Goal: Transaction & Acquisition: Purchase product/service

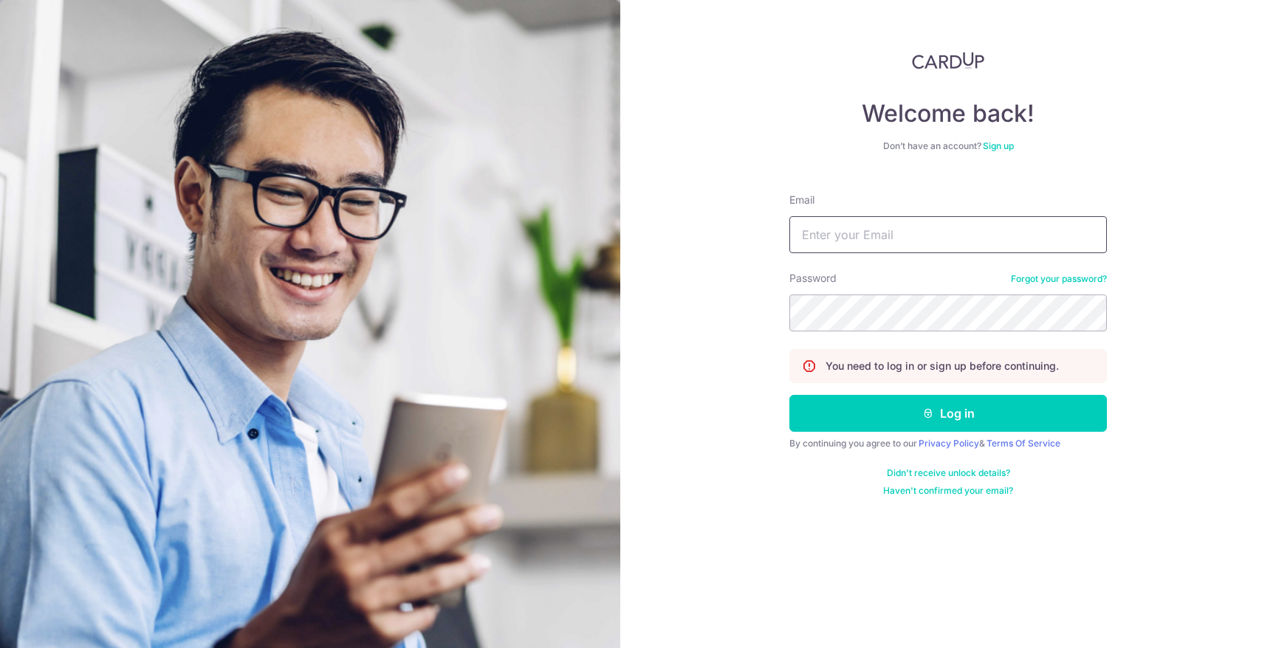
click at [899, 232] on input "Email" at bounding box center [948, 234] width 318 height 37
type input "josefyn@topazette.com"
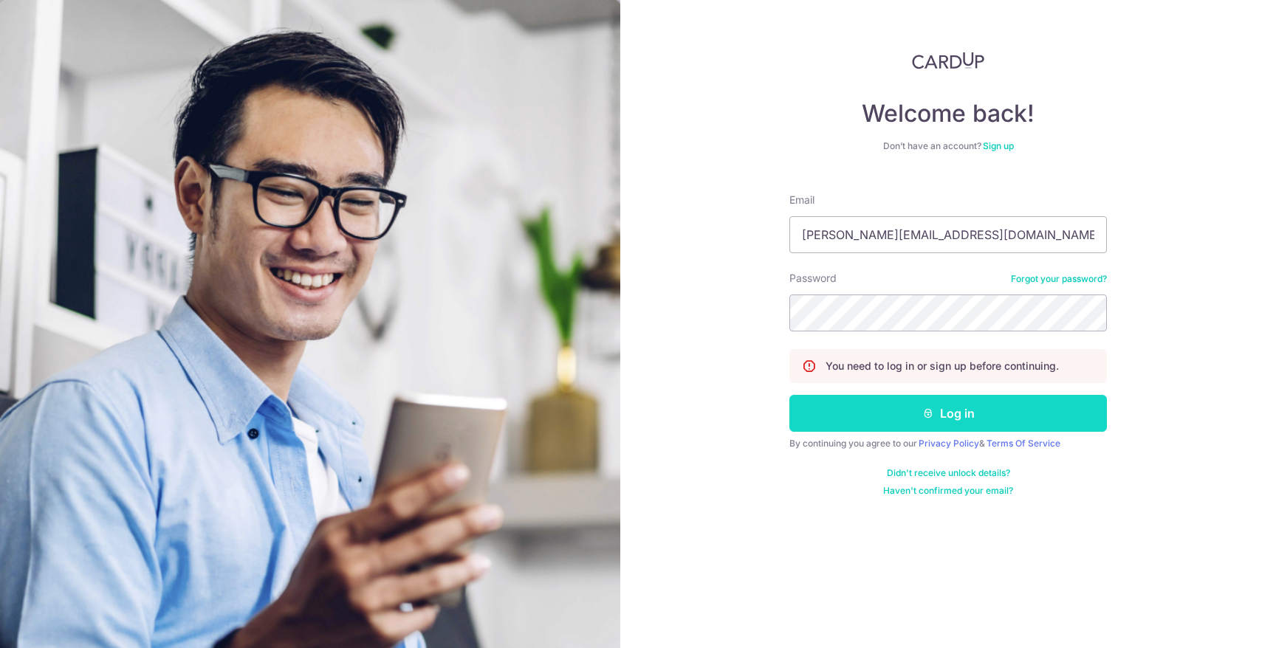
click at [943, 411] on button "Log in" at bounding box center [948, 413] width 318 height 37
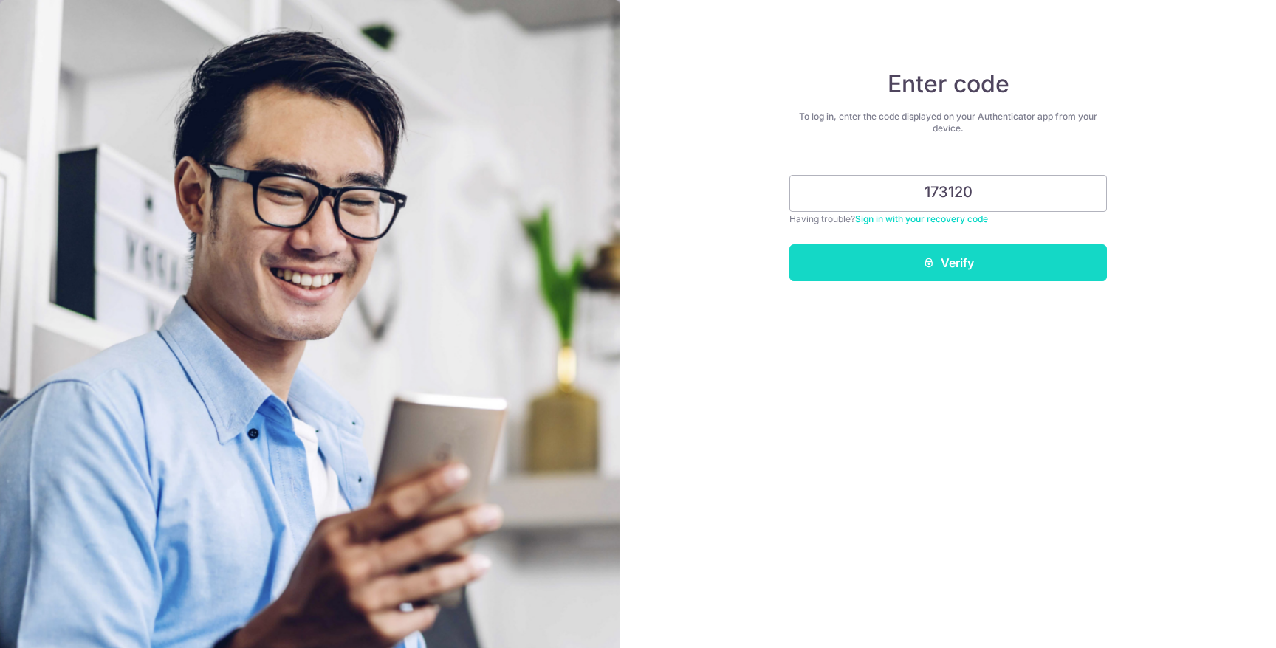
type input "173120"
click at [974, 272] on button "Verify" at bounding box center [948, 262] width 318 height 37
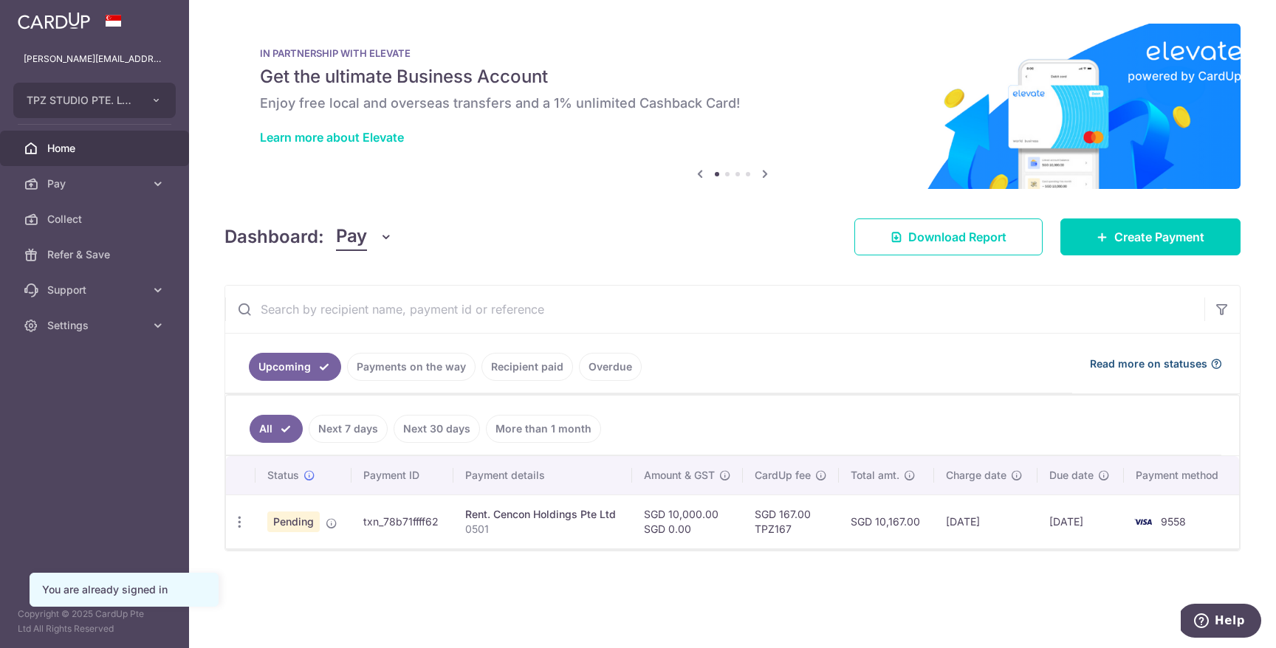
click at [1161, 364] on span "Read more on statuses" at bounding box center [1148, 364] width 117 height 15
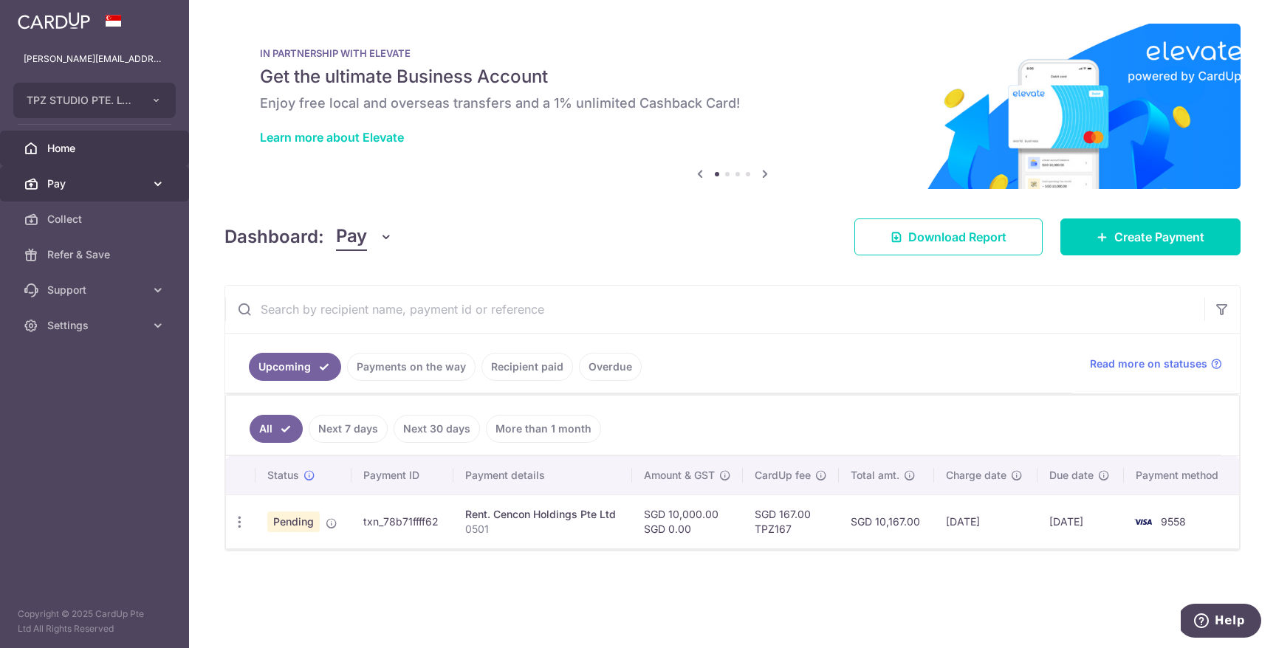
click at [96, 182] on span "Pay" at bounding box center [95, 183] width 97 height 15
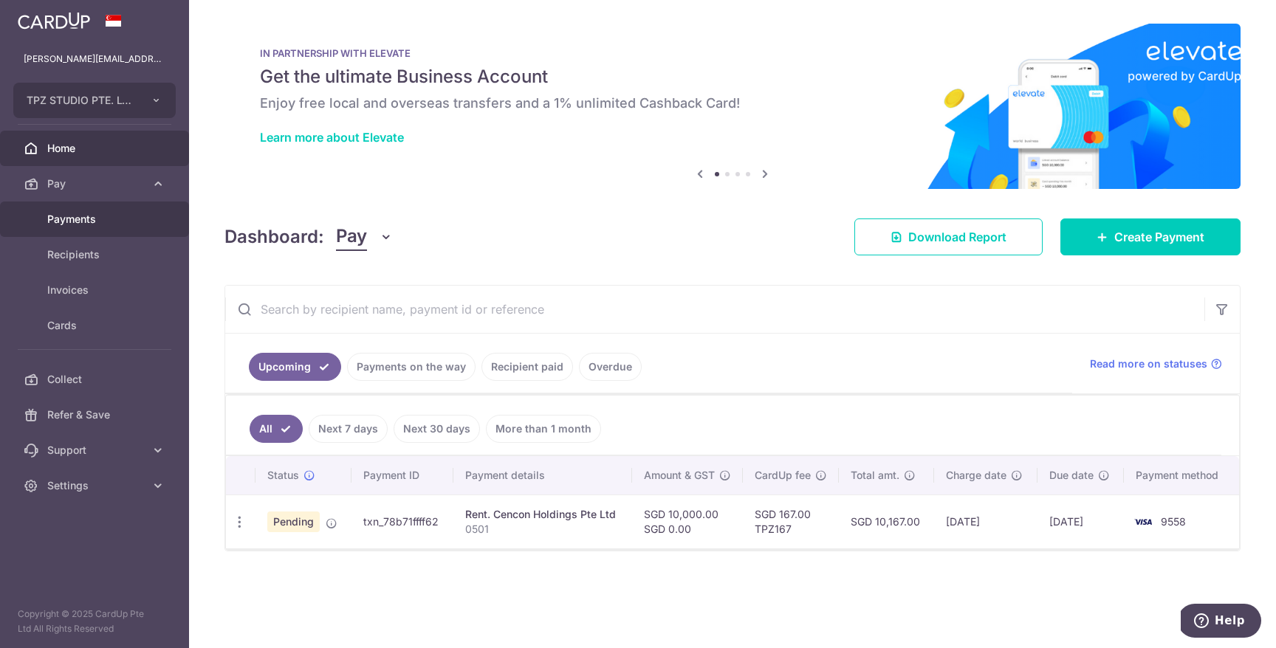
click at [100, 224] on span "Payments" at bounding box center [95, 219] width 97 height 15
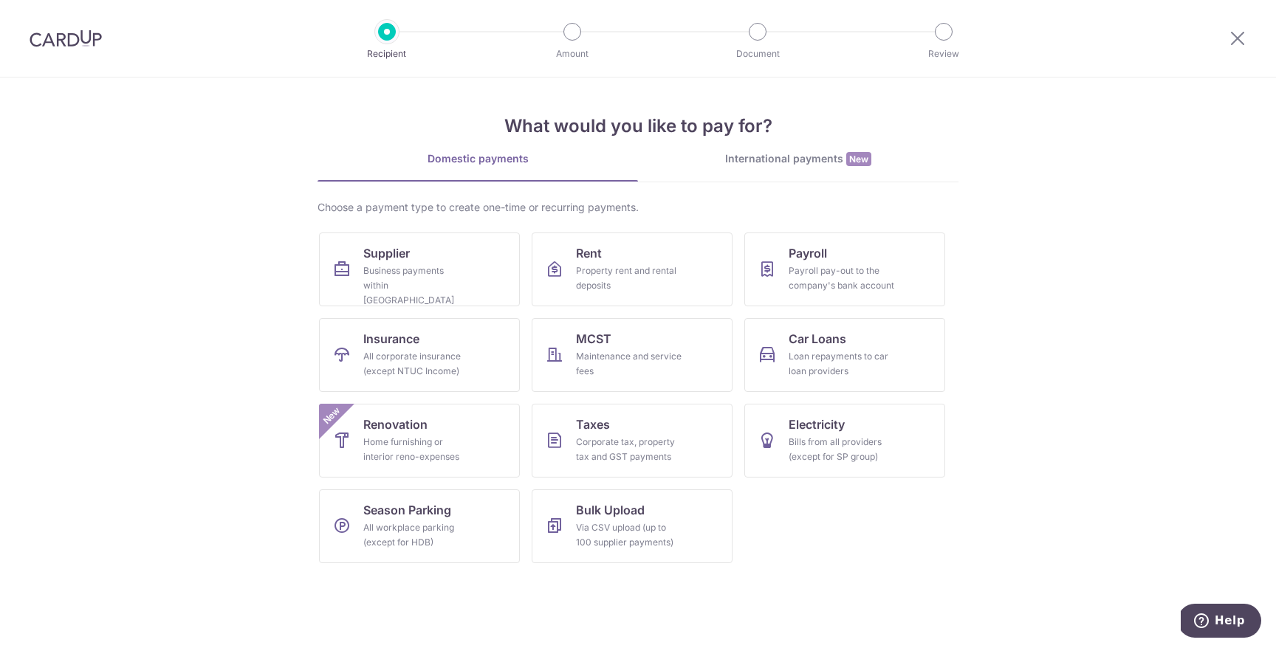
click at [809, 148] on div "What would you like to pay for? Domestic payments International payments New Ch…" at bounding box center [638, 327] width 641 height 498
click at [809, 162] on div "International payments New" at bounding box center [798, 159] width 320 height 16
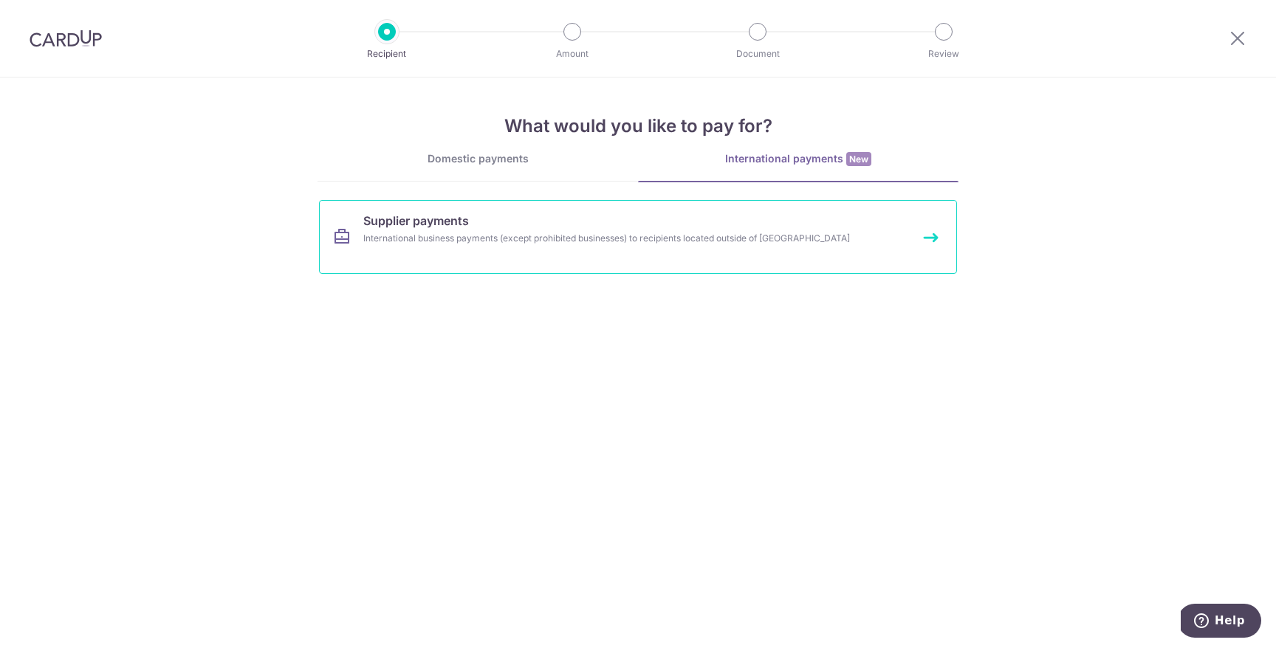
click at [606, 241] on div "International business payments (except prohibited businesses) to recipients lo…" at bounding box center [618, 238] width 510 height 15
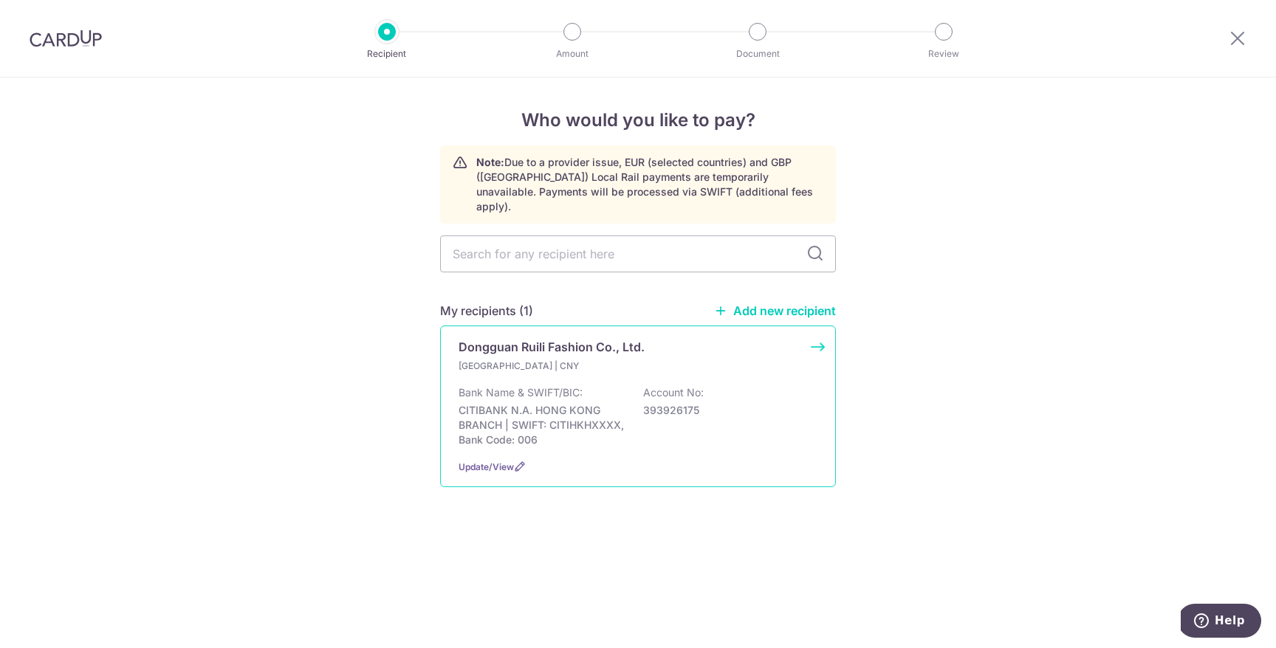
click at [590, 385] on div "Bank Name & SWIFT/BIC: CITIBANK N.A. HONG KONG BRANCH | SWIFT: CITIHKHXXXX, Ban…" at bounding box center [638, 416] width 359 height 62
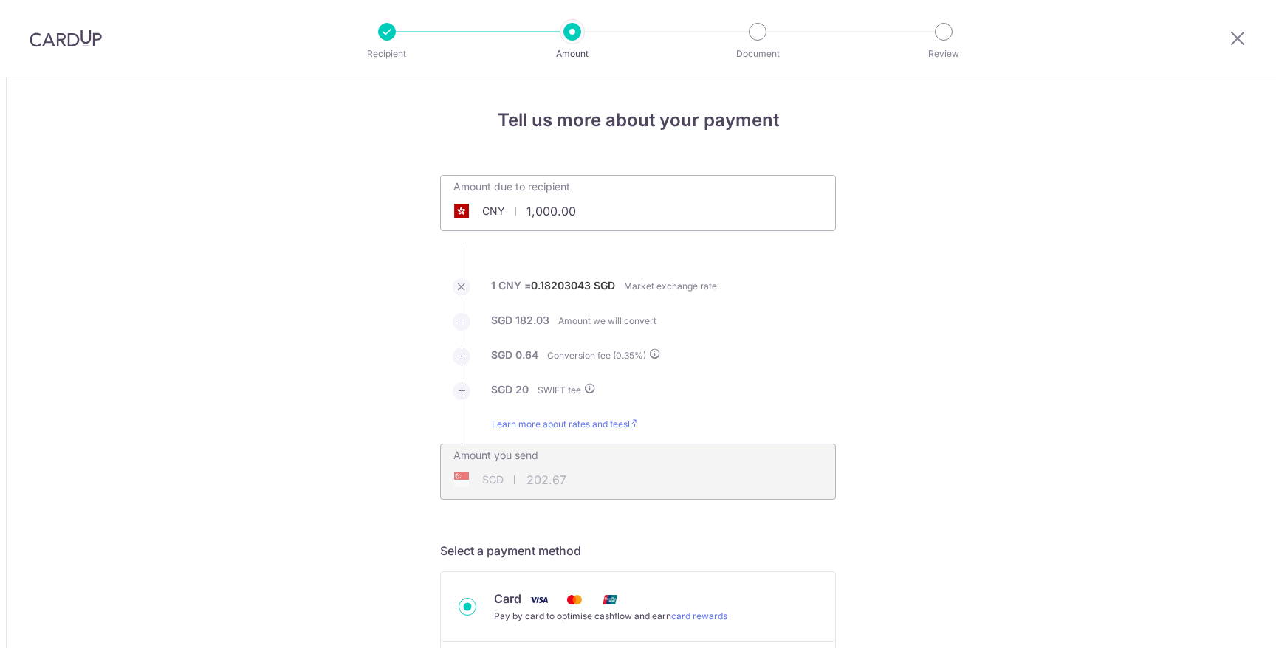
click at [582, 209] on input "1,000.00" at bounding box center [555, 211] width 228 height 34
click at [784, 283] on li "1 CNY = 0.18203043 SGD Market exchange rate" at bounding box center [638, 295] width 396 height 35
type input "542,833.00"
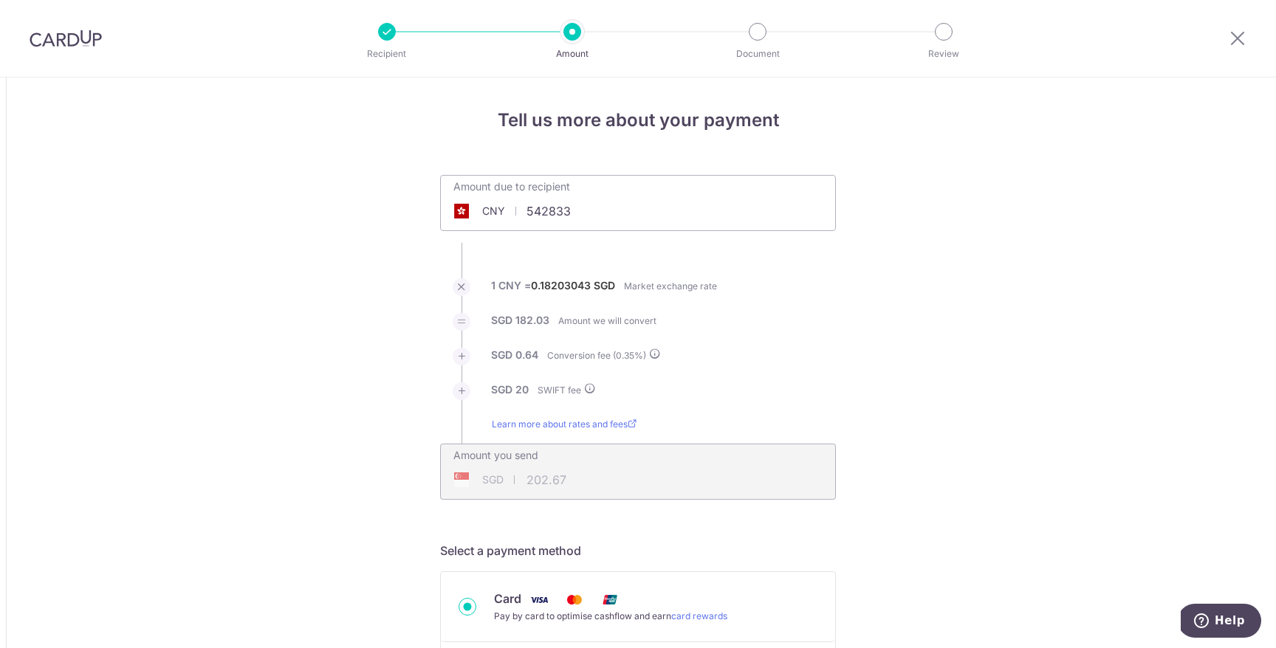
type input "99,178.30"
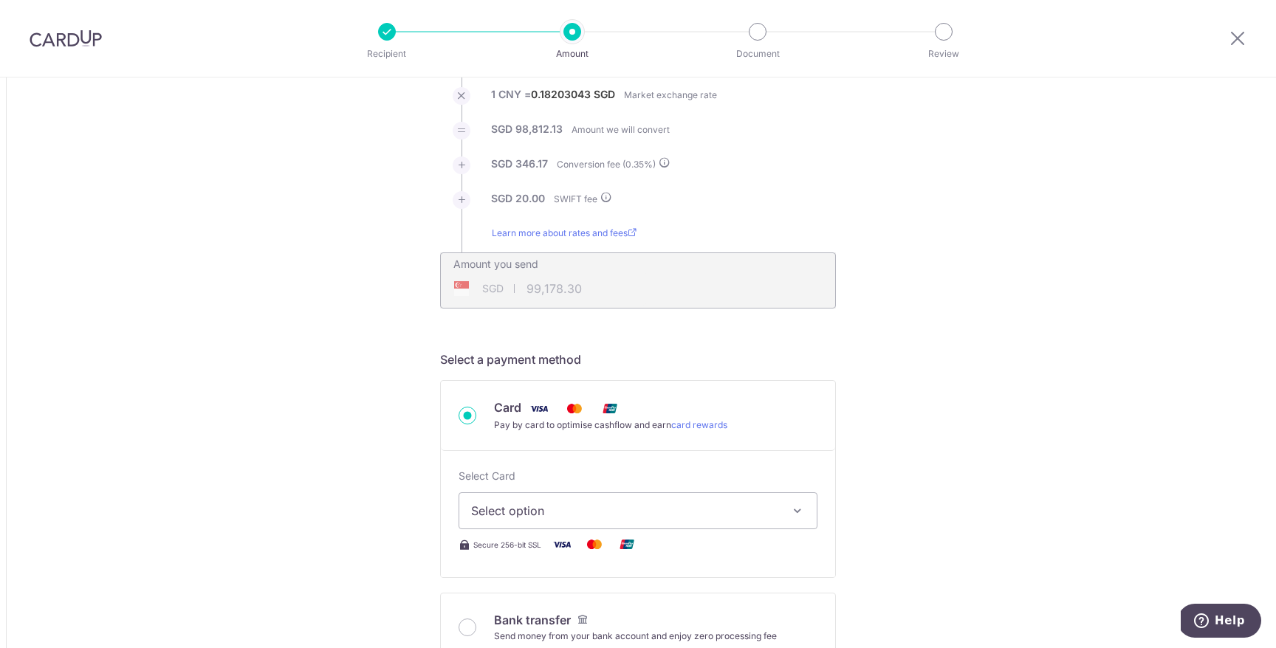
scroll to position [232, 0]
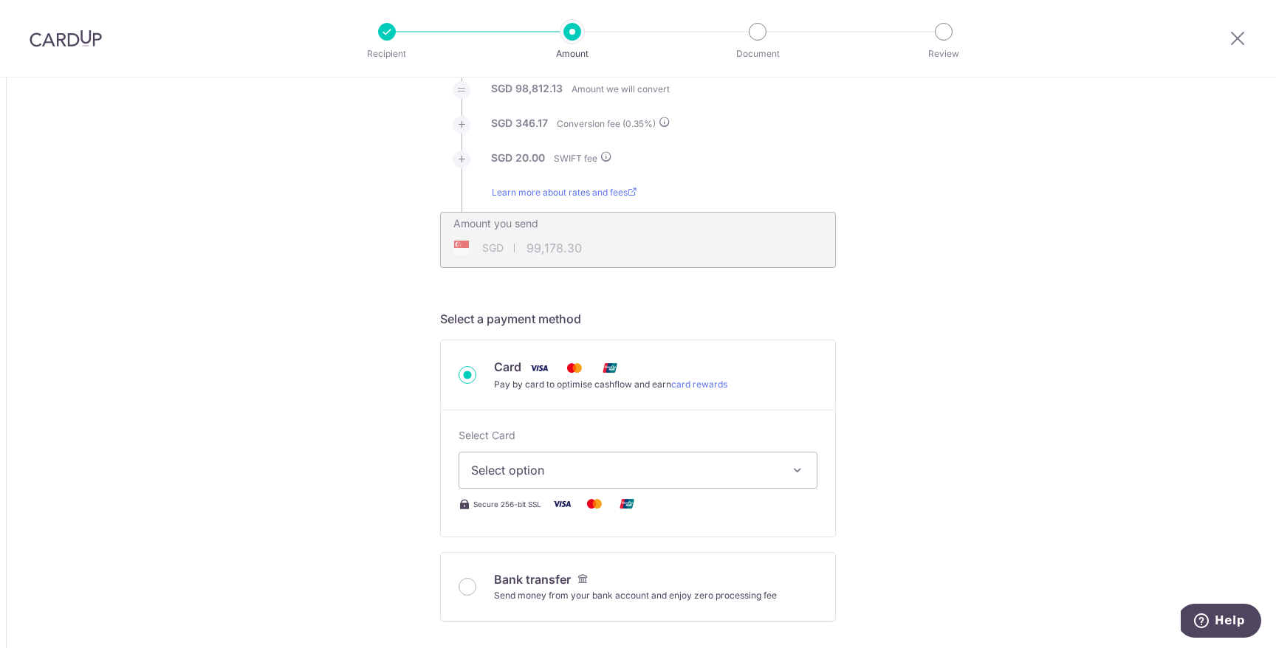
click at [553, 487] on button "Select option" at bounding box center [638, 470] width 359 height 37
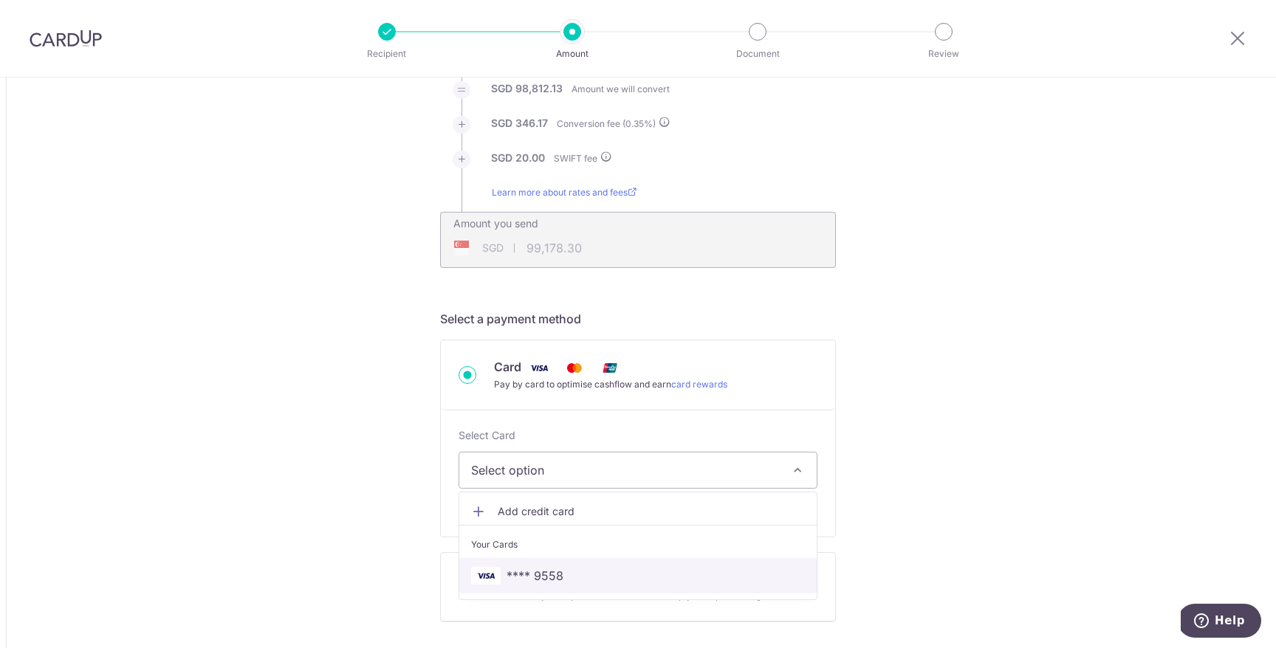
click at [552, 569] on span "**** 9558" at bounding box center [535, 576] width 57 height 18
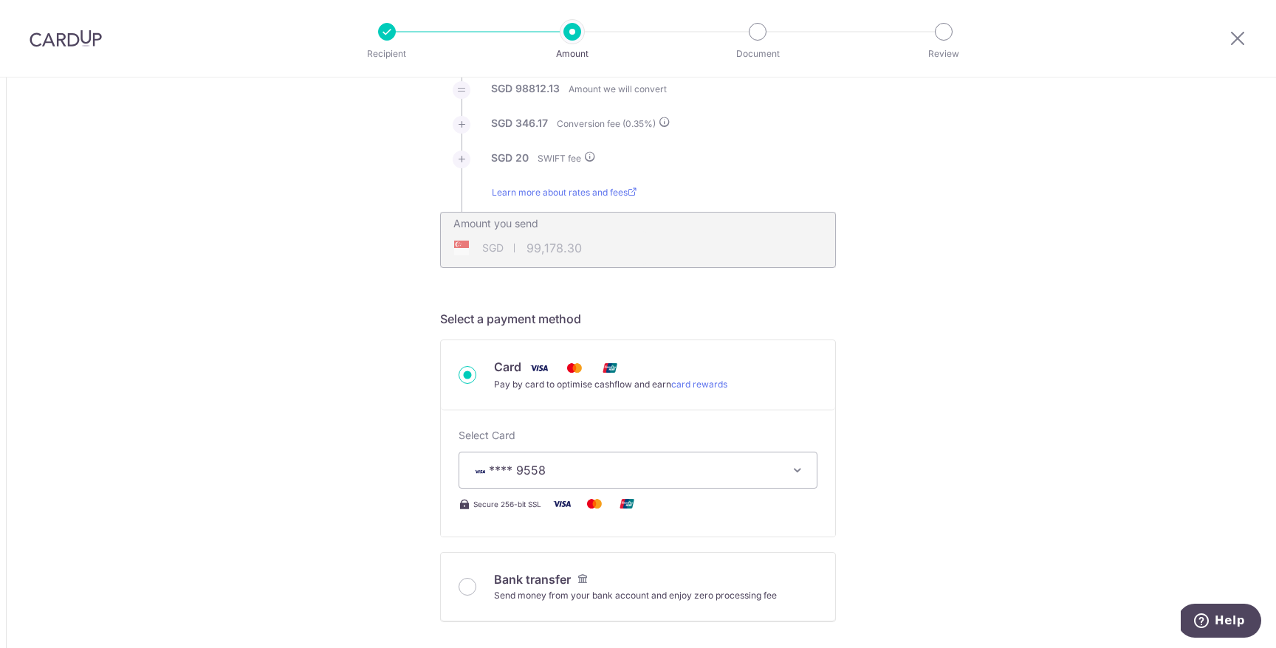
type input "542,833.00"
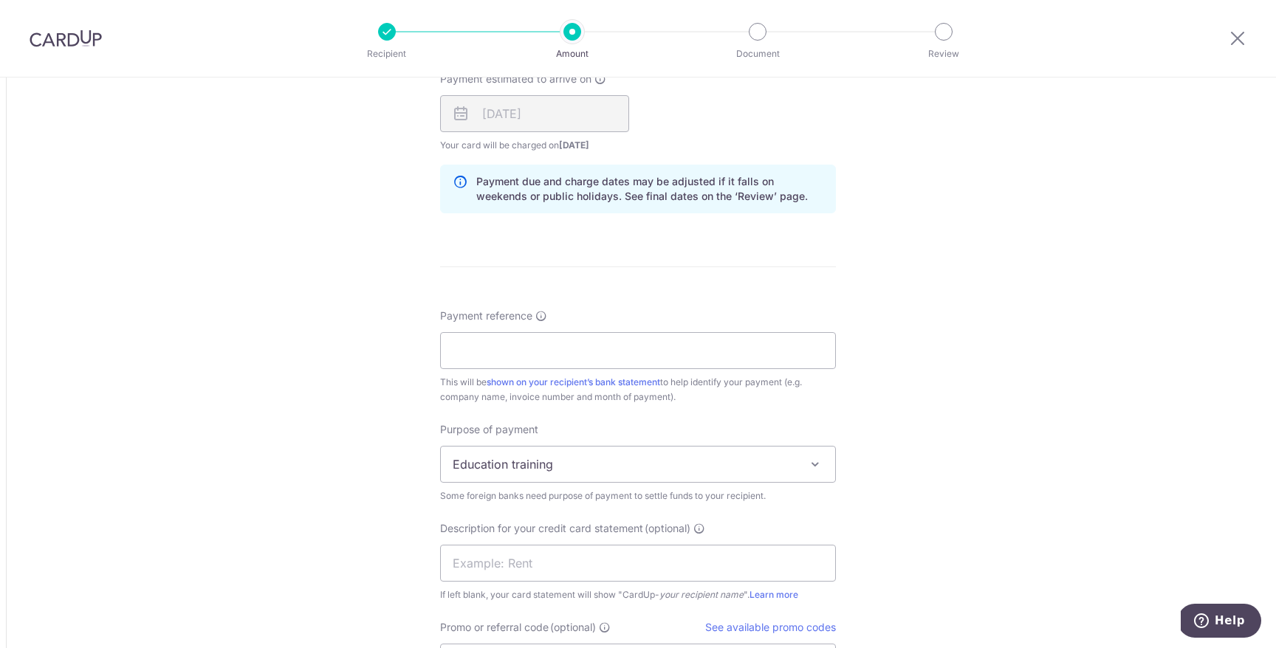
scroll to position [1132, 0]
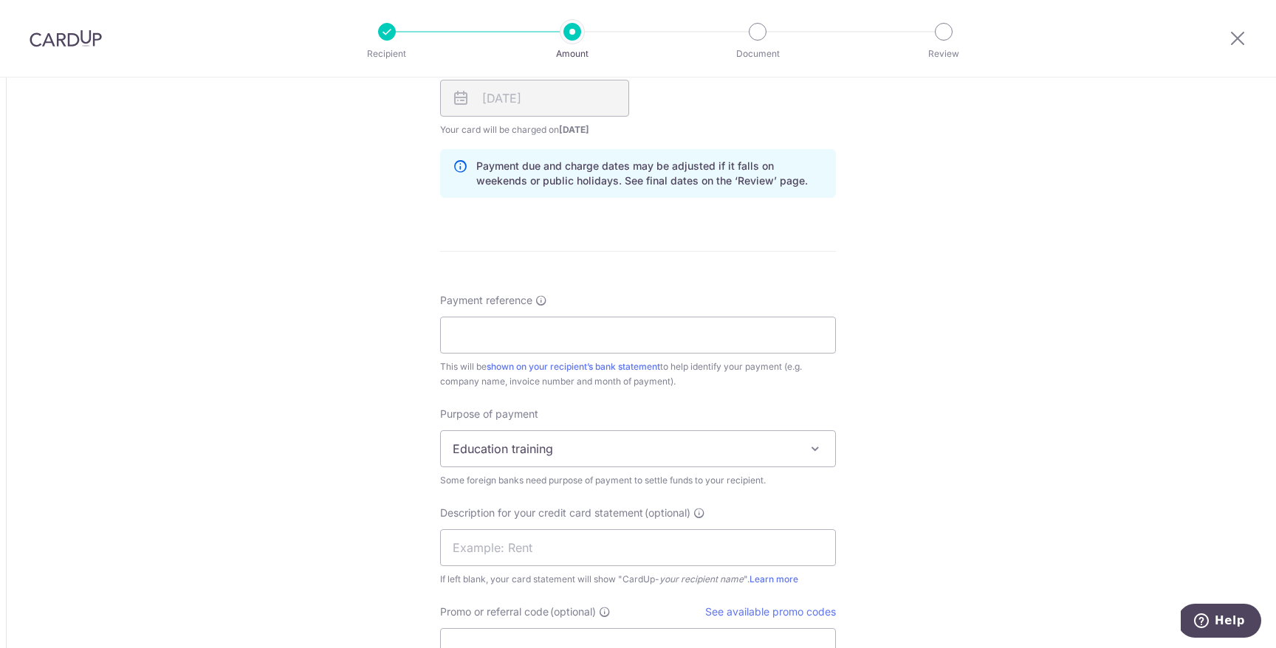
click at [586, 443] on span "Education training" at bounding box center [638, 448] width 394 height 35
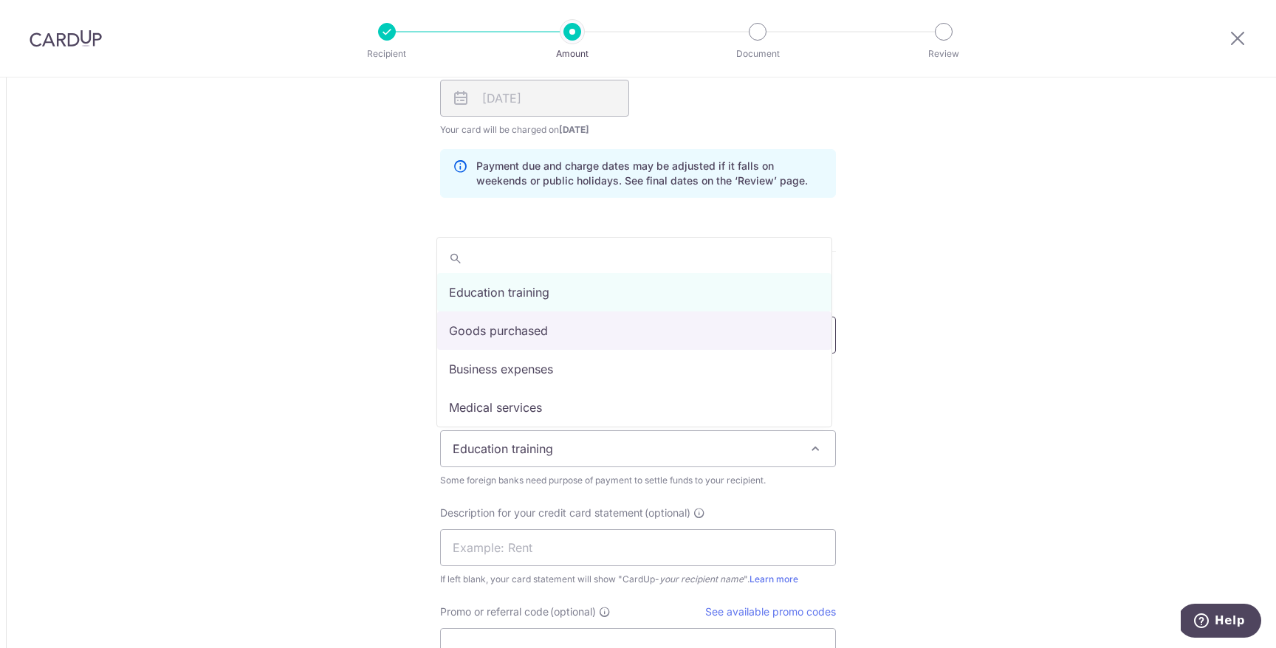
select select "Goods purchased"
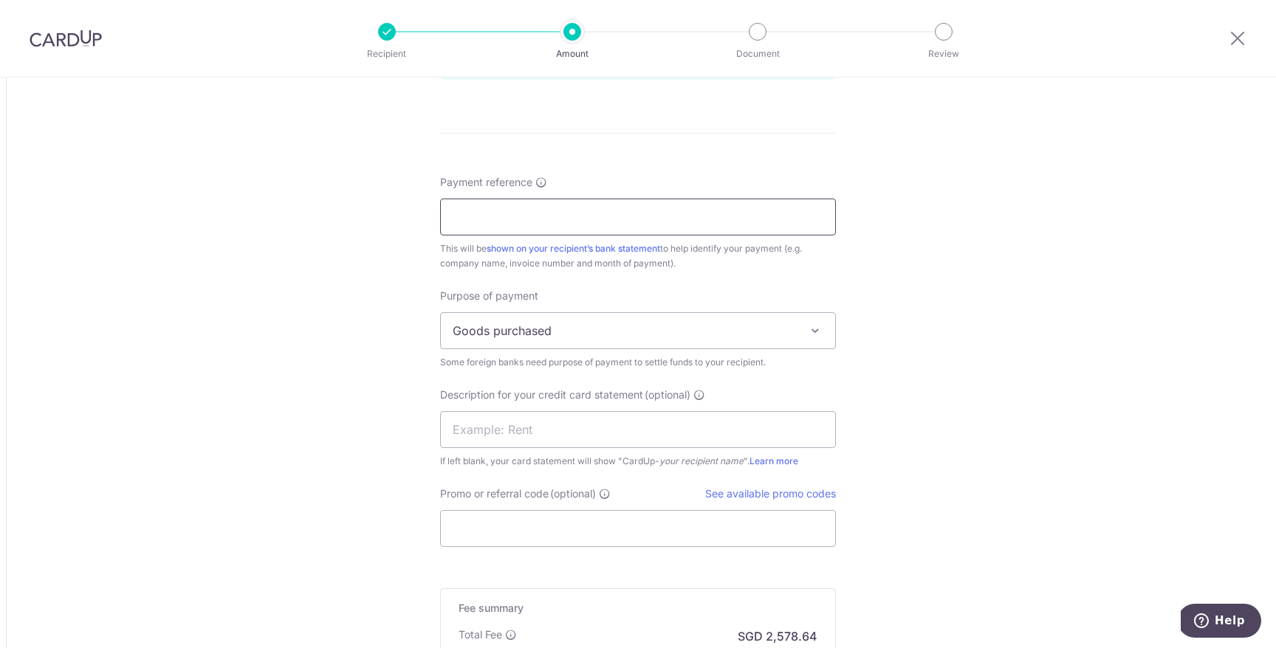
scroll to position [1263, 0]
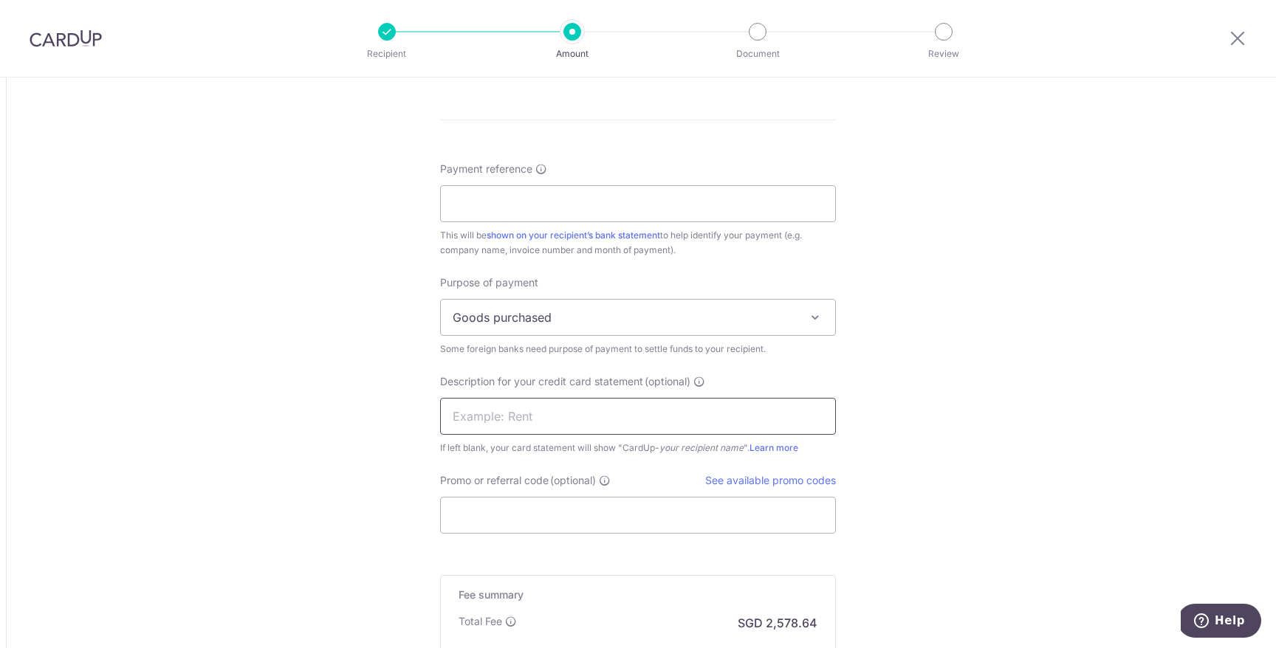
click at [569, 408] on input "text" at bounding box center [638, 416] width 396 height 37
type input "L"
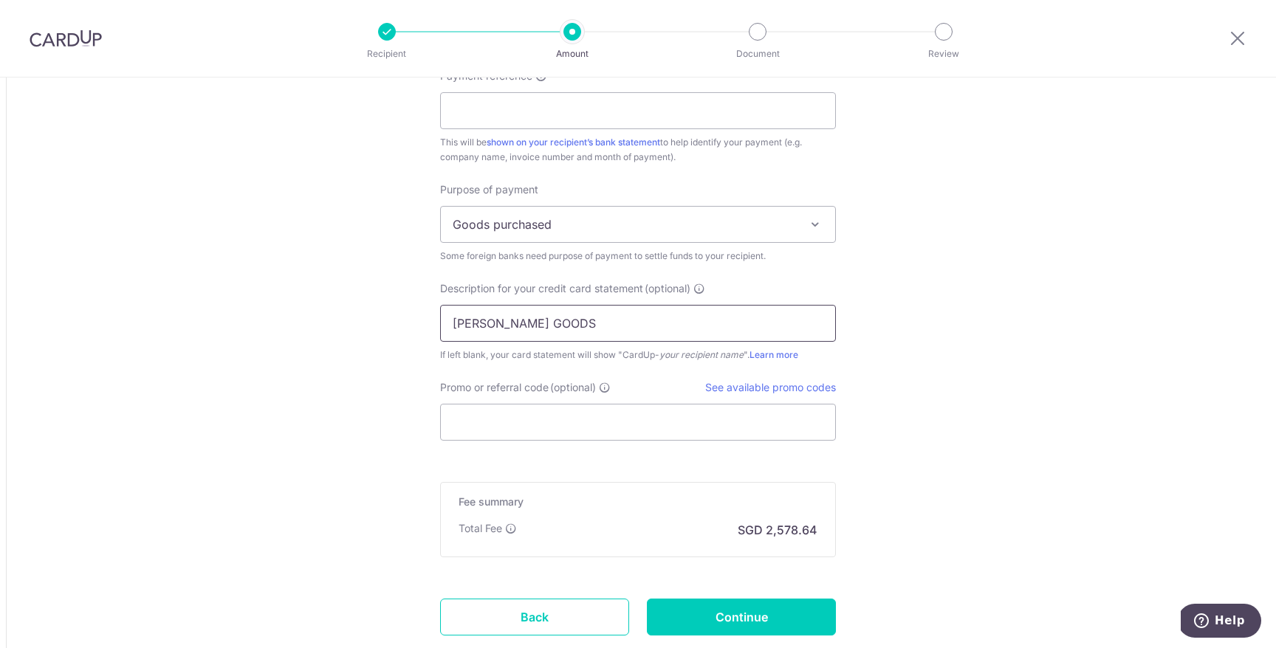
scroll to position [1358, 0]
type input "DONG GUAN GOODS"
click at [517, 414] on input "Promo or referral code (optional)" at bounding box center [638, 420] width 396 height 37
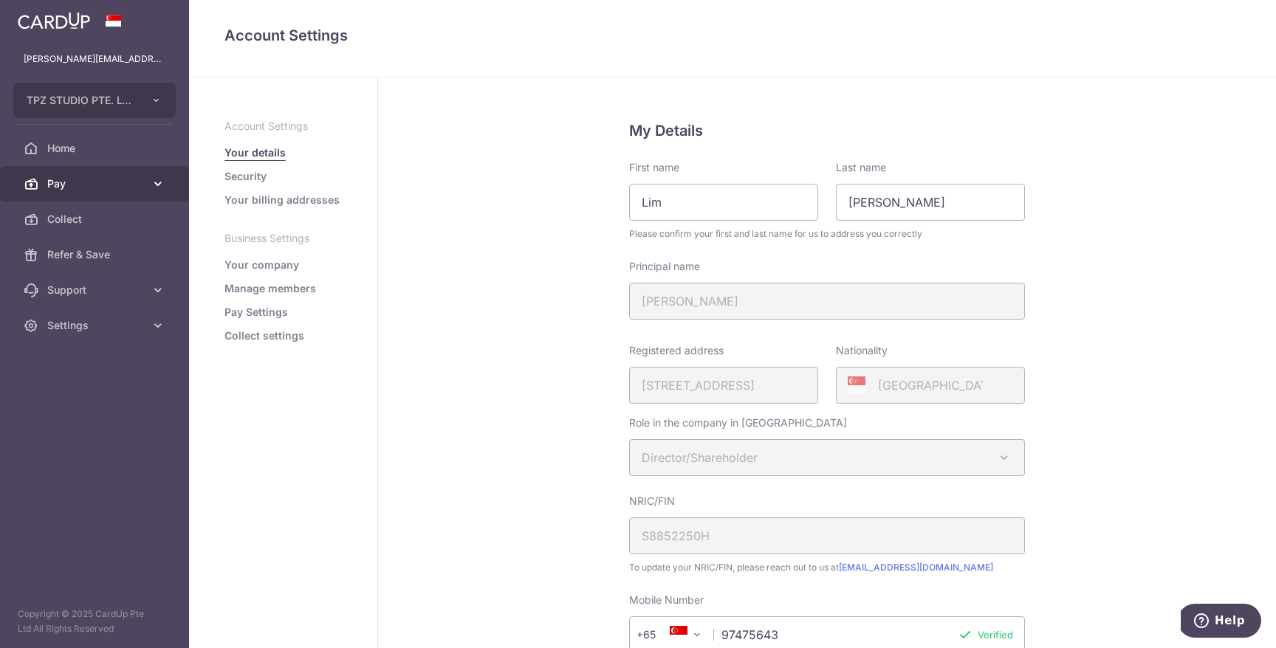
click at [83, 193] on link "Pay" at bounding box center [94, 183] width 189 height 35
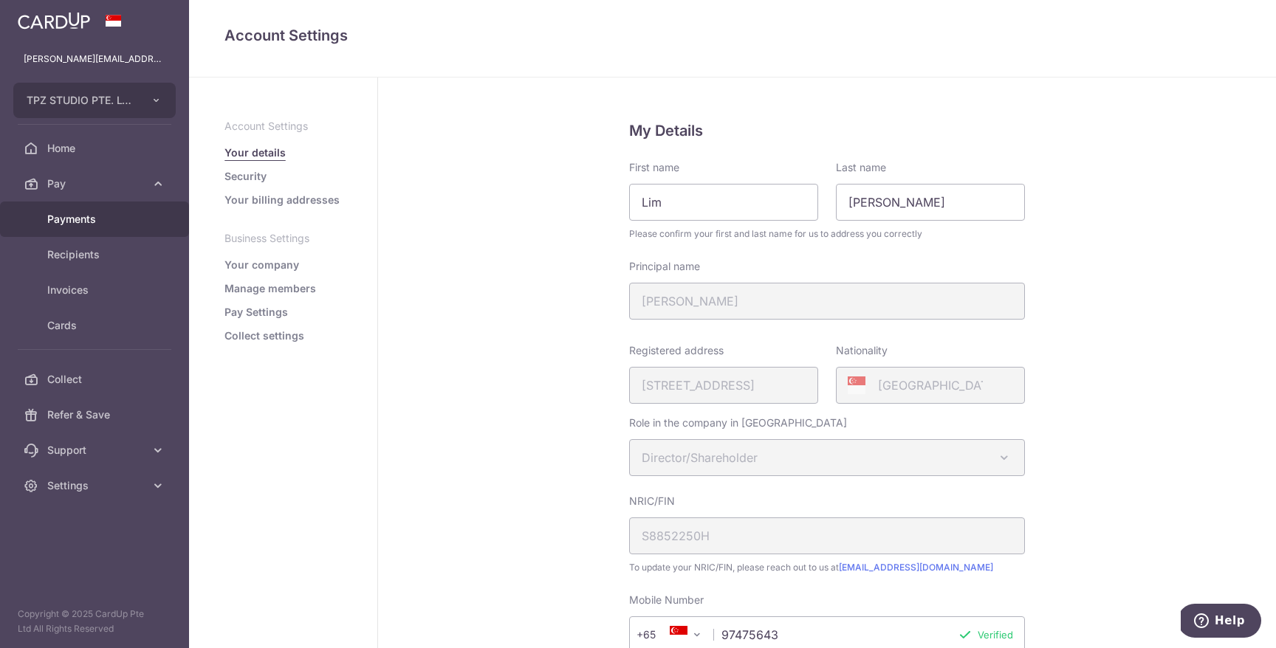
click at [92, 218] on span "Payments" at bounding box center [95, 219] width 97 height 15
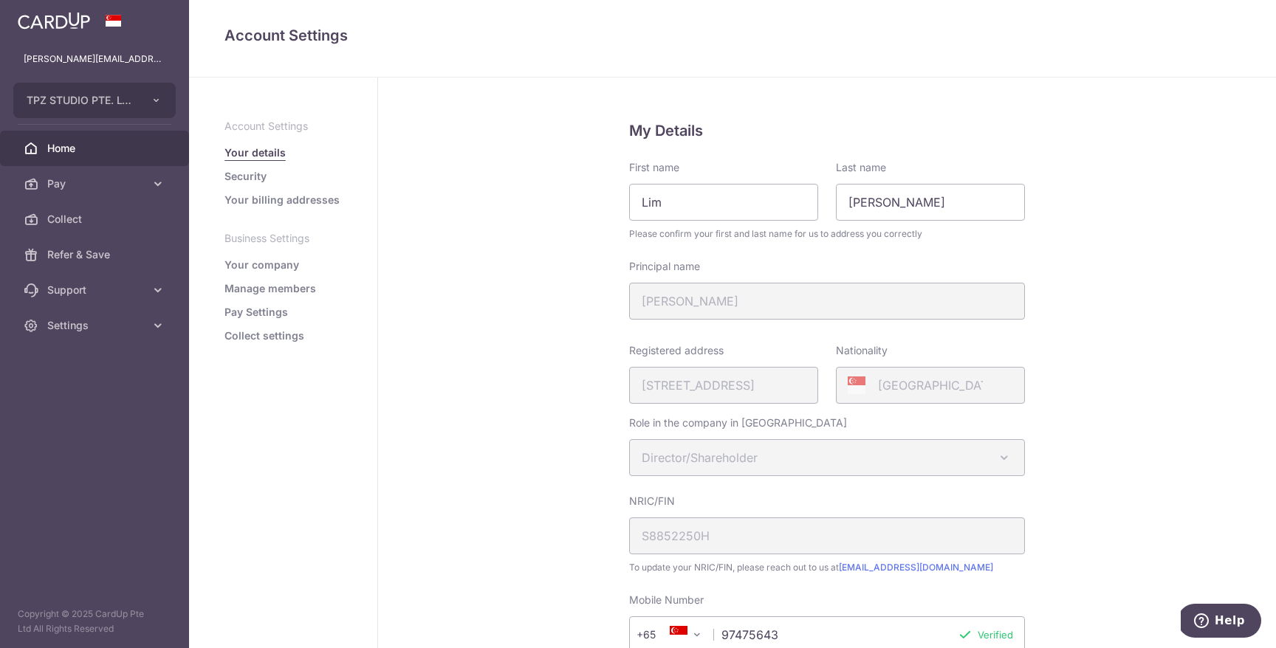
click at [72, 154] on span "Home" at bounding box center [95, 148] width 97 height 15
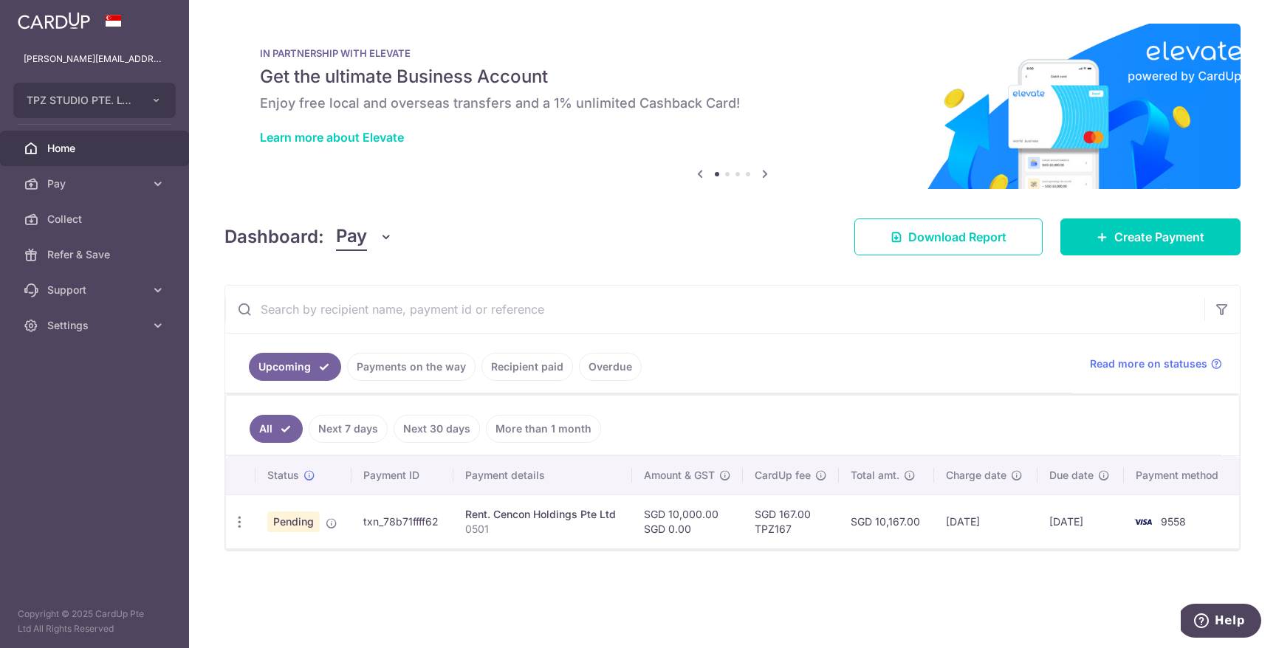
click at [258, 525] on td "Pending" at bounding box center [304, 522] width 96 height 54
click at [238, 529] on icon "button" at bounding box center [240, 523] width 16 height 16
click at [274, 591] on span "Cancel payment" at bounding box center [318, 599] width 99 height 18
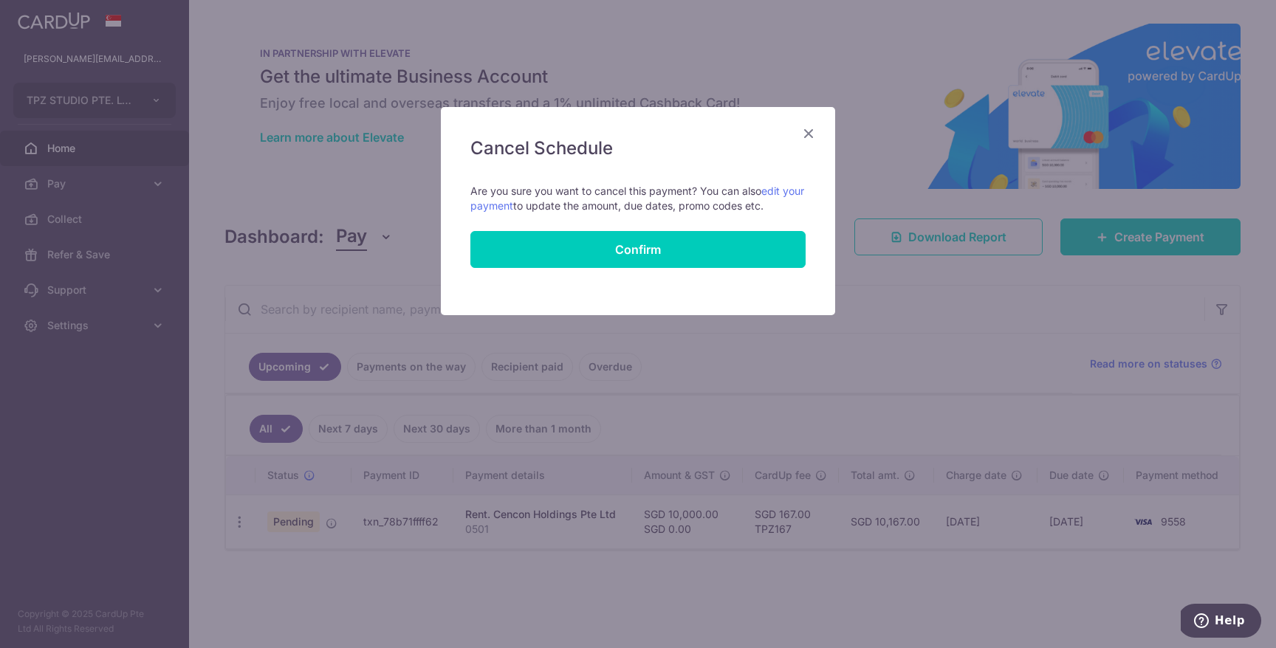
click at [807, 134] on icon "Close" at bounding box center [809, 133] width 18 height 18
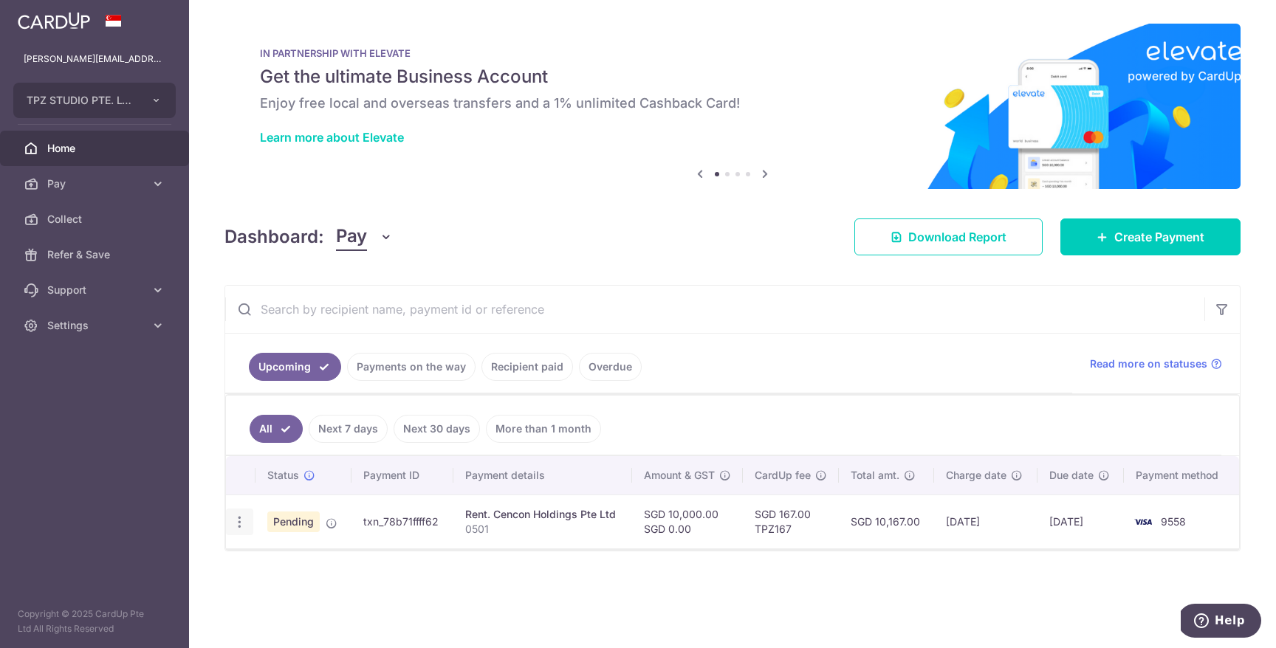
click at [246, 529] on icon "button" at bounding box center [240, 523] width 16 height 16
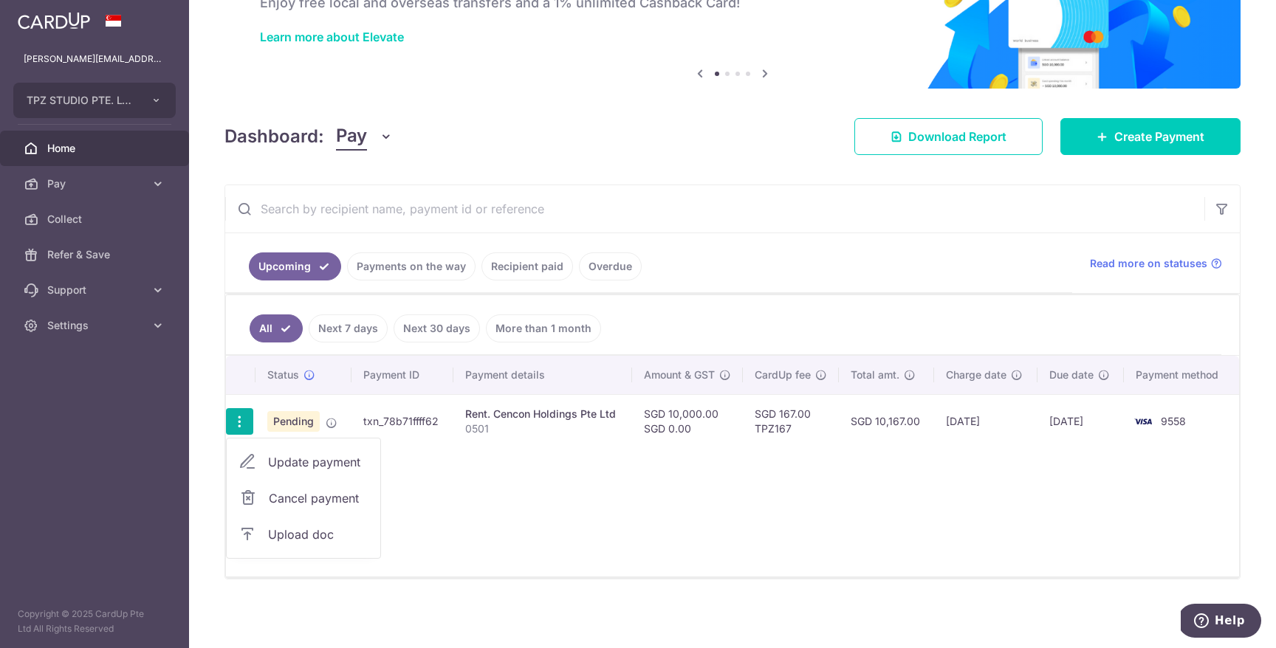
scroll to position [101, 0]
click at [312, 459] on span "Update payment" at bounding box center [318, 462] width 100 height 18
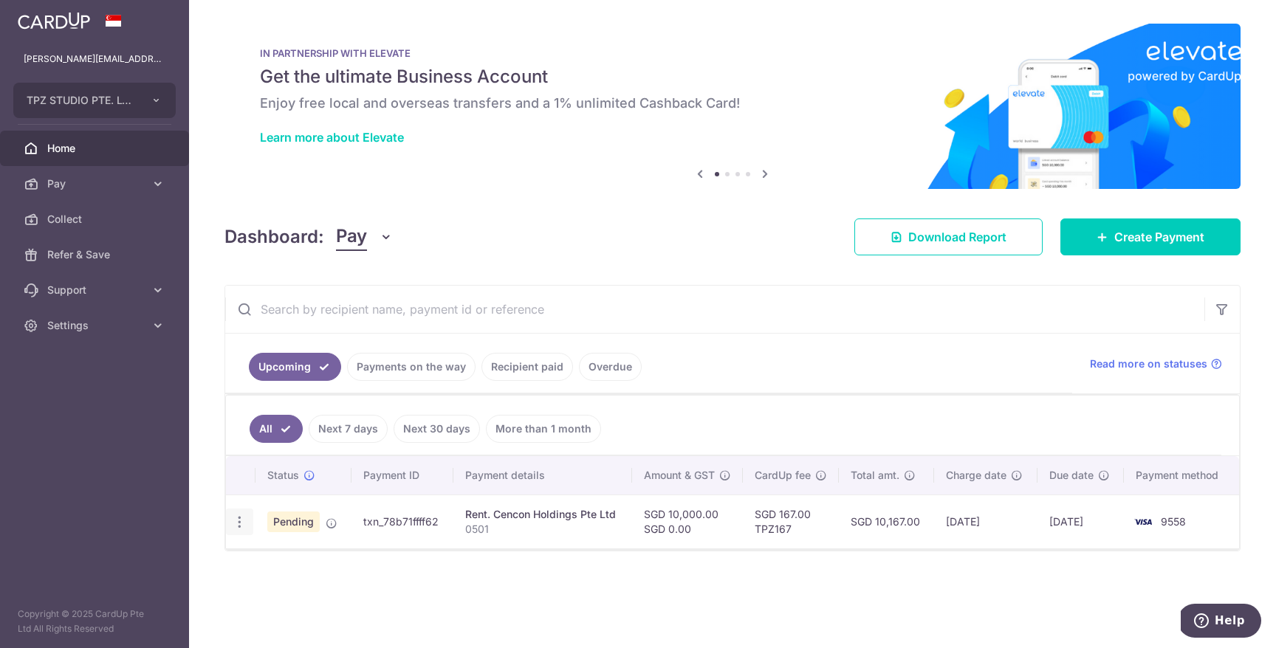
radio input "true"
type input "10,000.00"
type input "0.00"
type input "14/10/2025"
type input "0501"
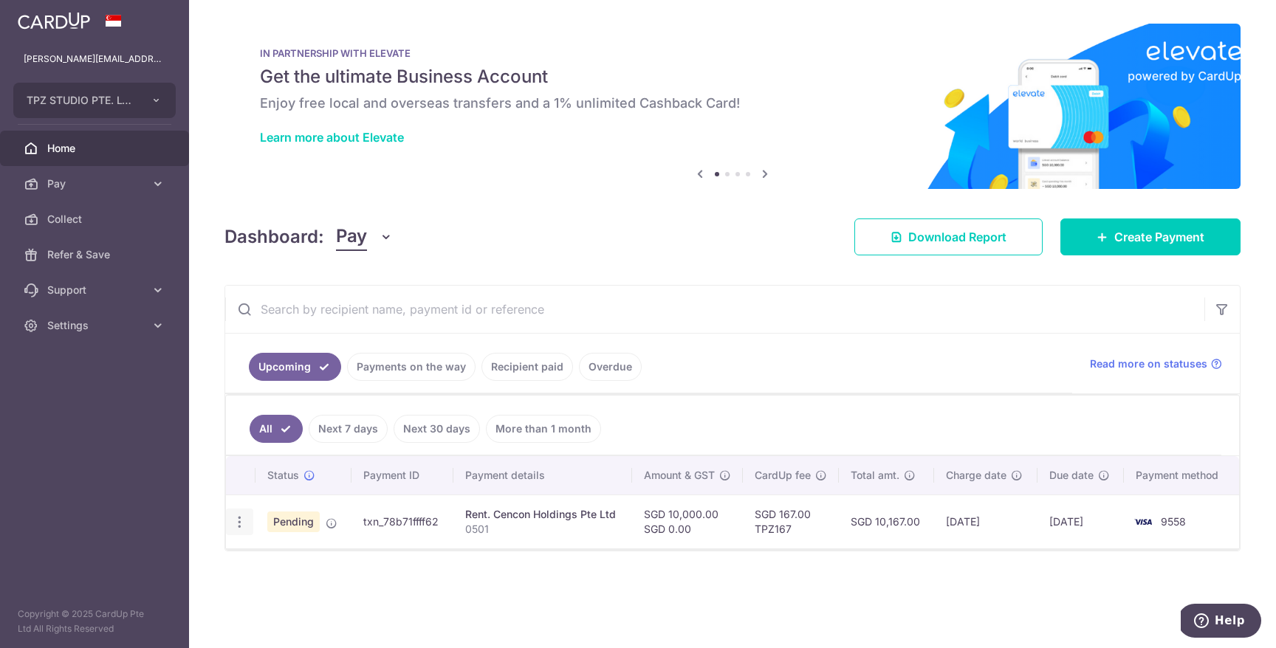
type input "0501rent10k"
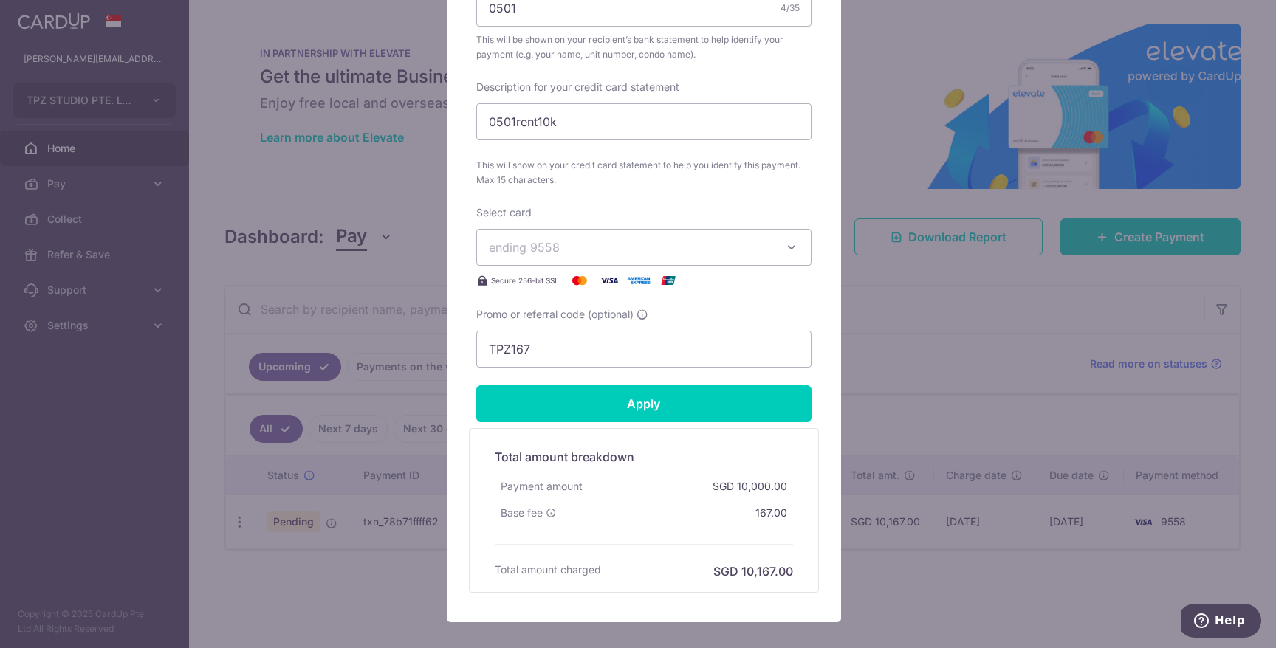
scroll to position [623, 0]
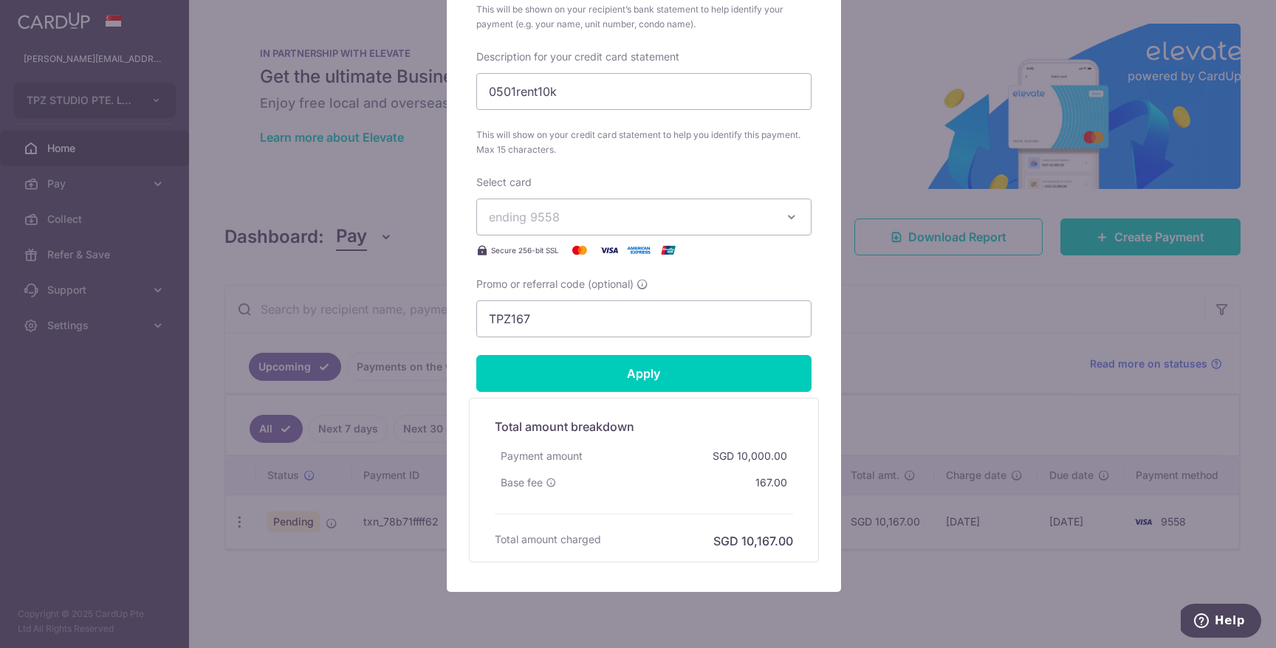
click at [587, 297] on div "Promo or referral code (optional) TPZ167" at bounding box center [643, 307] width 335 height 61
click at [586, 307] on input "TPZ167" at bounding box center [643, 319] width 335 height 37
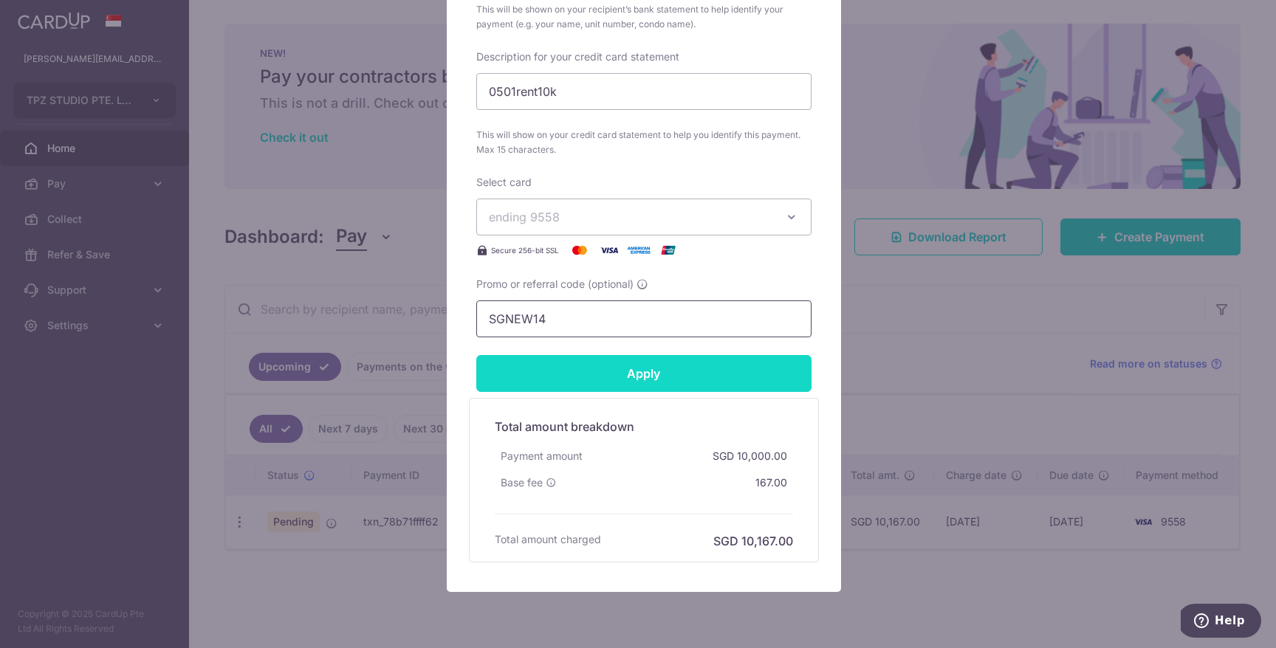
type input "SGNEW14"
click at [570, 357] on input "Apply" at bounding box center [643, 373] width 335 height 37
click at [692, 372] on input "Apply" at bounding box center [643, 373] width 335 height 37
click at [704, 379] on input "Apply" at bounding box center [643, 373] width 335 height 37
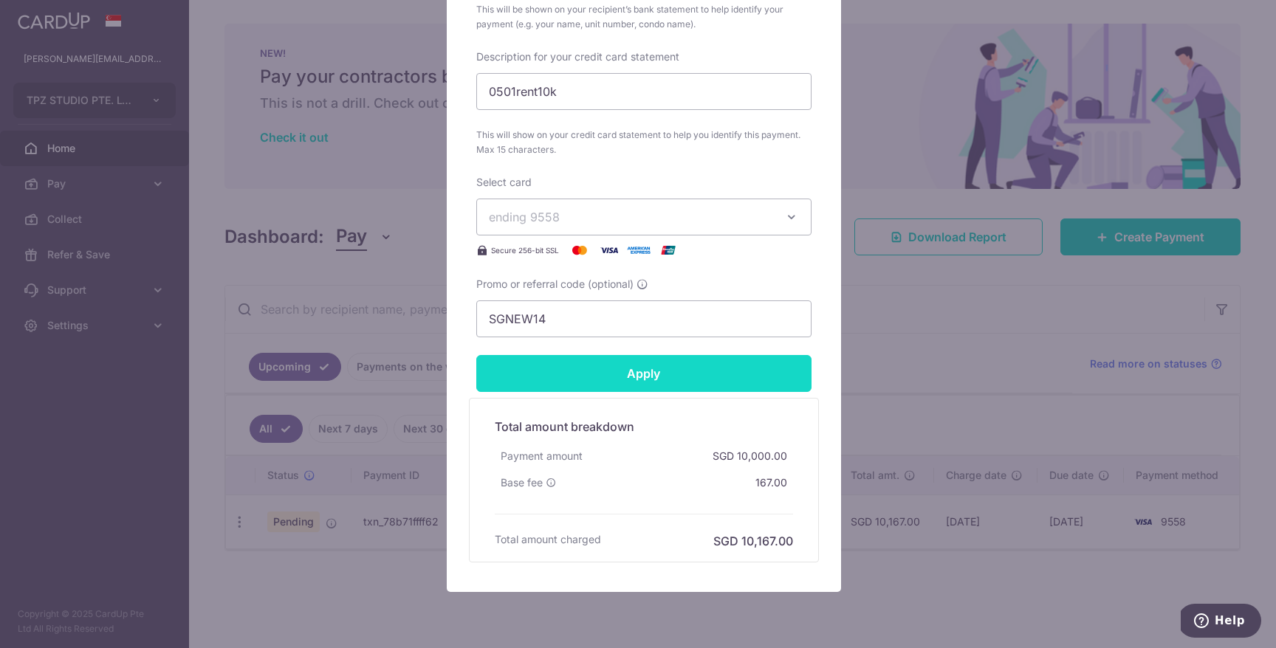
click at [704, 379] on input "Apply" at bounding box center [643, 373] width 335 height 37
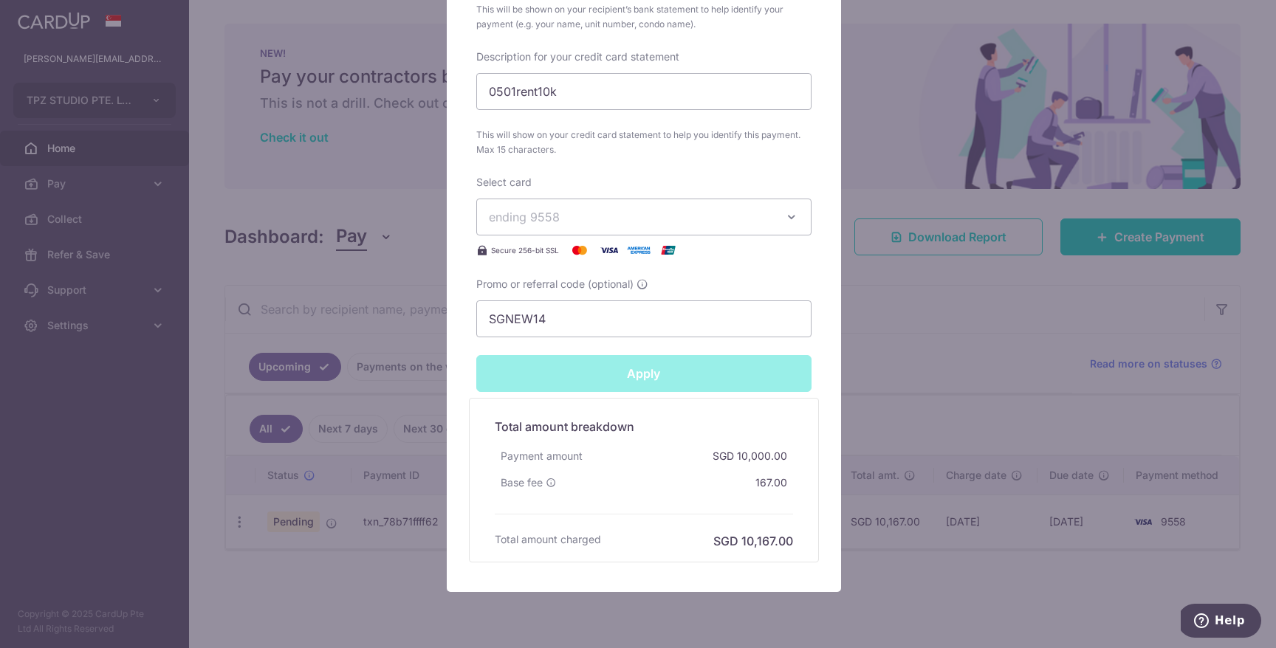
click at [707, 379] on div "Apply" at bounding box center [643, 373] width 353 height 37
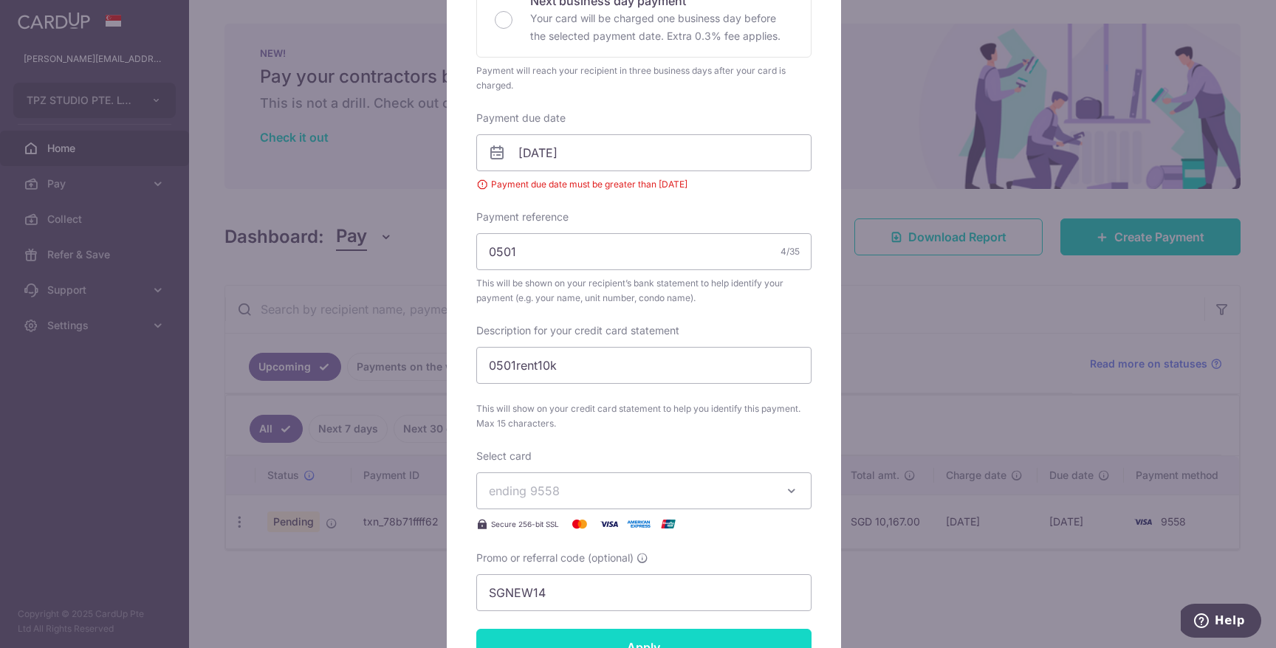
scroll to position [368, 0]
click at [561, 162] on input "[DATE]" at bounding box center [643, 155] width 335 height 37
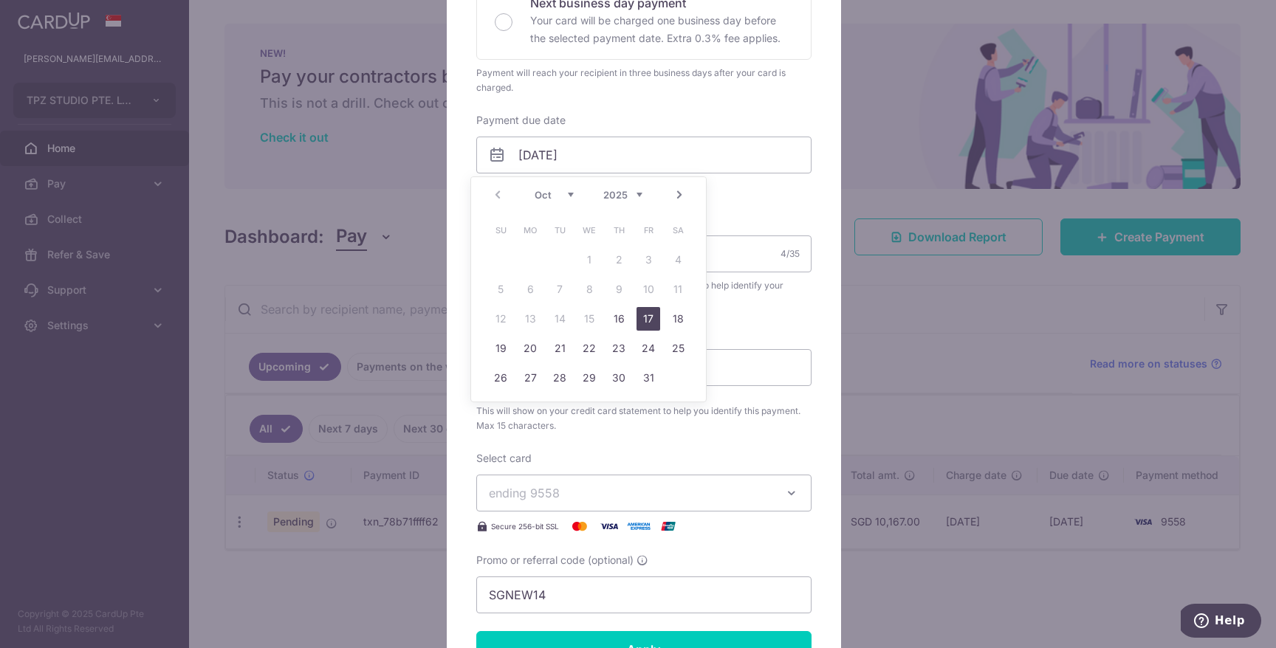
click at [642, 318] on link "17" at bounding box center [649, 319] width 24 height 24
type input "17/10/2025"
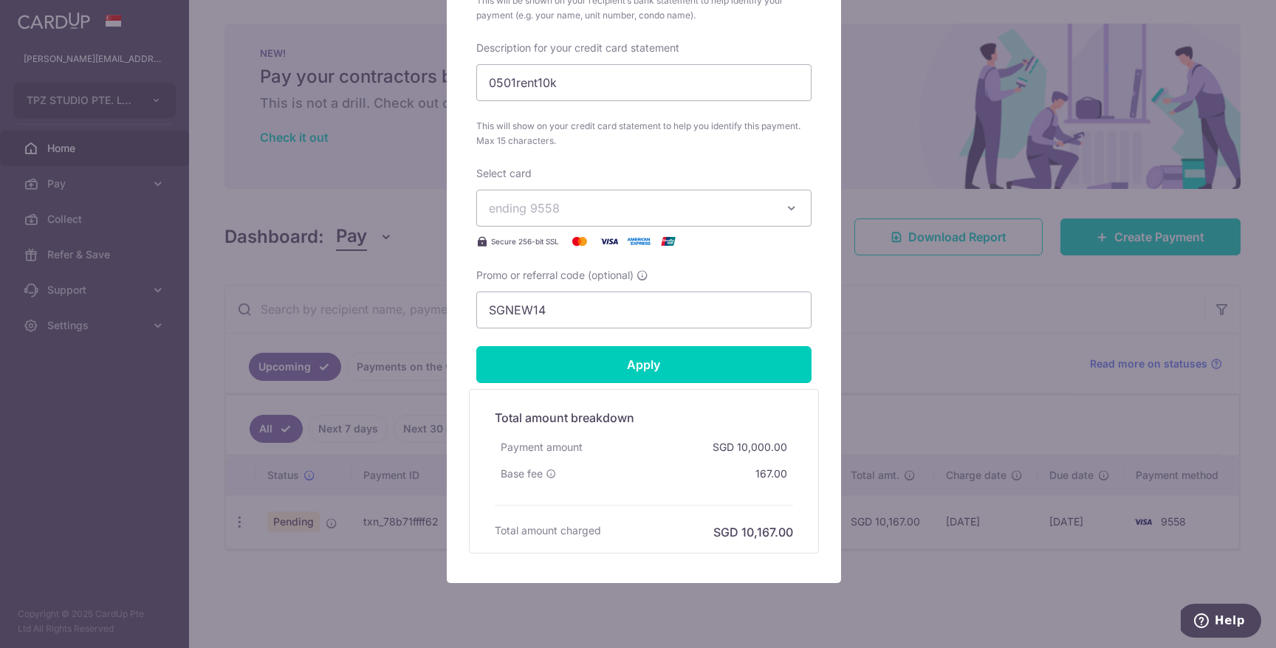
scroll to position [695, 0]
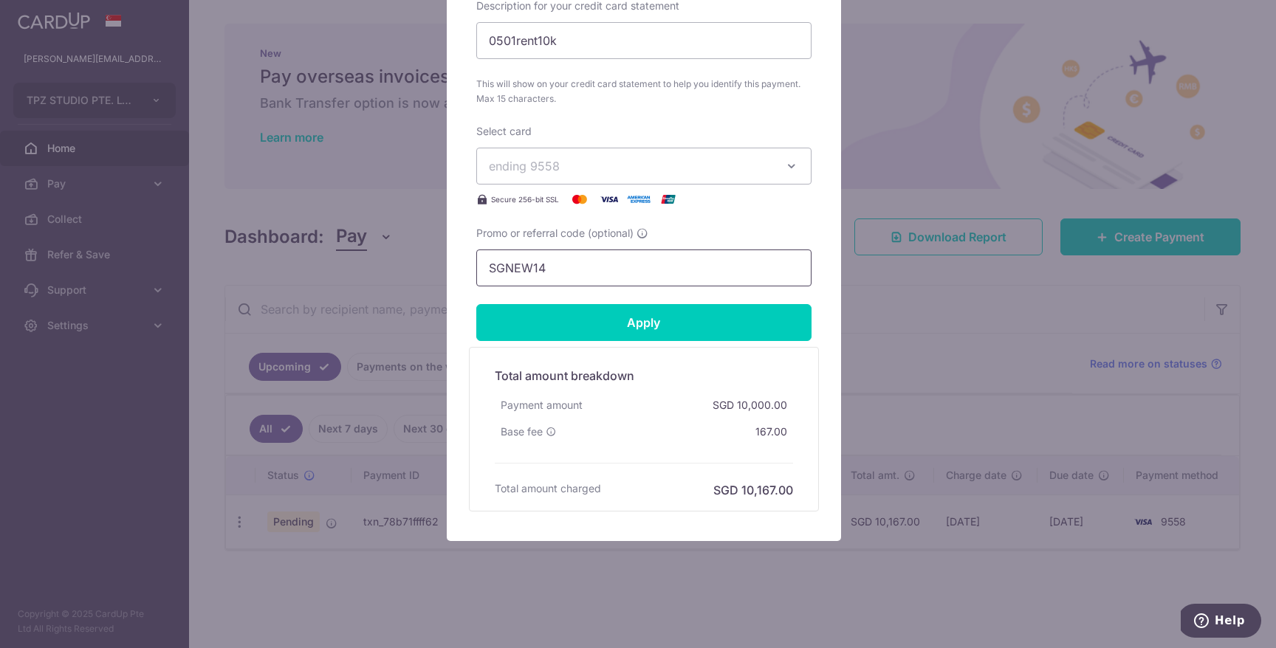
click at [591, 261] on input "SGNEW14" at bounding box center [643, 268] width 335 height 37
type input "SGNEW14"
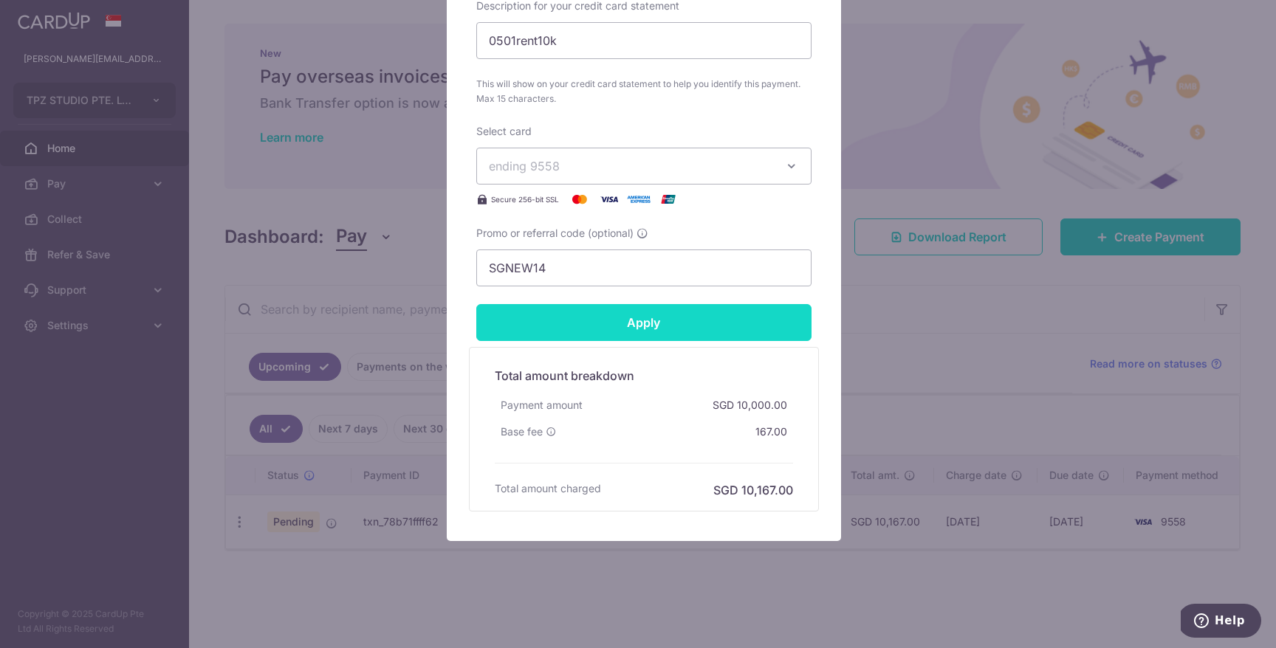
click at [619, 327] on input "Apply" at bounding box center [643, 322] width 335 height 37
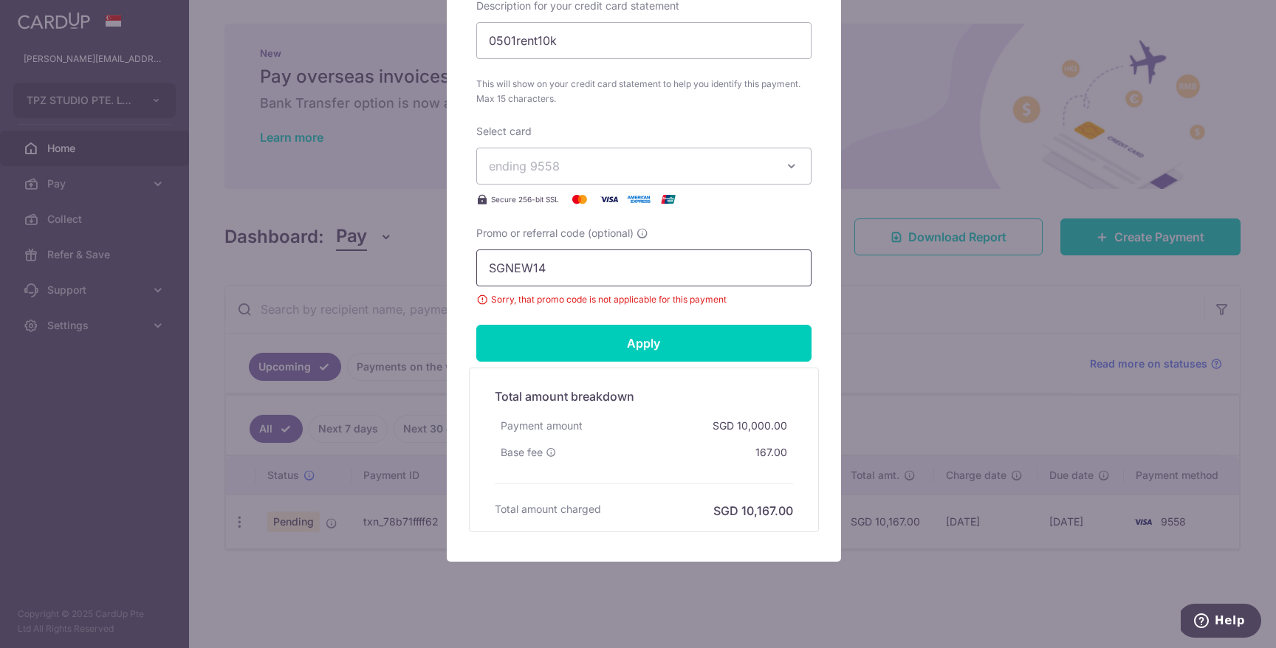
click at [599, 268] on input "SGNEW14" at bounding box center [643, 268] width 335 height 37
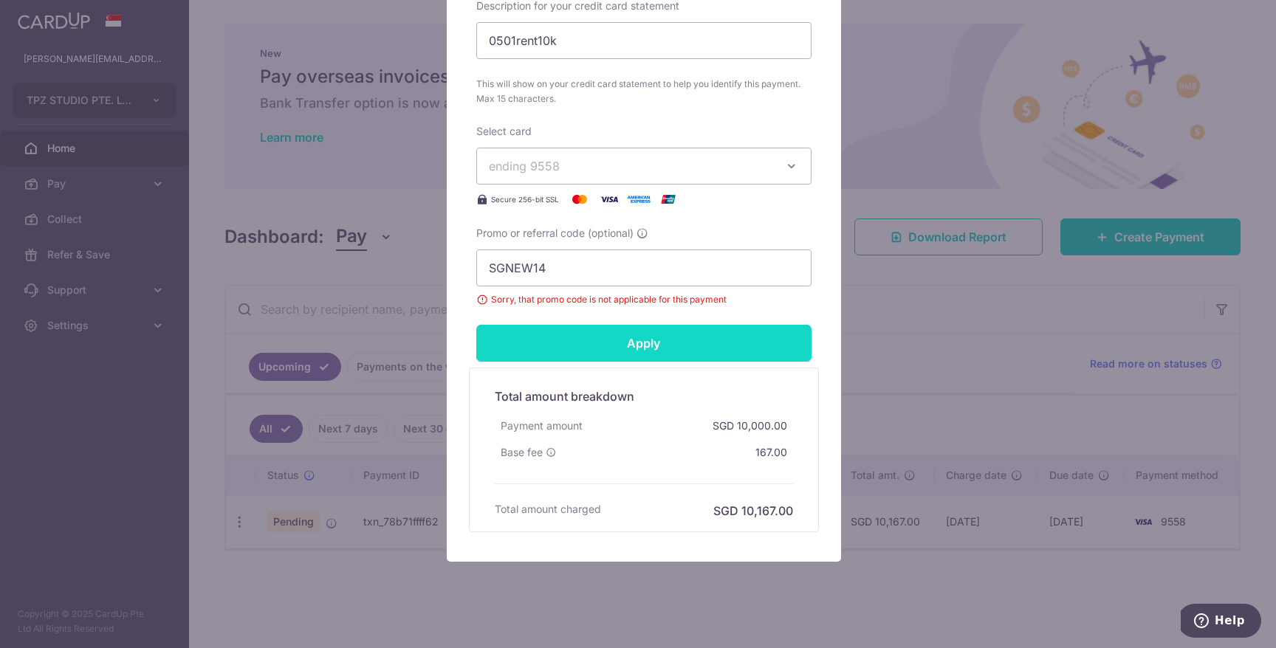
click at [632, 349] on input "Apply" at bounding box center [643, 343] width 335 height 37
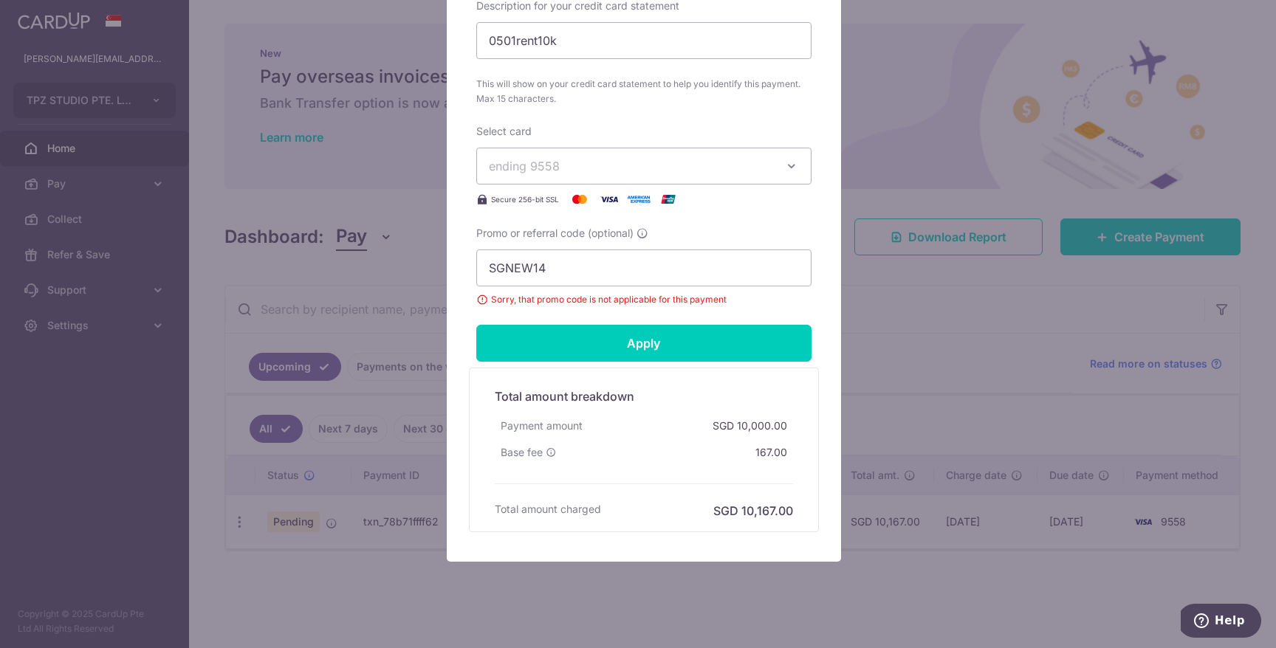
click at [644, 174] on span "ending 9558" at bounding box center [631, 166] width 284 height 18
click at [611, 229] on span "**** 9558" at bounding box center [644, 236] width 310 height 18
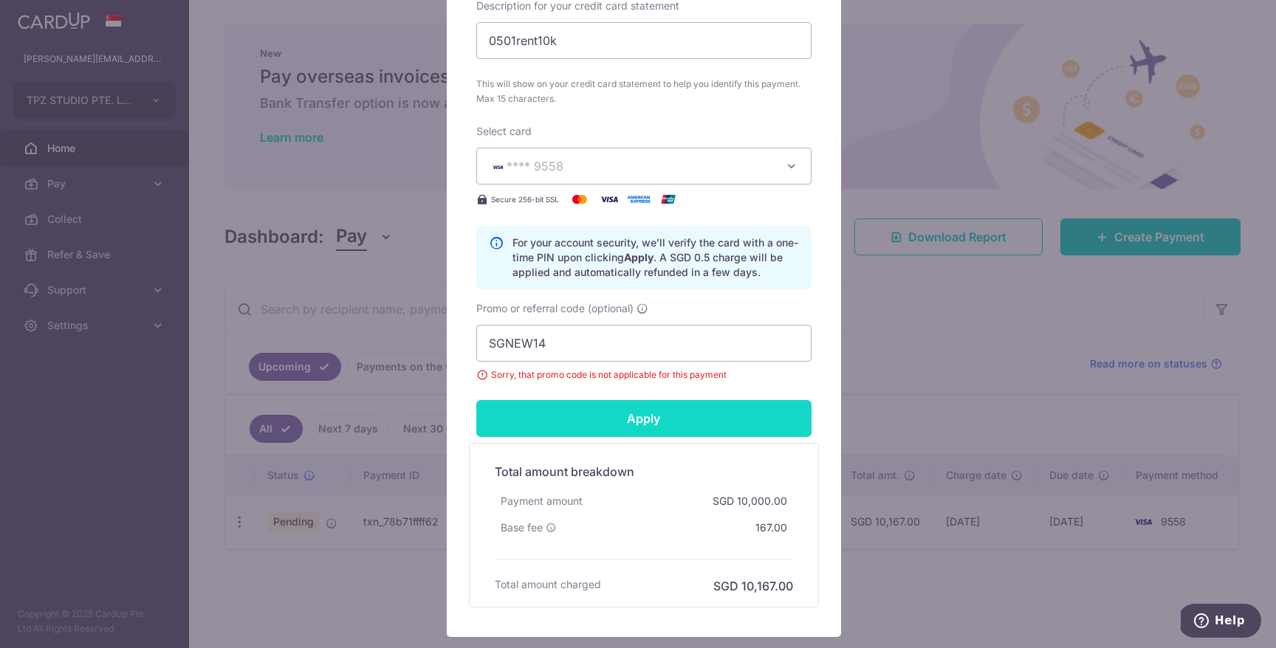
click at [617, 419] on input "Apply" at bounding box center [643, 418] width 335 height 37
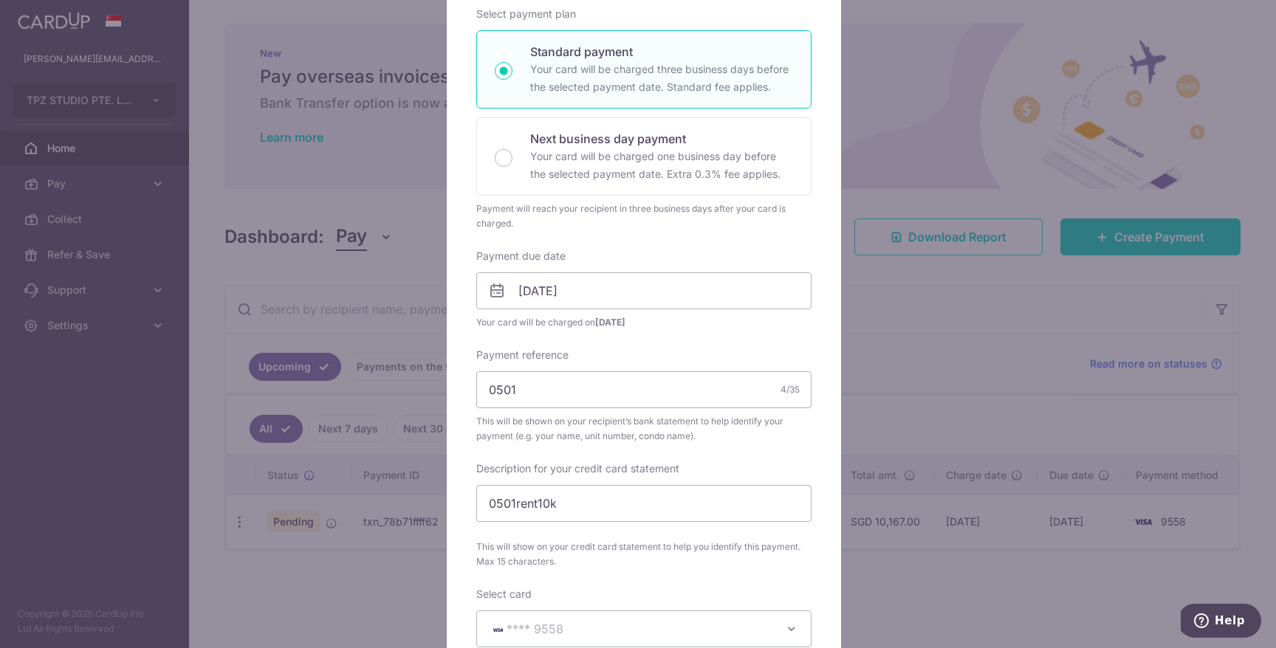
scroll to position [112, 0]
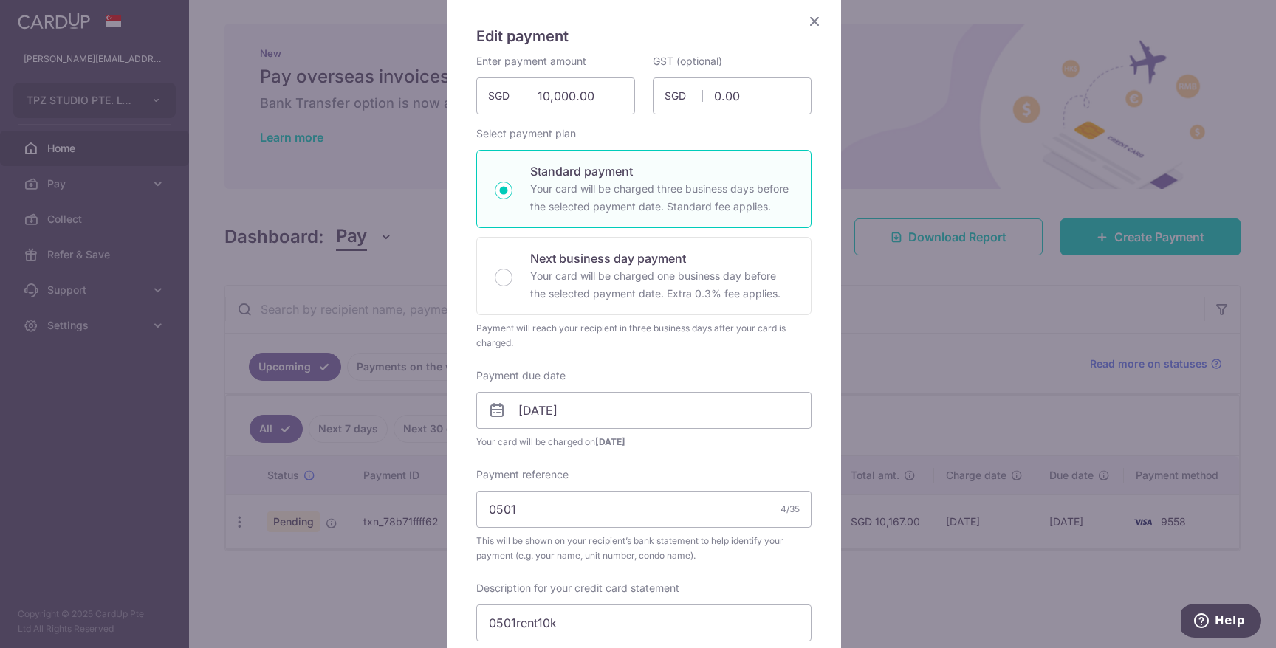
click at [812, 16] on icon "Close" at bounding box center [815, 21] width 18 height 18
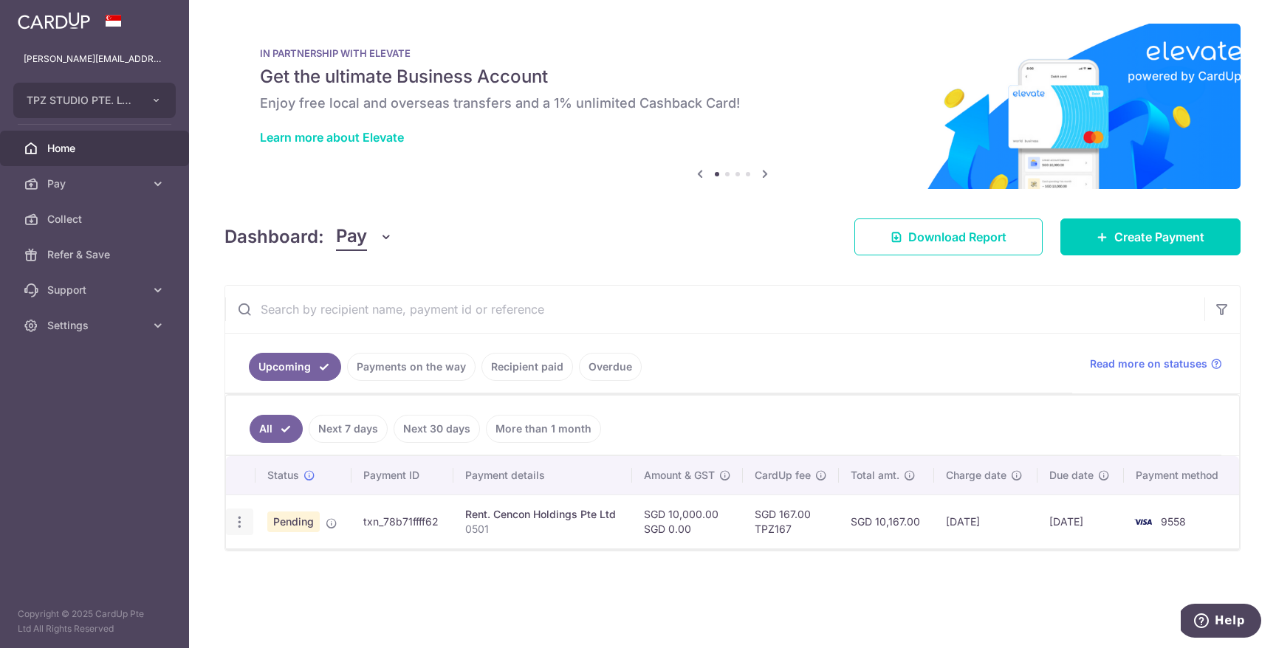
click at [241, 516] on icon "button" at bounding box center [240, 523] width 16 height 16
click at [277, 595] on span "Cancel payment" at bounding box center [318, 599] width 99 height 18
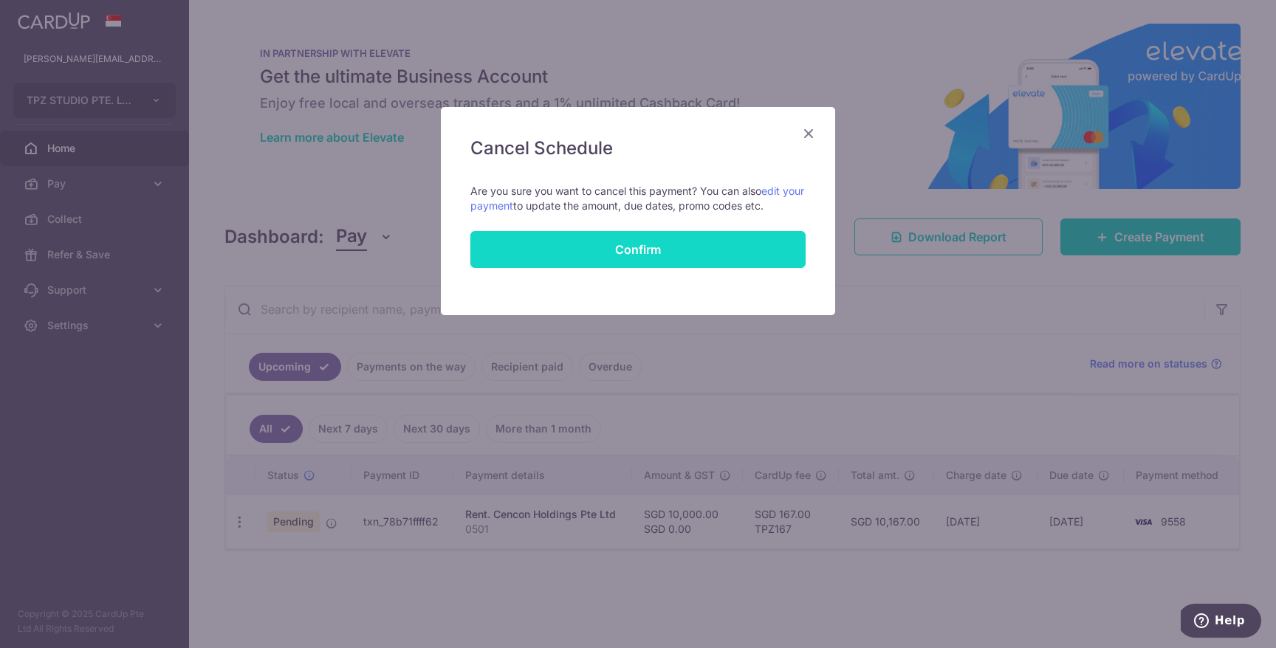
click at [752, 248] on button "Confirm" at bounding box center [637, 249] width 335 height 37
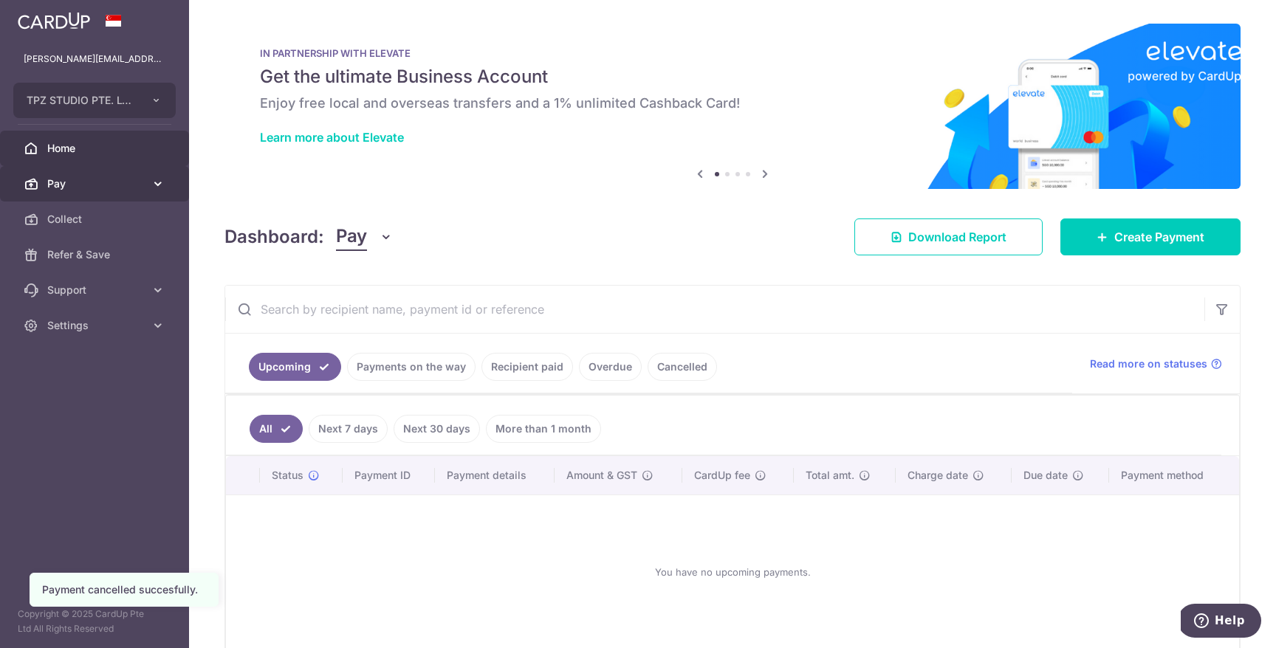
click at [91, 180] on span "Pay" at bounding box center [95, 183] width 97 height 15
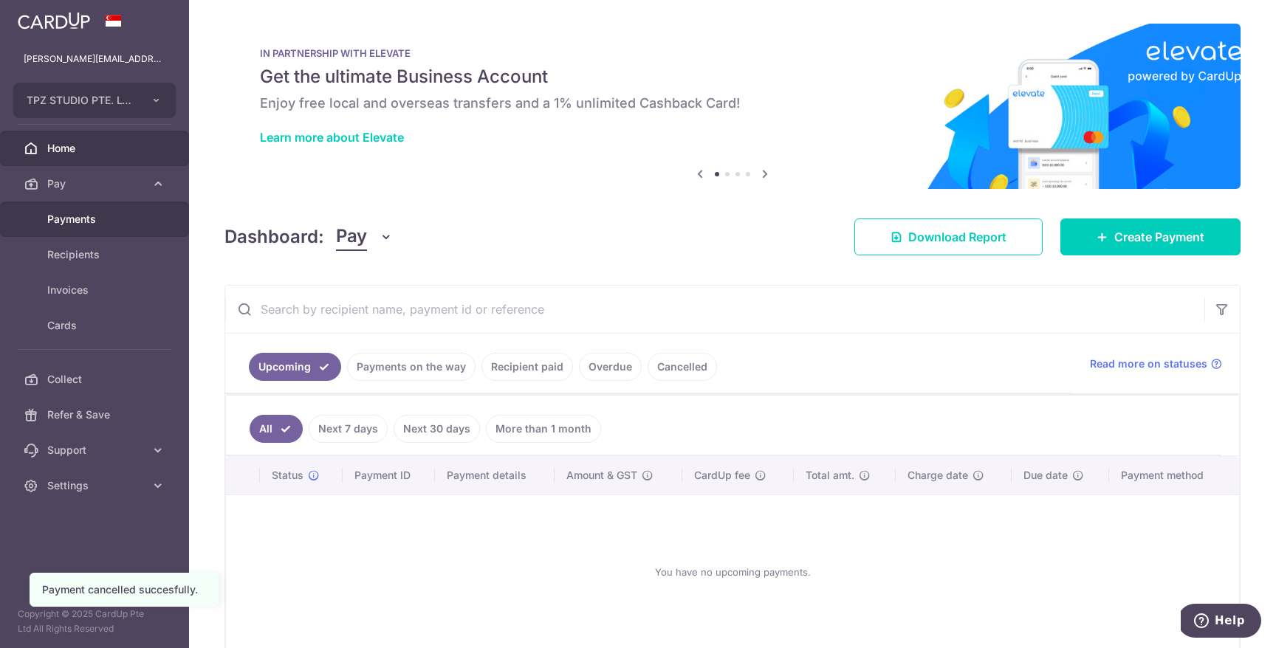
click at [93, 228] on link "Payments" at bounding box center [94, 219] width 189 height 35
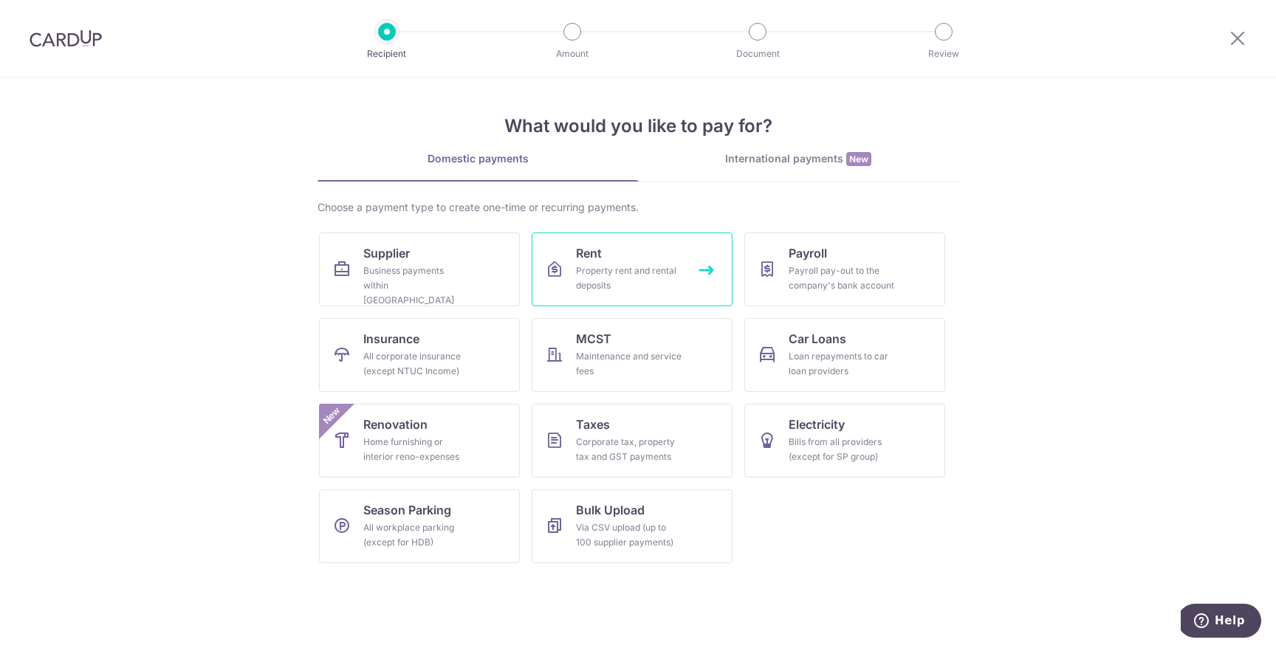
click at [589, 282] on div "Property rent and rental deposits" at bounding box center [629, 279] width 106 height 30
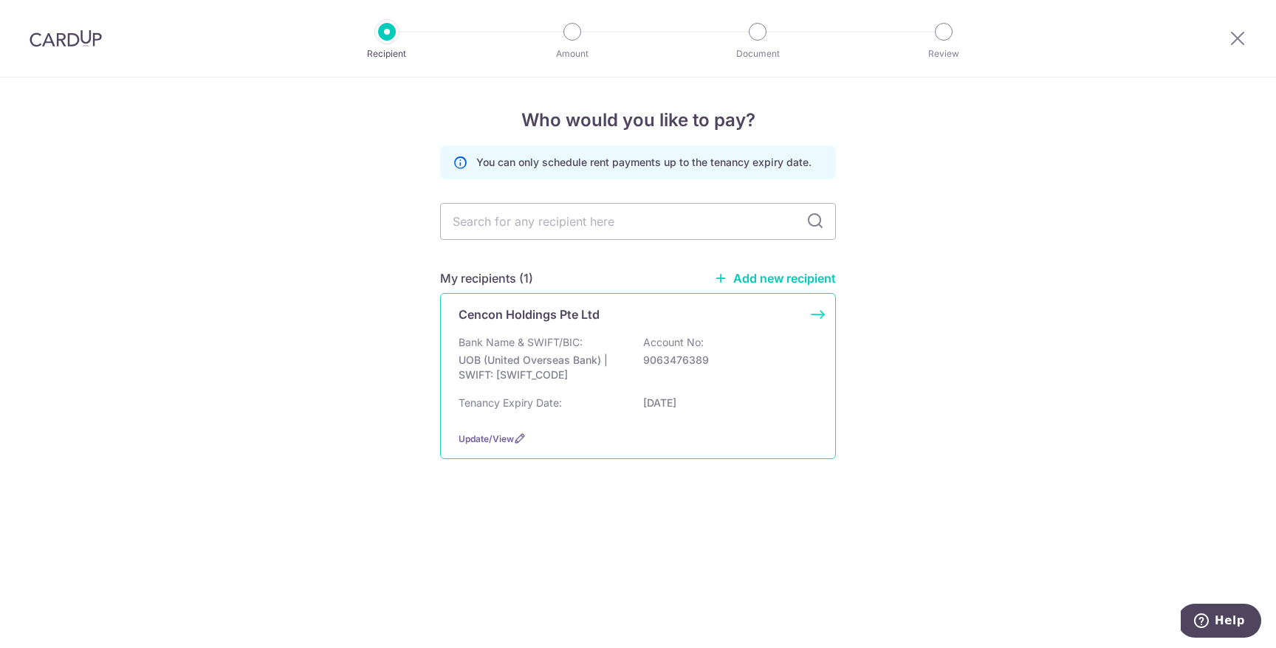
click at [569, 366] on p "UOB (United Overseas Bank) | SWIFT: UOVBSGSGXXX" at bounding box center [541, 368] width 165 height 30
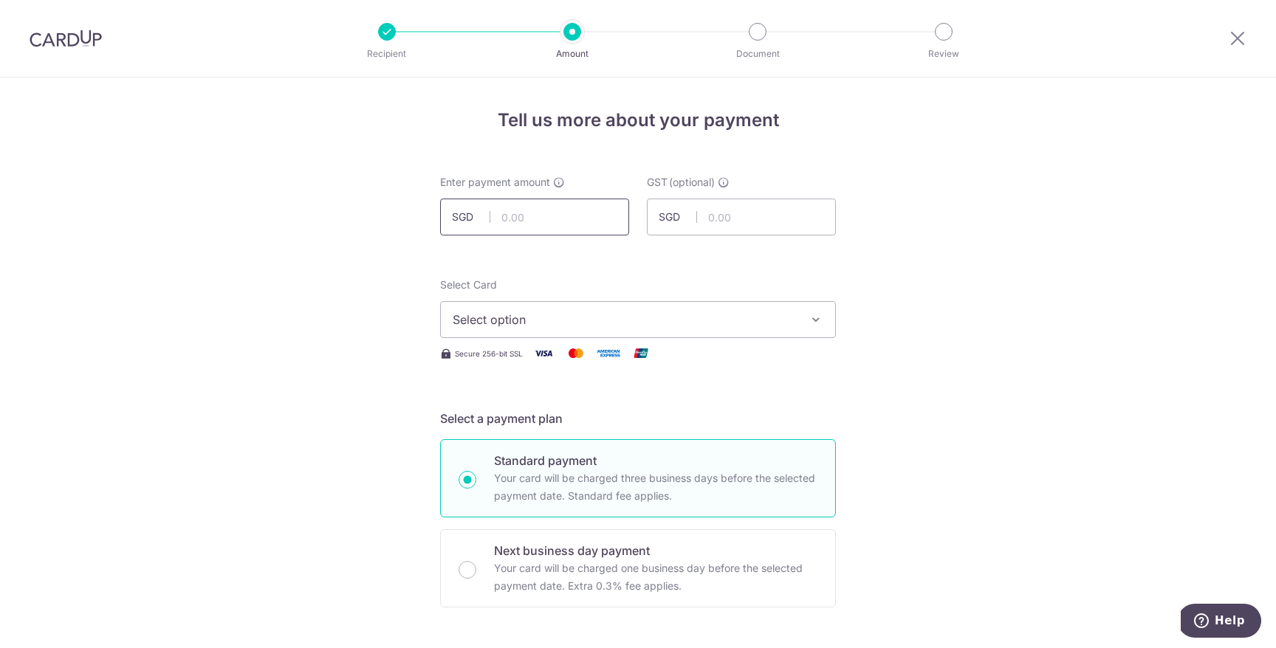
click at [535, 216] on input "text" at bounding box center [534, 217] width 189 height 37
type input "10,000.00"
click at [743, 230] on input "text" at bounding box center [741, 217] width 189 height 37
click at [637, 360] on img at bounding box center [641, 353] width 30 height 18
click at [631, 322] on span "Select option" at bounding box center [625, 320] width 344 height 18
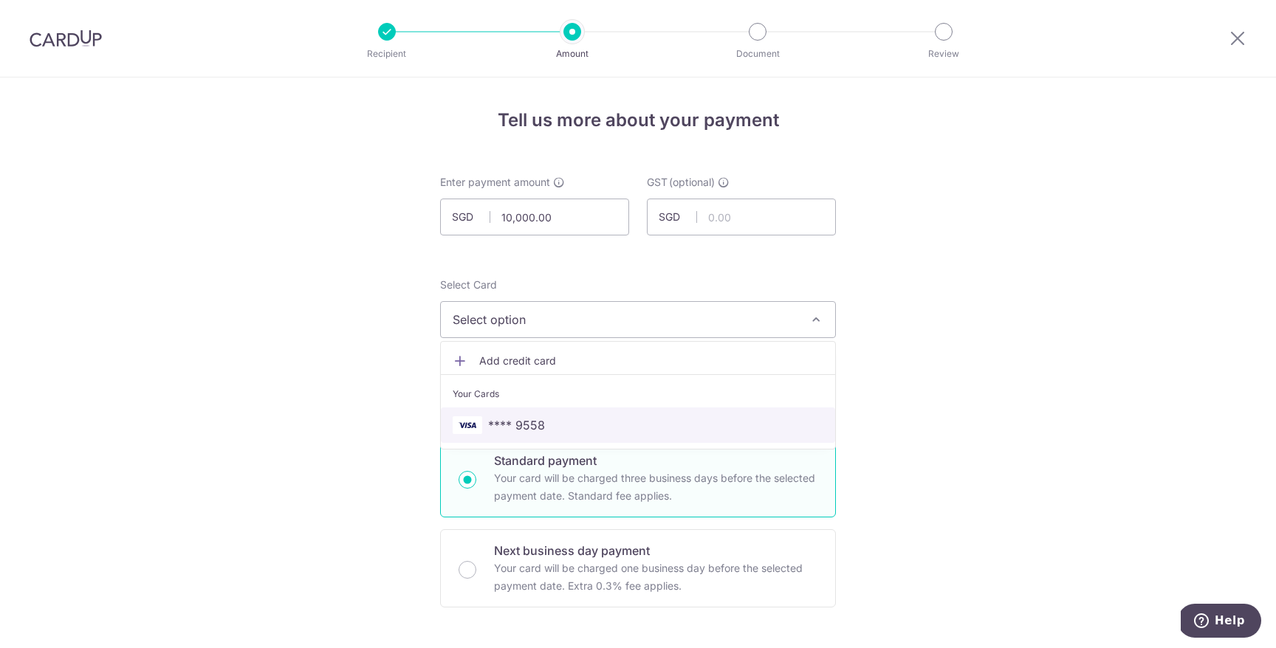
click at [611, 413] on link "**** 9558" at bounding box center [638, 425] width 394 height 35
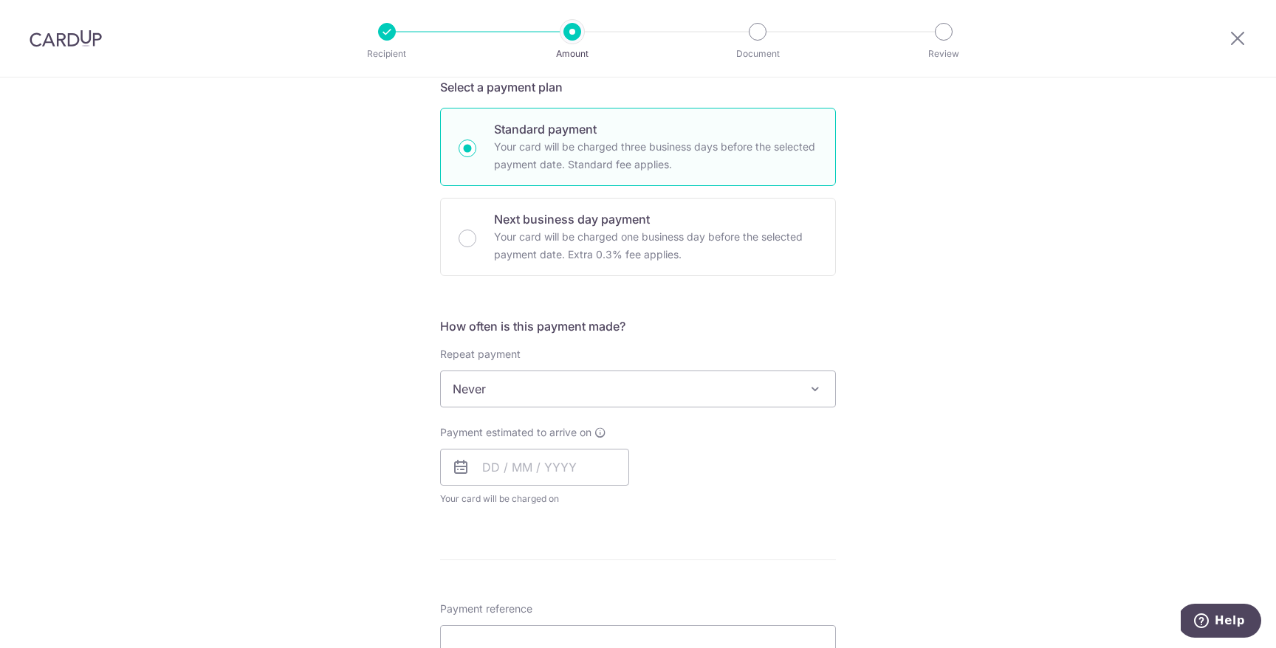
scroll to position [445, 0]
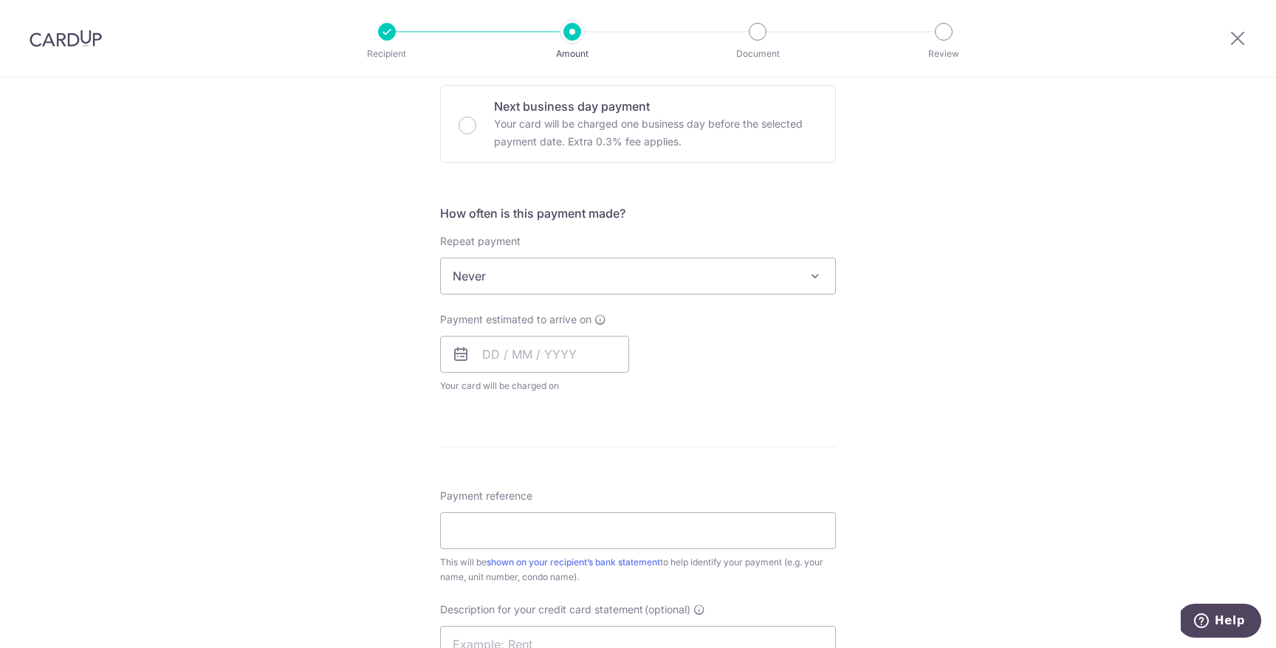
click at [592, 281] on span "Never" at bounding box center [638, 275] width 394 height 35
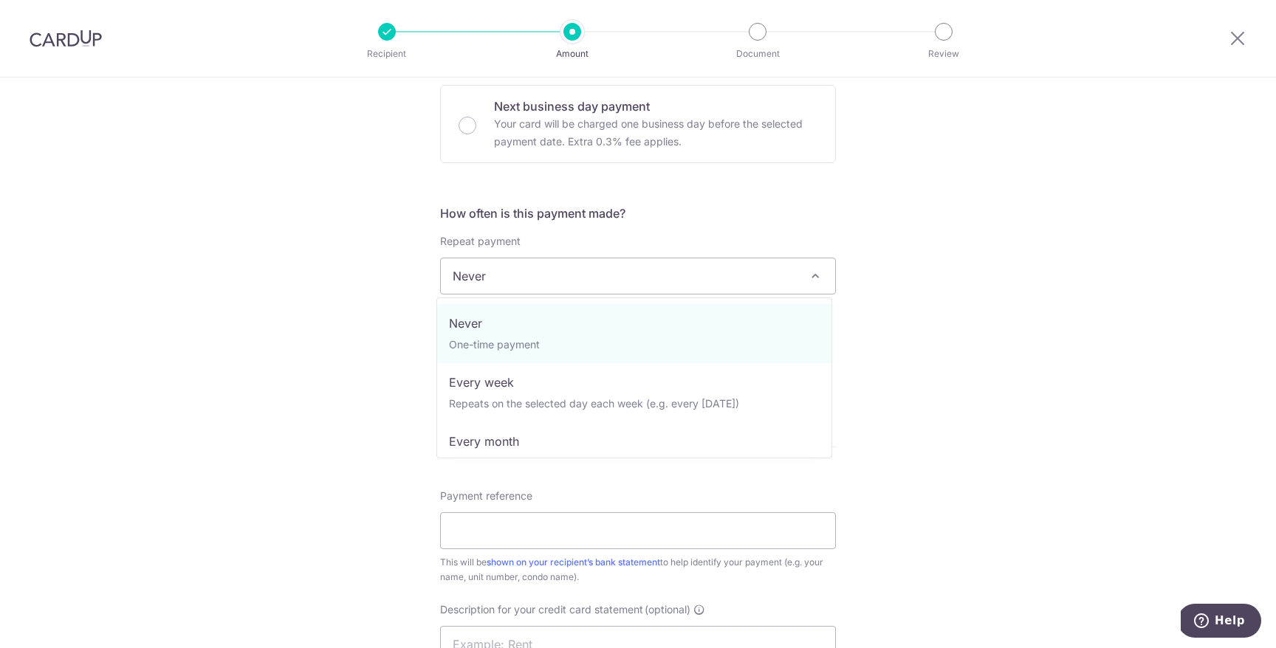
click at [609, 272] on span "Never" at bounding box center [638, 275] width 394 height 35
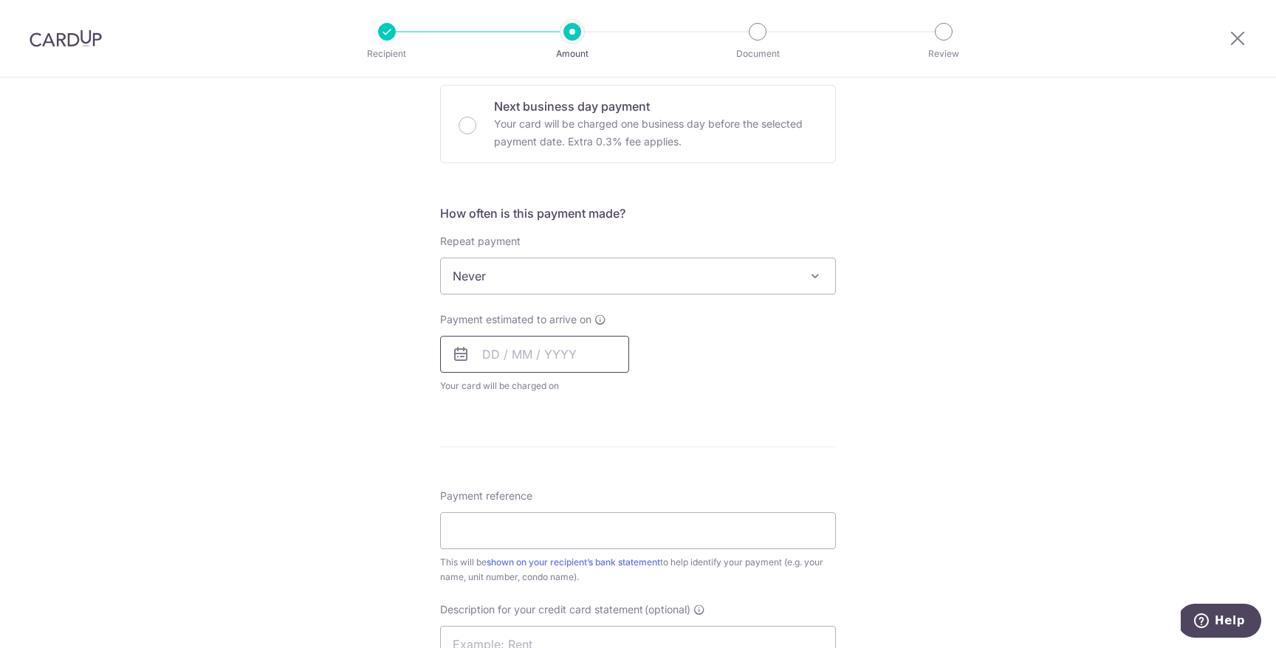
click at [563, 352] on input "text" at bounding box center [534, 354] width 189 height 37
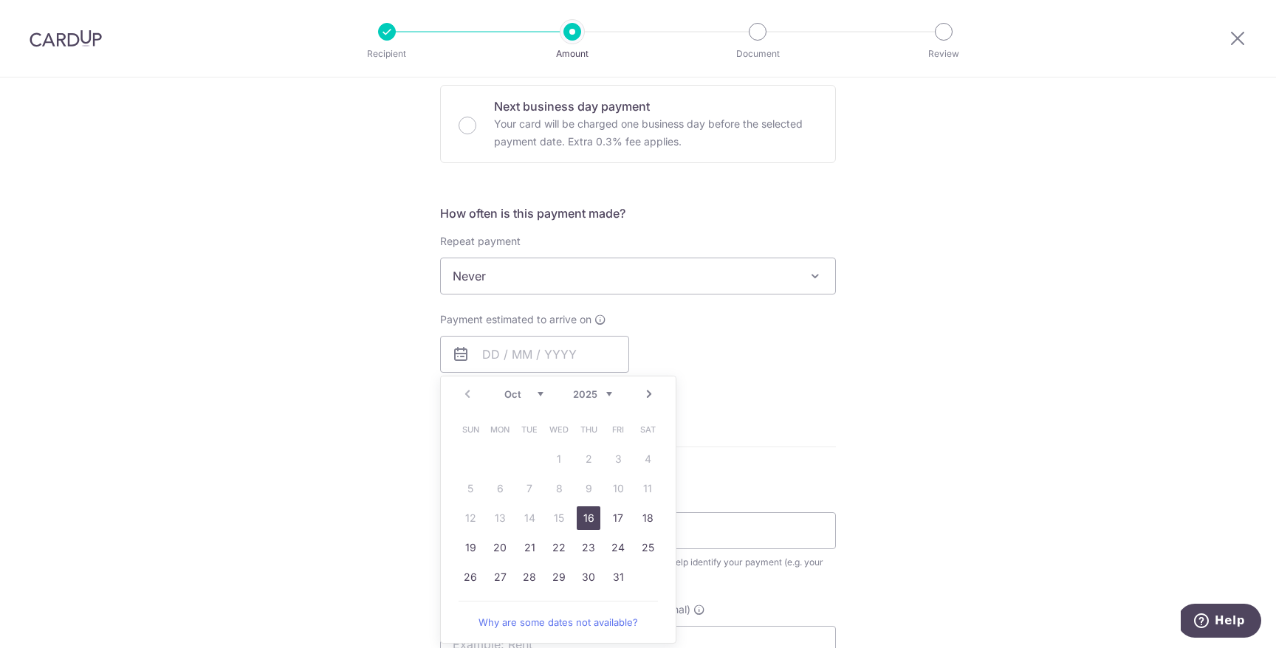
click at [586, 518] on link "16" at bounding box center [589, 519] width 24 height 24
type input "16/10/2025"
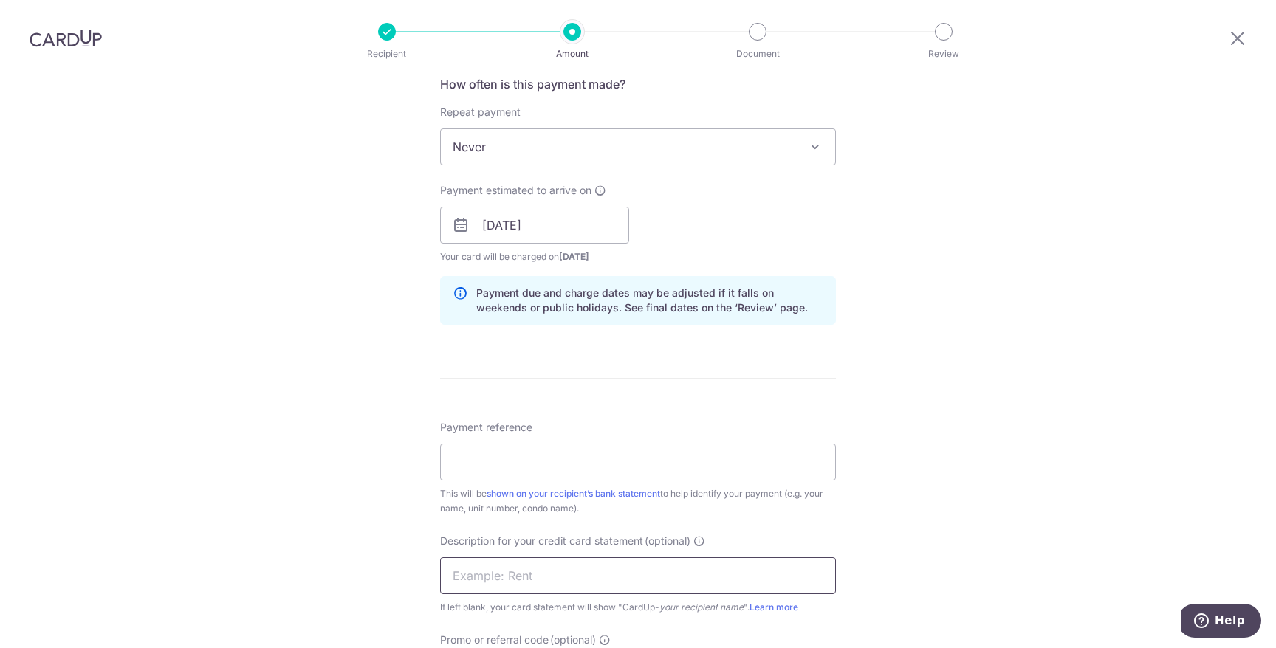
scroll to position [575, 0]
click at [549, 463] on input "Payment reference" at bounding box center [638, 460] width 396 height 37
type input "R"
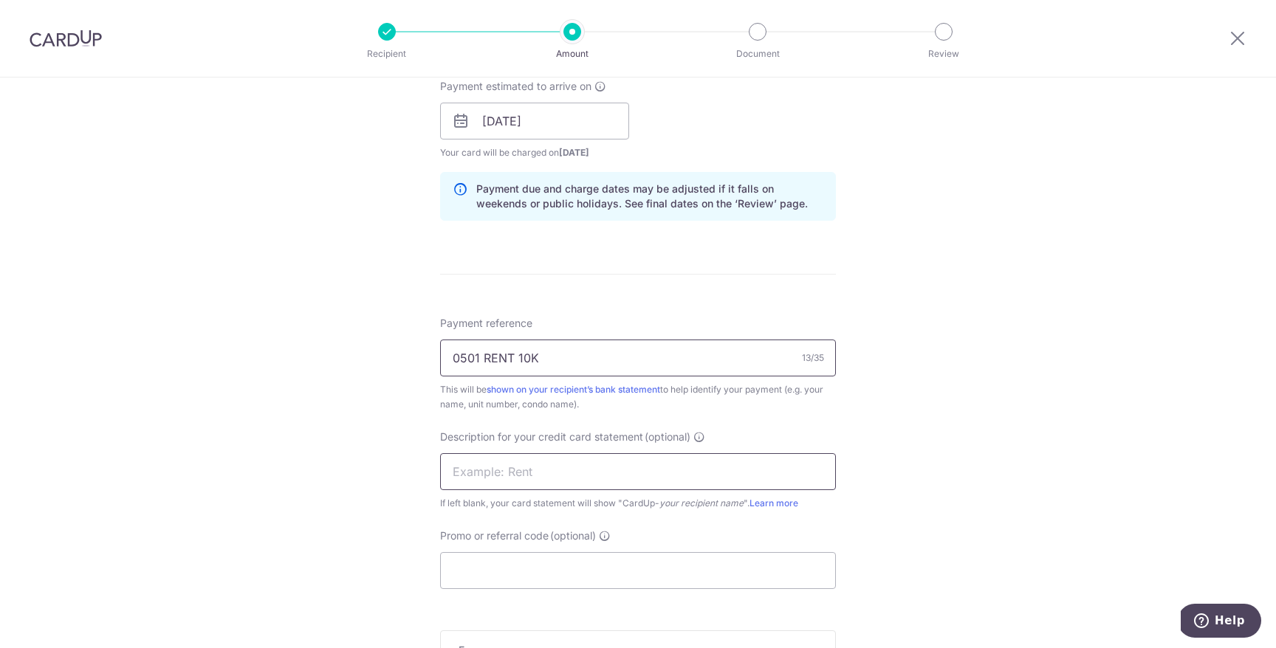
scroll to position [684, 0]
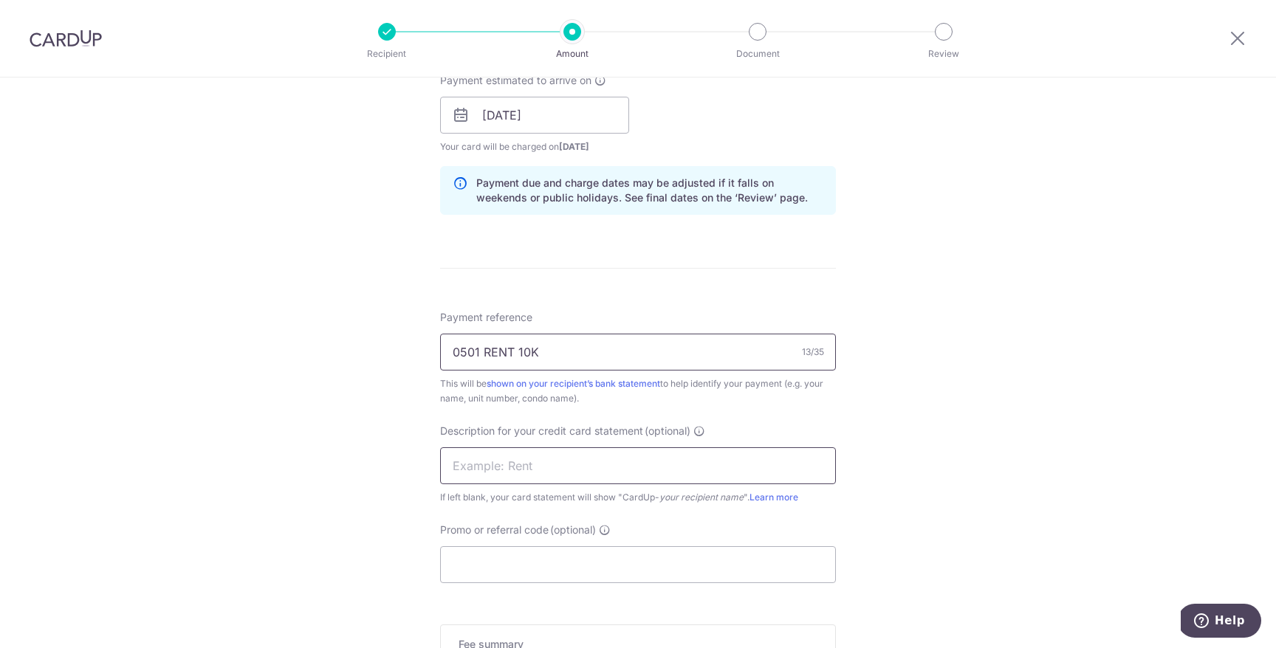
type input "0501 RENT 10K"
click at [565, 458] on input "text" at bounding box center [638, 465] width 396 height 37
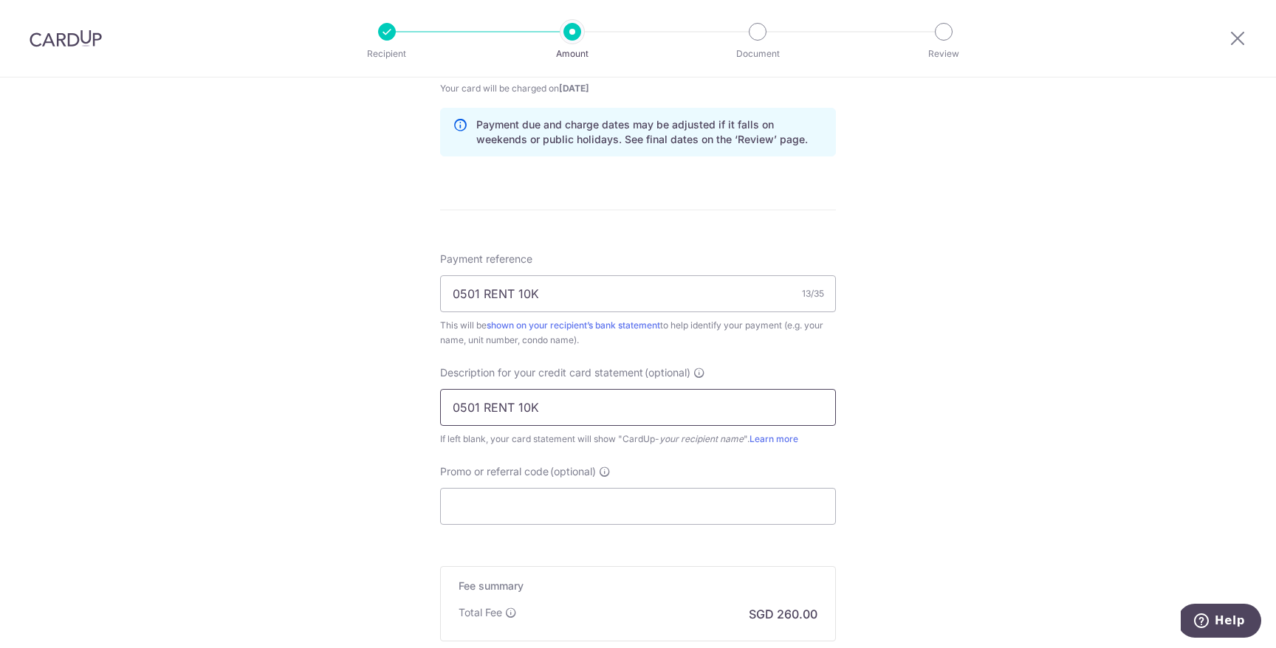
scroll to position [747, 0]
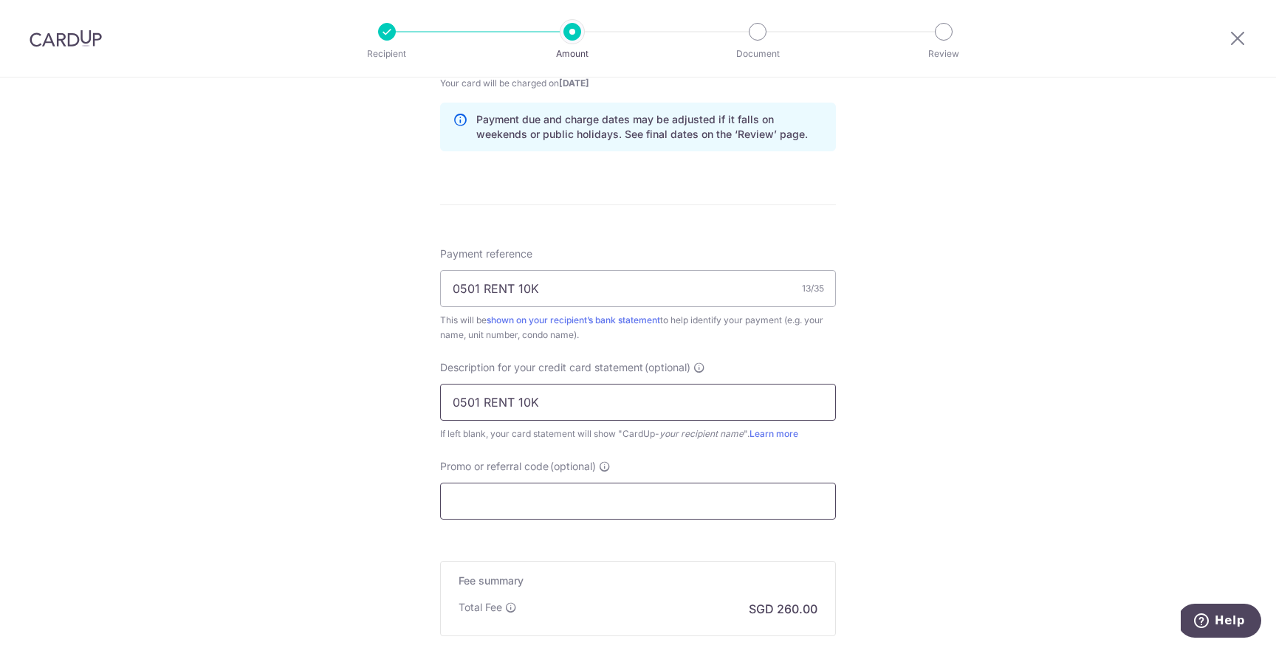
type input "0501 RENT 10K"
click at [540, 520] on form "Enter payment amount SGD 10,000.00 10000.00 GST (optional) SGD Select Card ****…" at bounding box center [638, 92] width 396 height 1328
click at [543, 483] on input "Promo or referral code (optional)" at bounding box center [638, 501] width 396 height 37
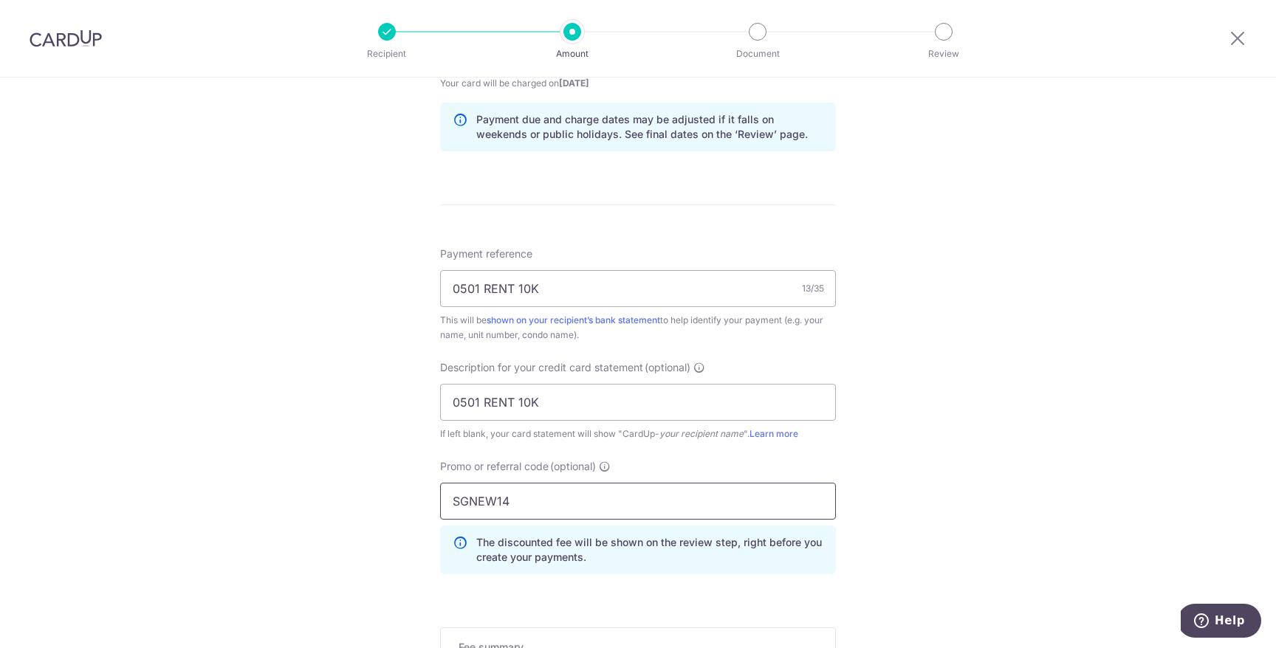
type input "SGNEW14"
click at [912, 511] on div "Tell us more about your payment Enter payment amount SGD 10,000.00 10000.00 GST…" at bounding box center [638, 111] width 1276 height 1562
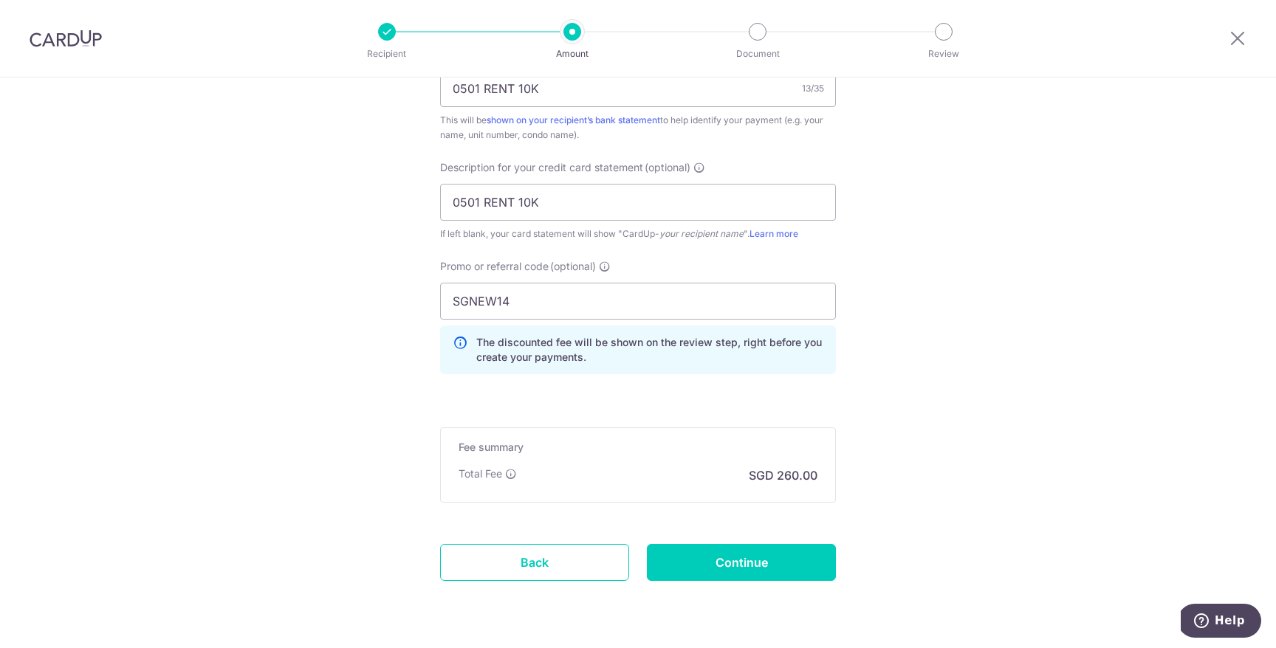
scroll to position [953, 0]
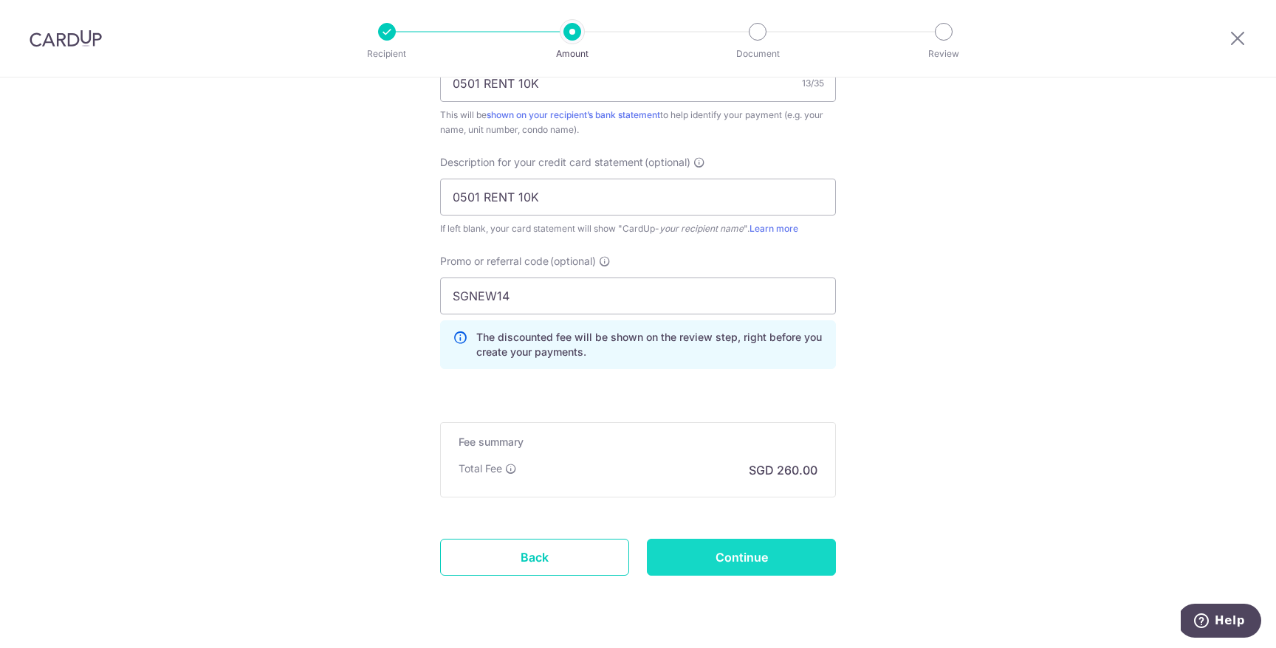
click at [733, 543] on input "Continue" at bounding box center [741, 557] width 189 height 37
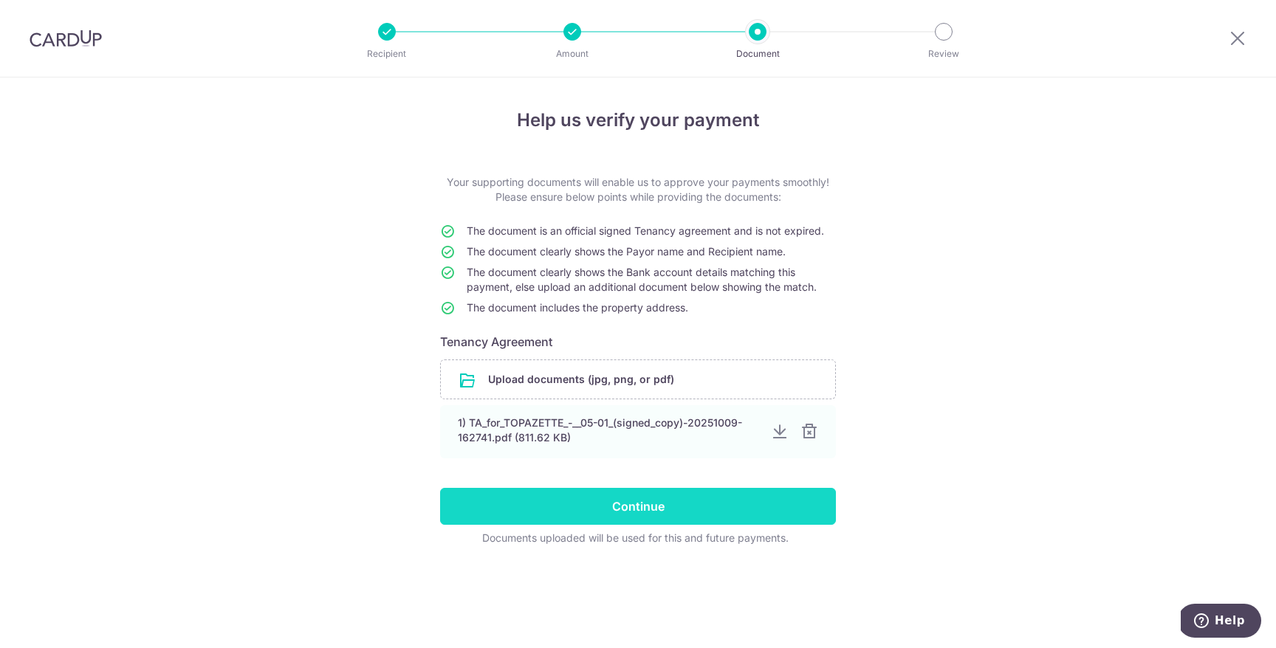
click at [663, 503] on input "Continue" at bounding box center [638, 506] width 396 height 37
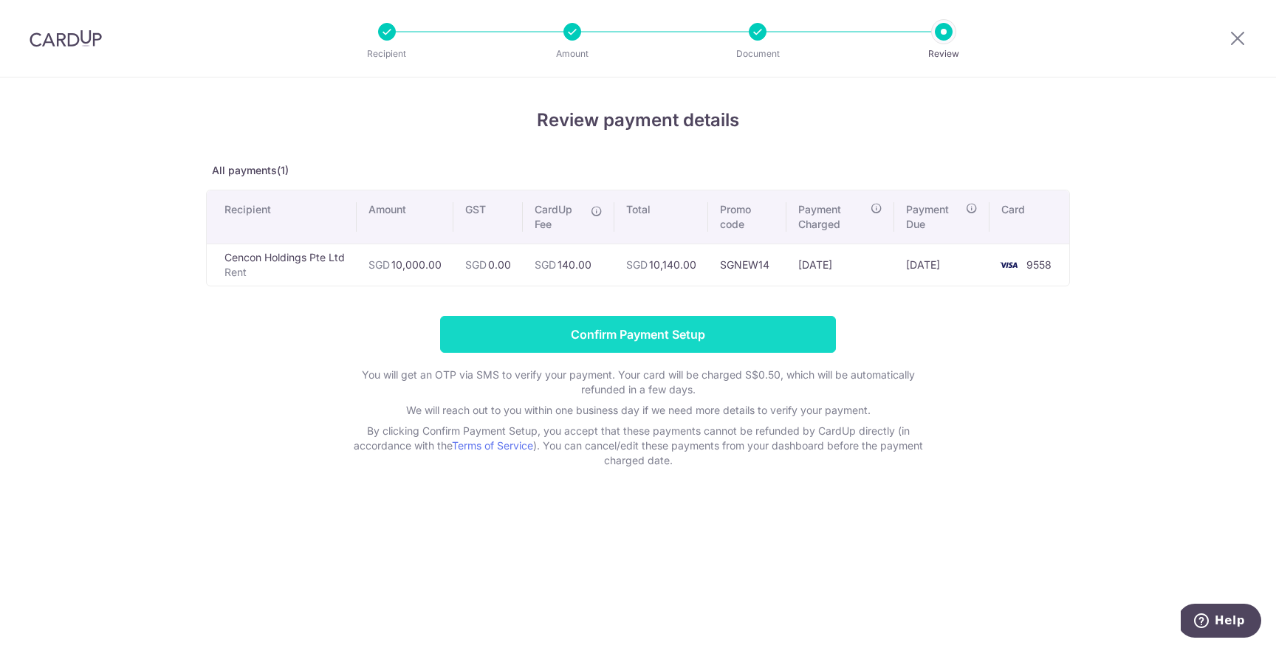
click at [616, 324] on input "Confirm Payment Setup" at bounding box center [638, 334] width 396 height 37
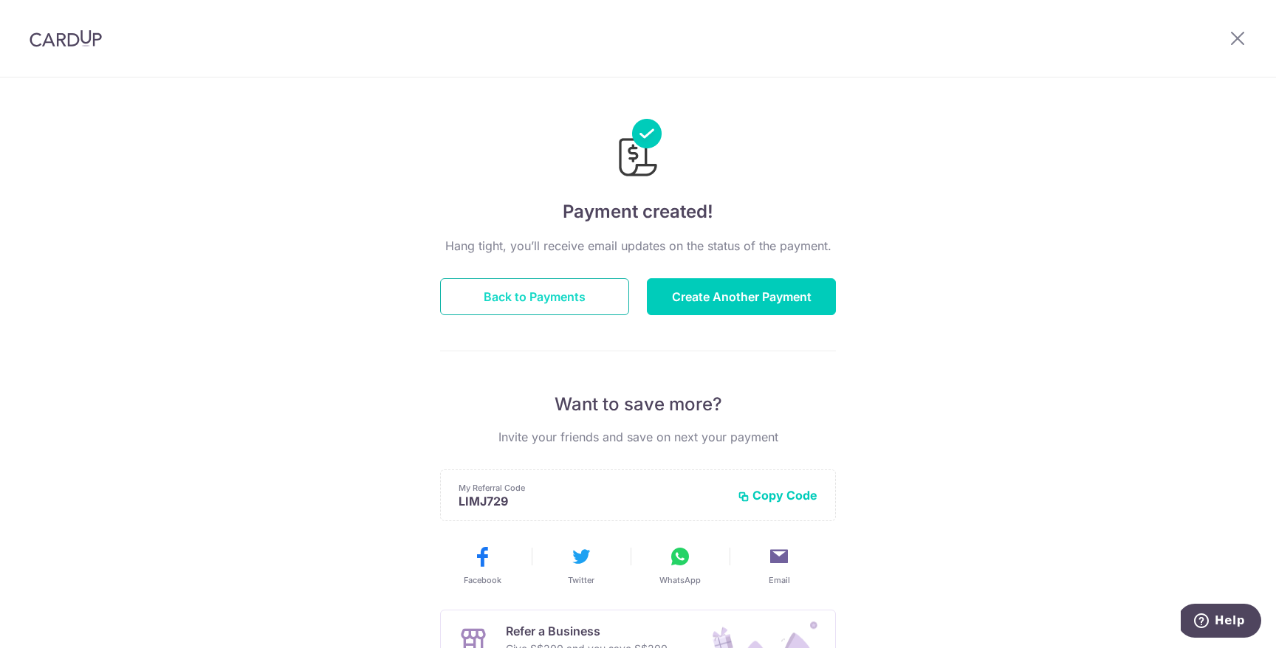
click at [522, 287] on button "Back to Payments" at bounding box center [534, 296] width 189 height 37
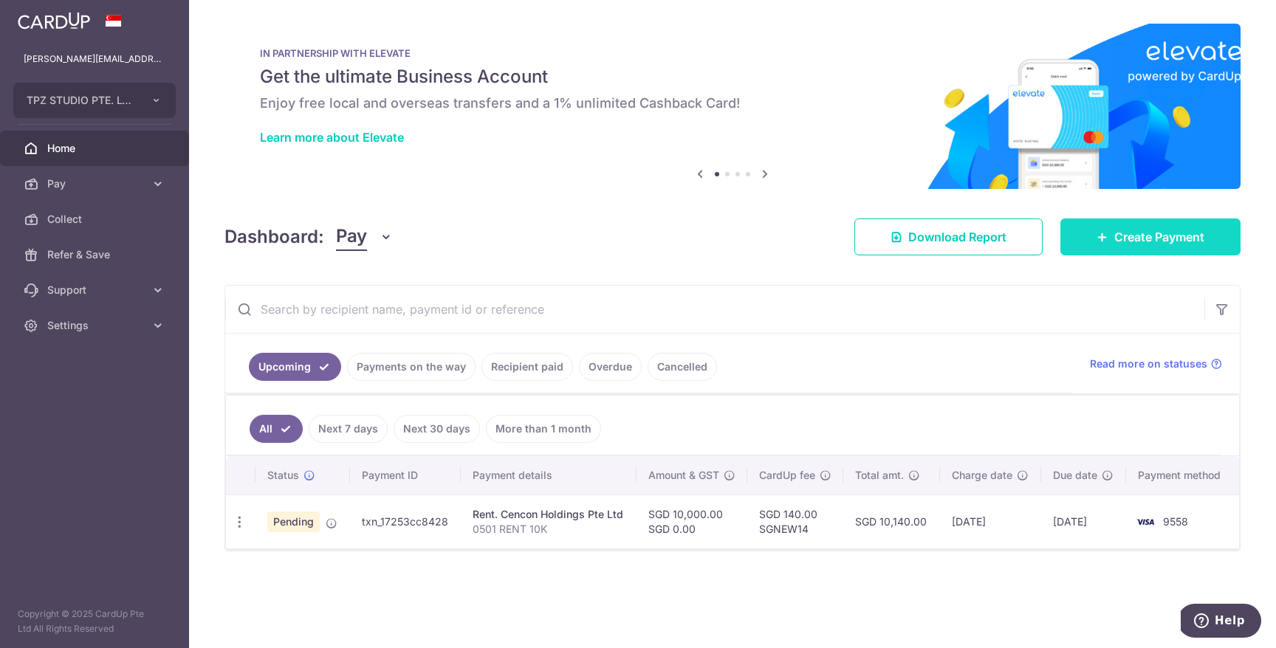
click at [1221, 230] on link "Create Payment" at bounding box center [1150, 237] width 180 height 37
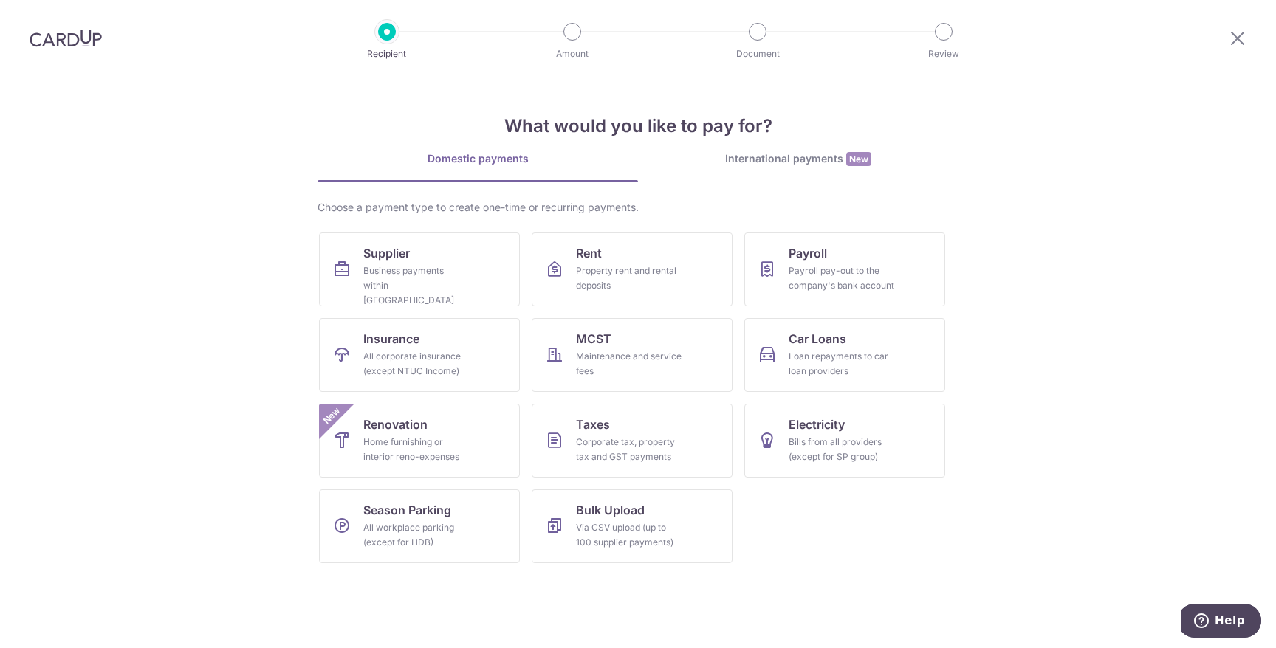
click at [829, 168] on link "International payments New" at bounding box center [798, 166] width 320 height 30
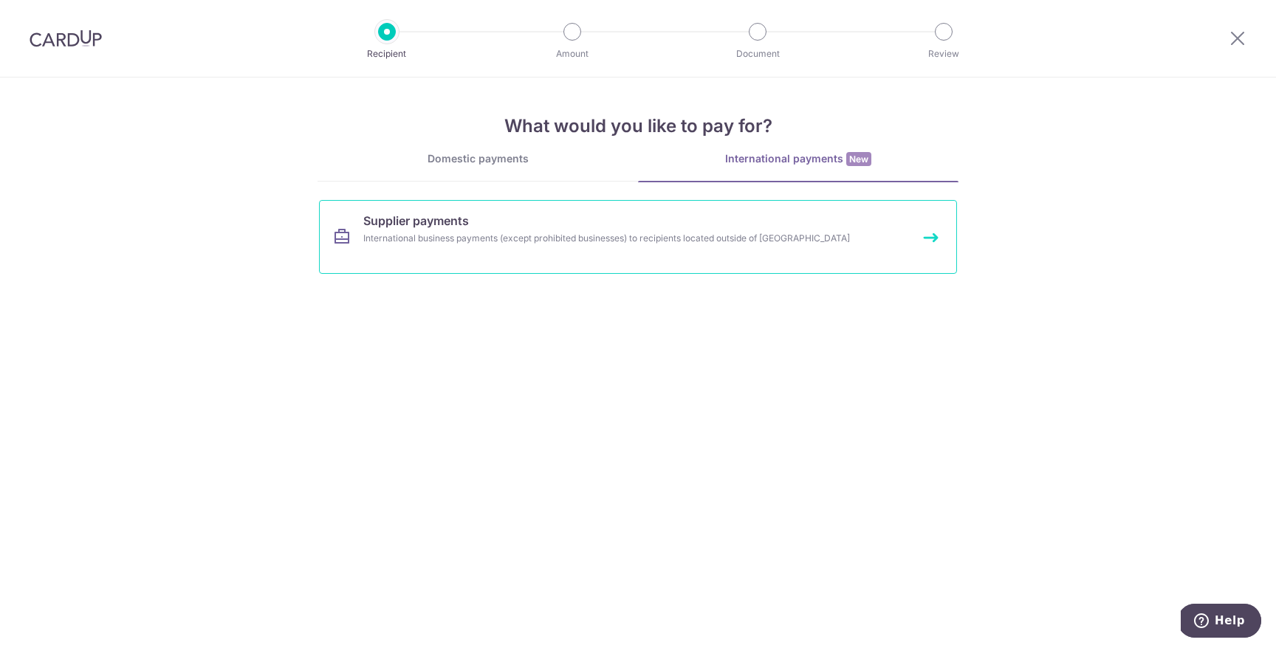
click at [510, 259] on link "Supplier payments International business payments (except prohibited businesses…" at bounding box center [638, 237] width 638 height 74
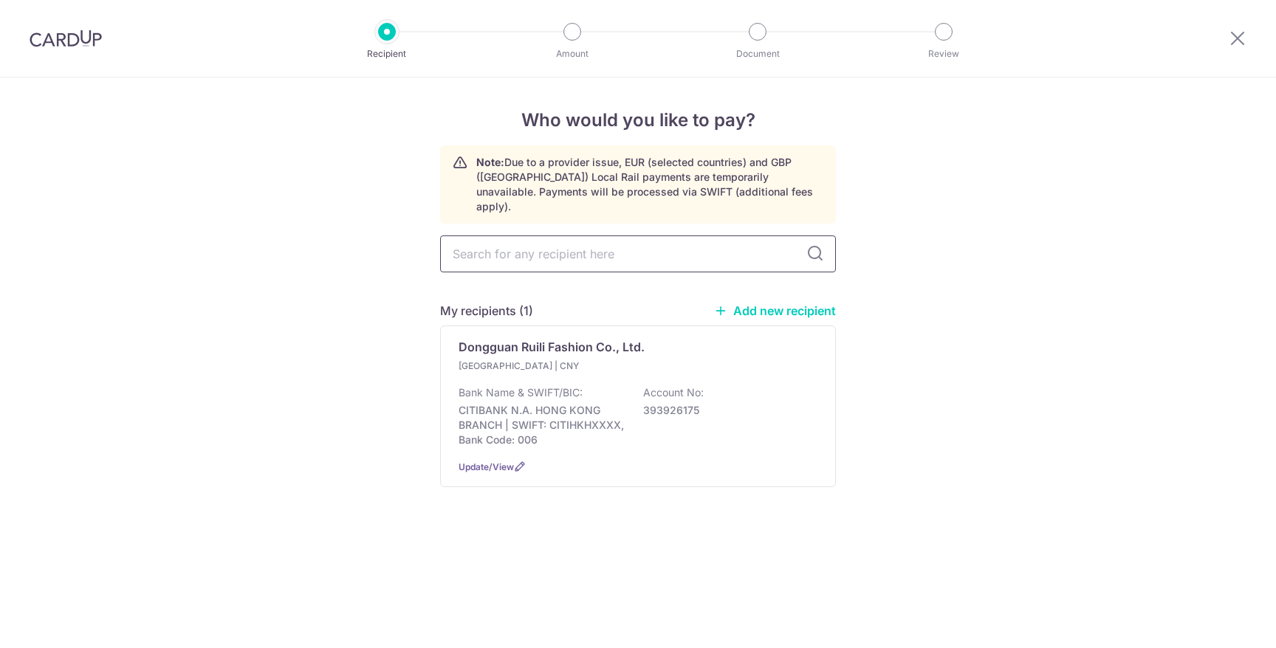
click at [549, 236] on input "text" at bounding box center [638, 254] width 396 height 37
click at [555, 407] on p "CITIBANK N.A. HONG KONG BRANCH | SWIFT: CITIHKHXXXX, Bank Code: 006" at bounding box center [541, 425] width 165 height 44
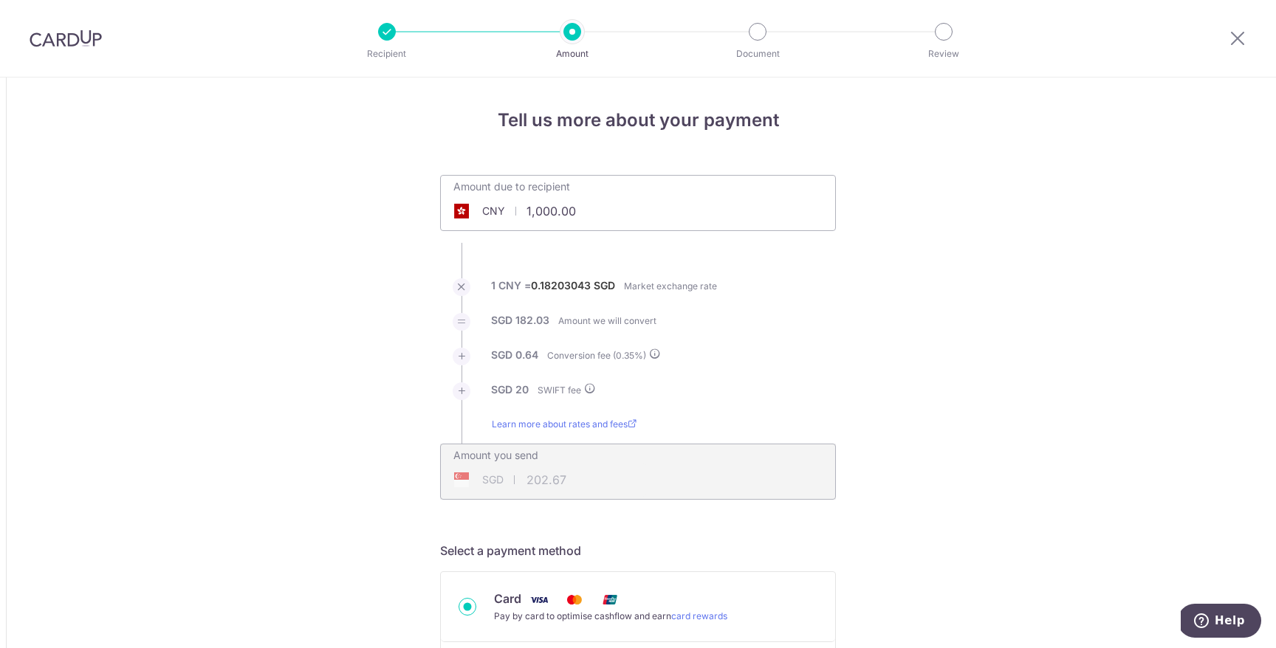
click at [549, 210] on input "1,000.00" at bounding box center [555, 211] width 228 height 34
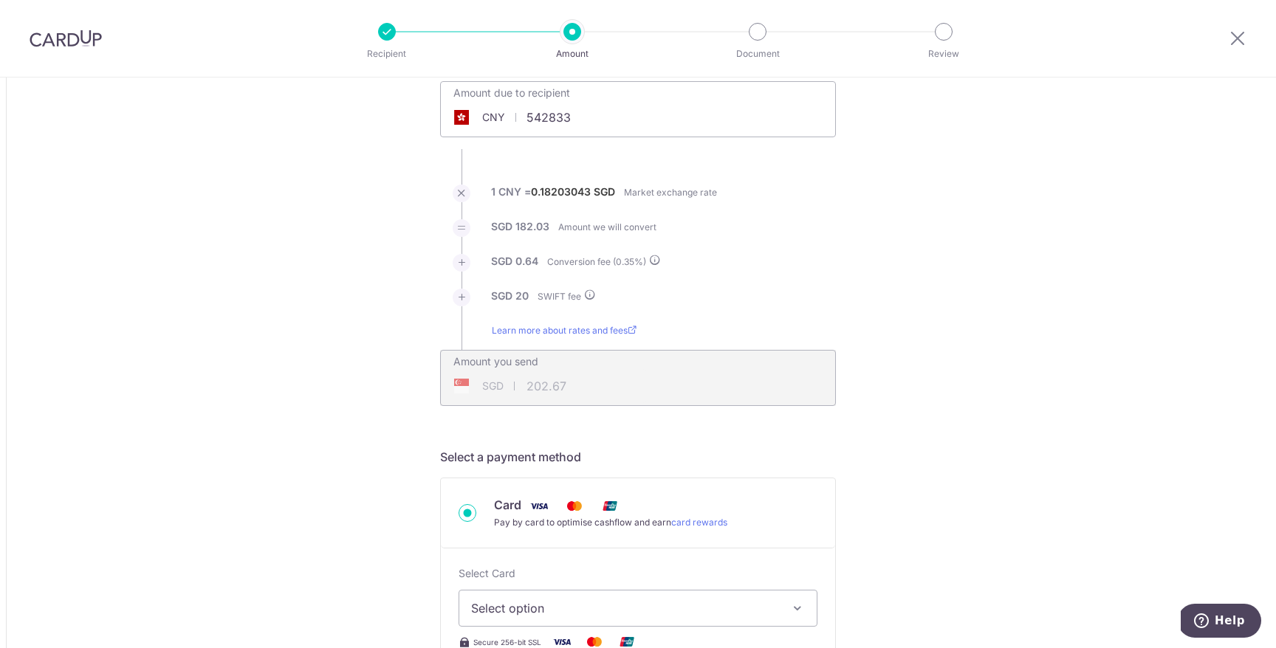
scroll to position [97, 0]
click at [587, 634] on img at bounding box center [595, 639] width 30 height 18
click at [589, 606] on span "Select option" at bounding box center [624, 606] width 307 height 18
type input "542,833.00"
type input "99,178.30"
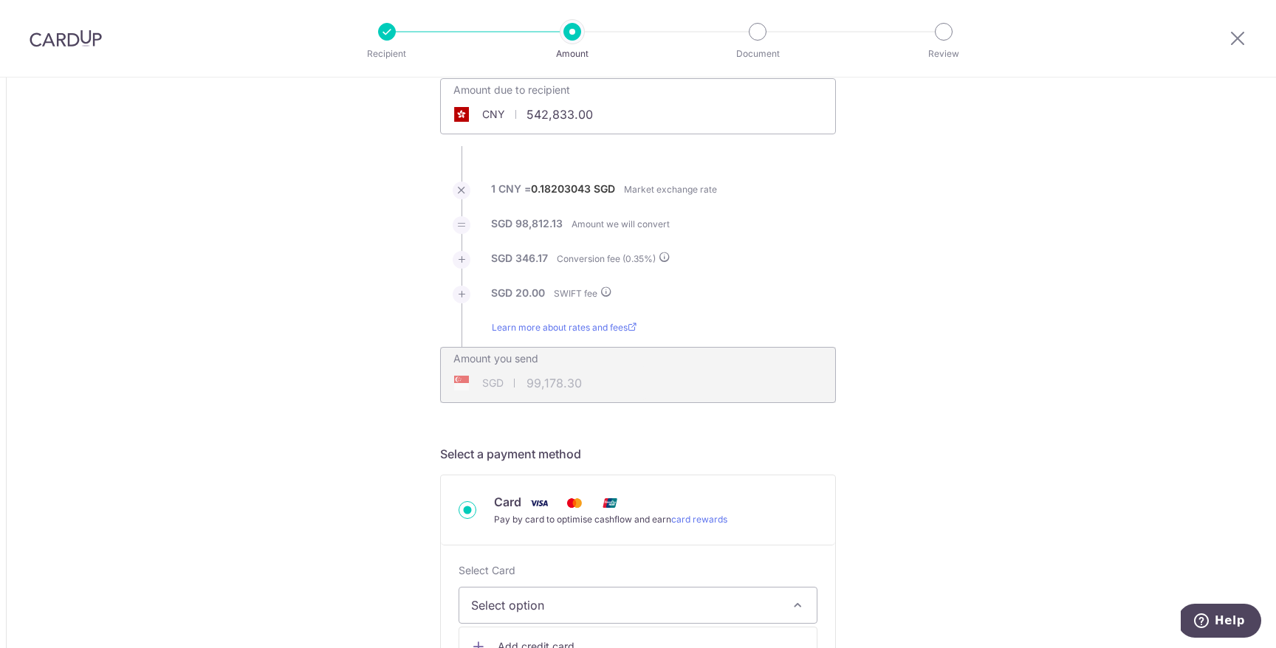
click at [717, 597] on span "Select option" at bounding box center [624, 606] width 307 height 18
click at [703, 599] on span "Select option" at bounding box center [624, 606] width 307 height 18
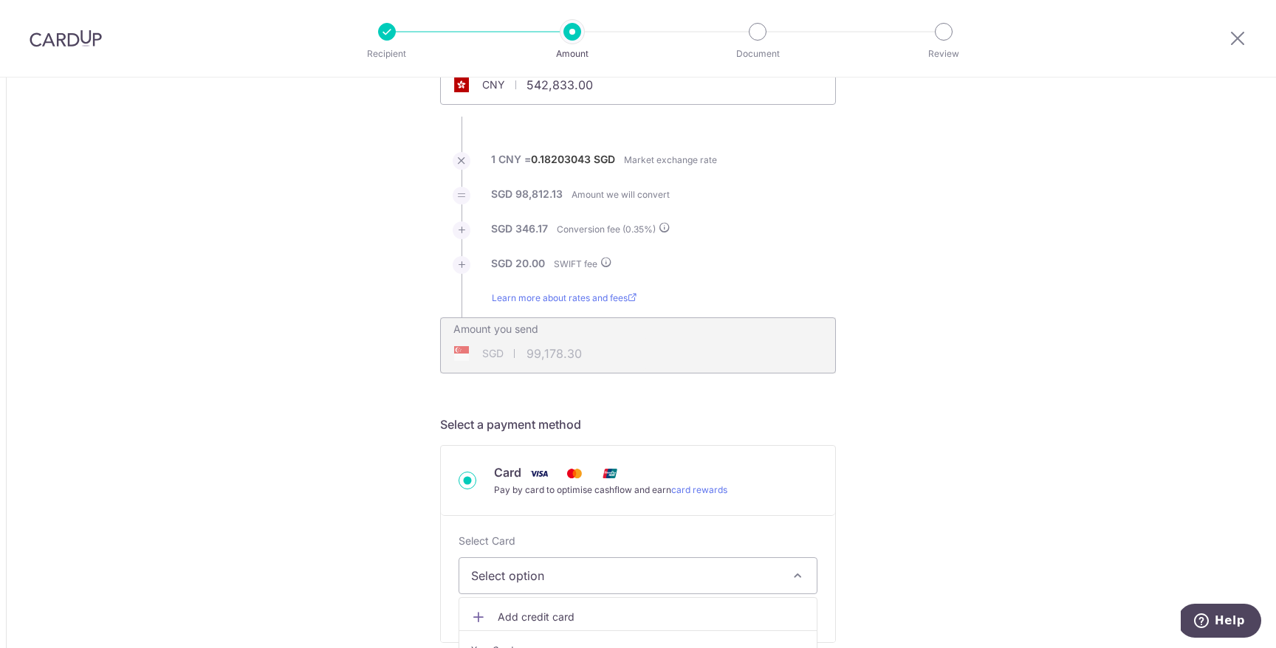
scroll to position [207, 0]
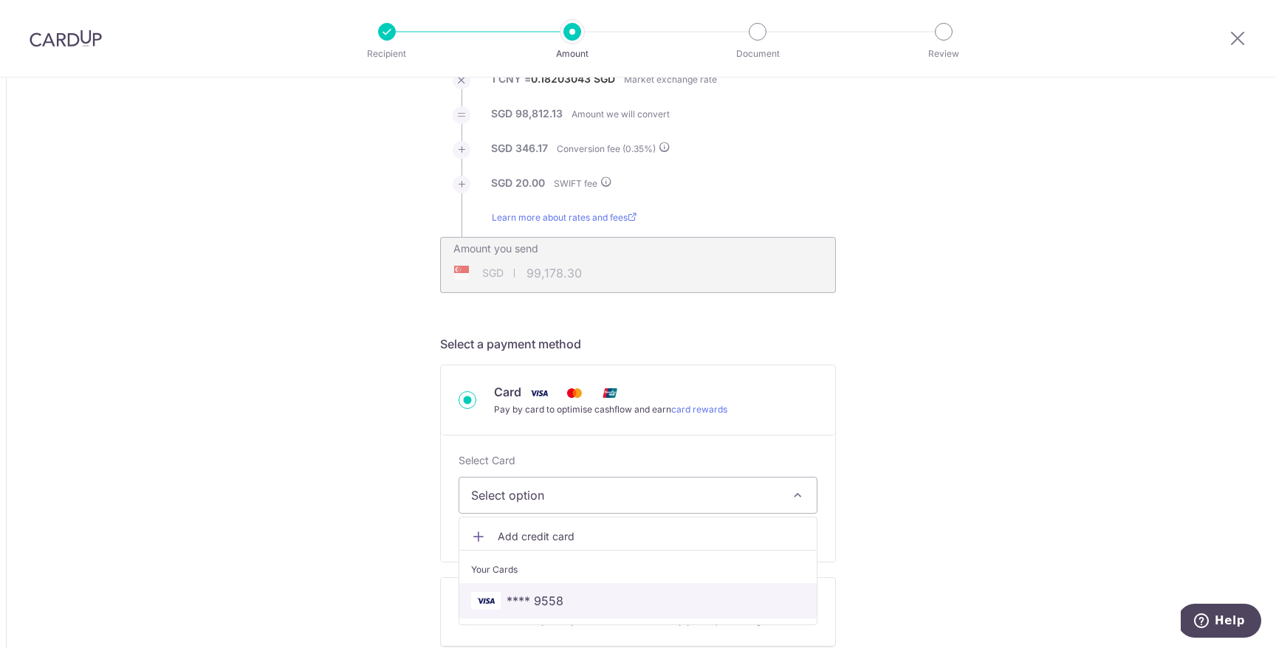
click at [595, 606] on span "**** 9558" at bounding box center [638, 601] width 334 height 18
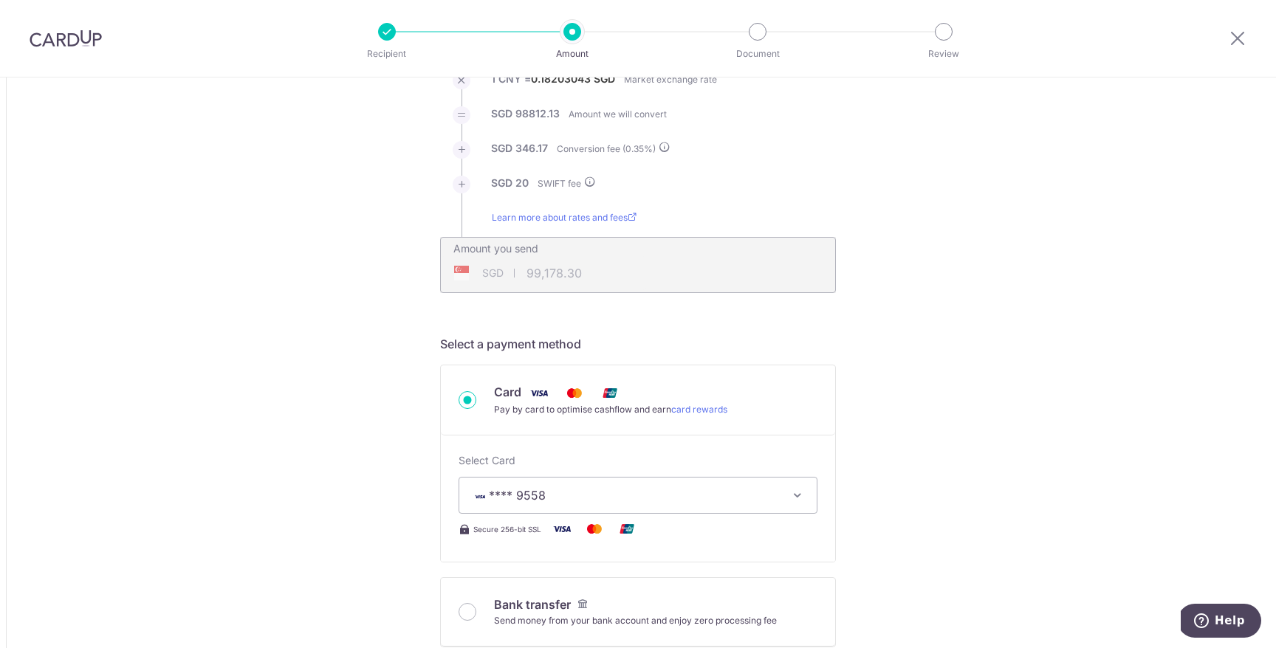
type input "542,833.00"
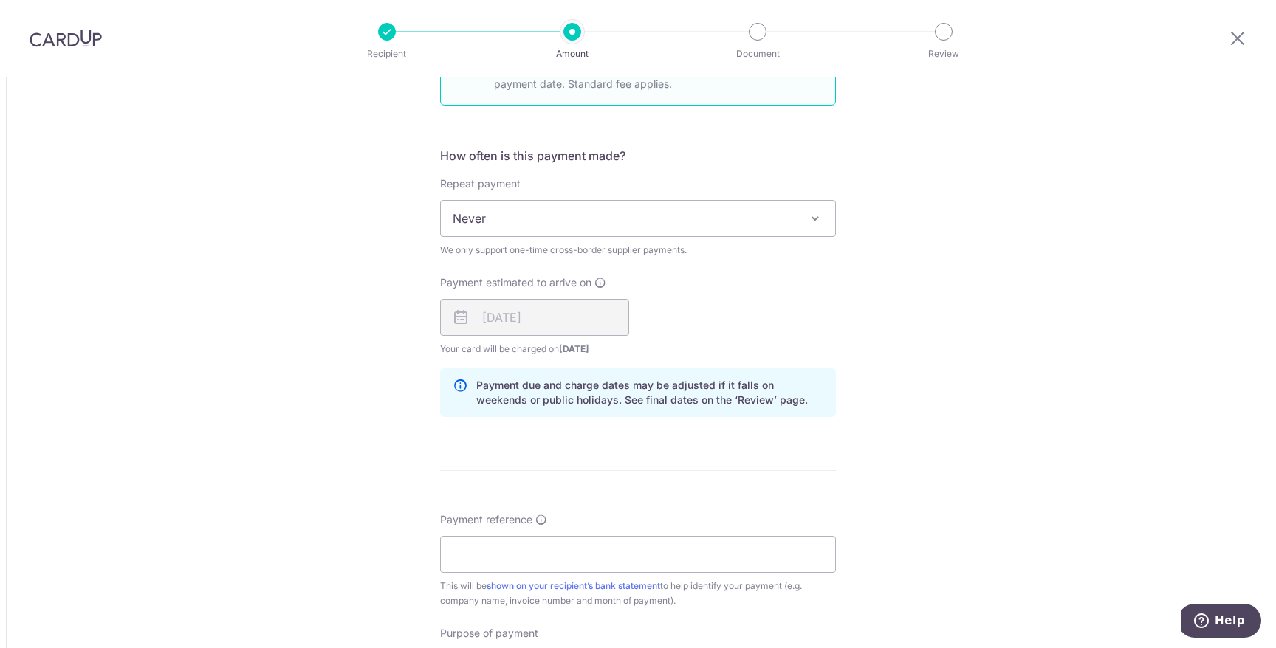
scroll to position [951, 0]
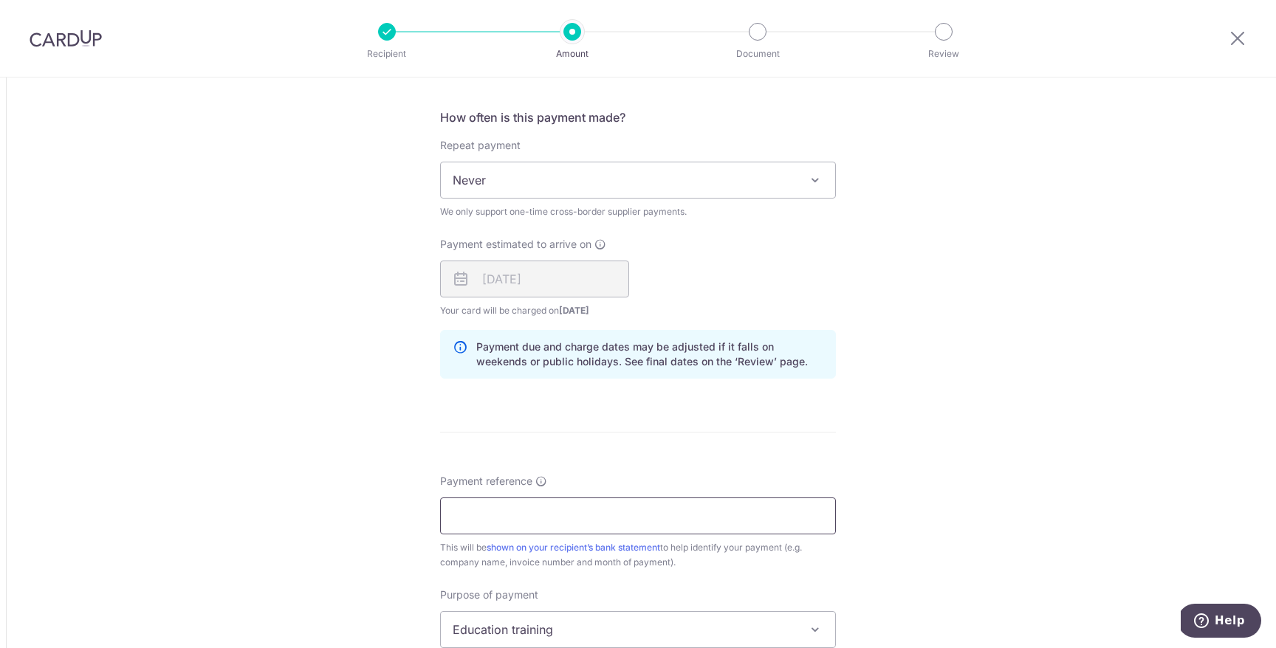
click at [541, 527] on input "Payment reference" at bounding box center [638, 516] width 396 height 37
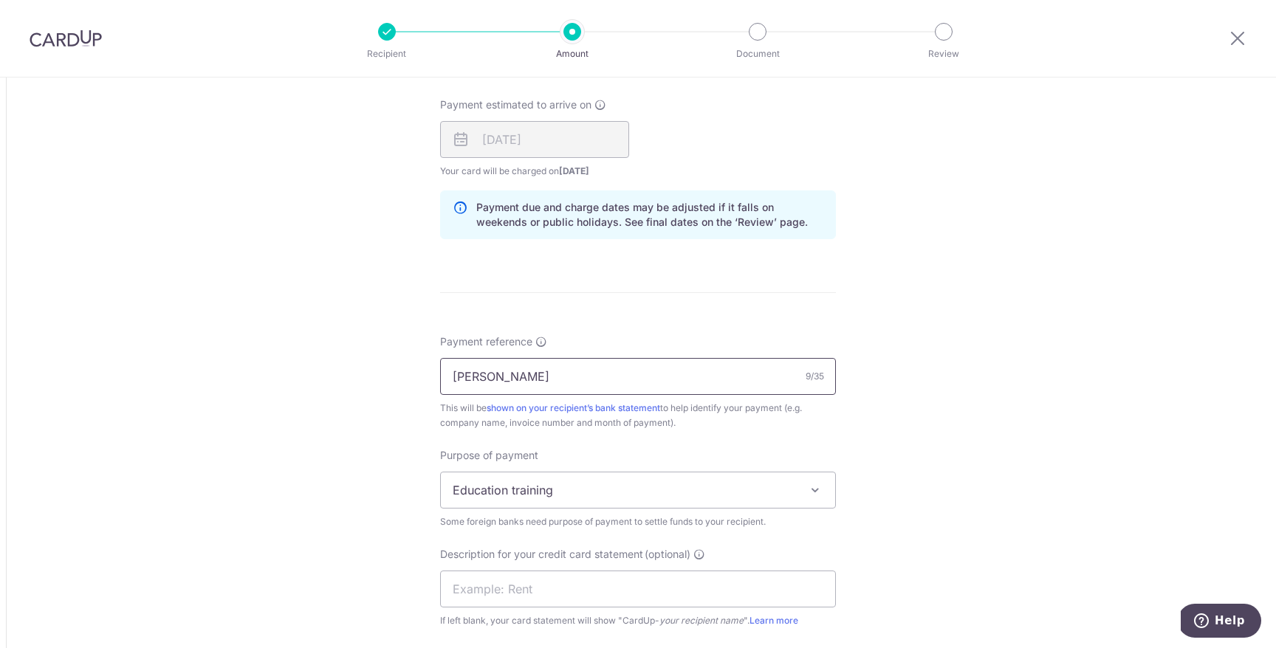
scroll to position [1091, 0]
type input "DONG GUAN"
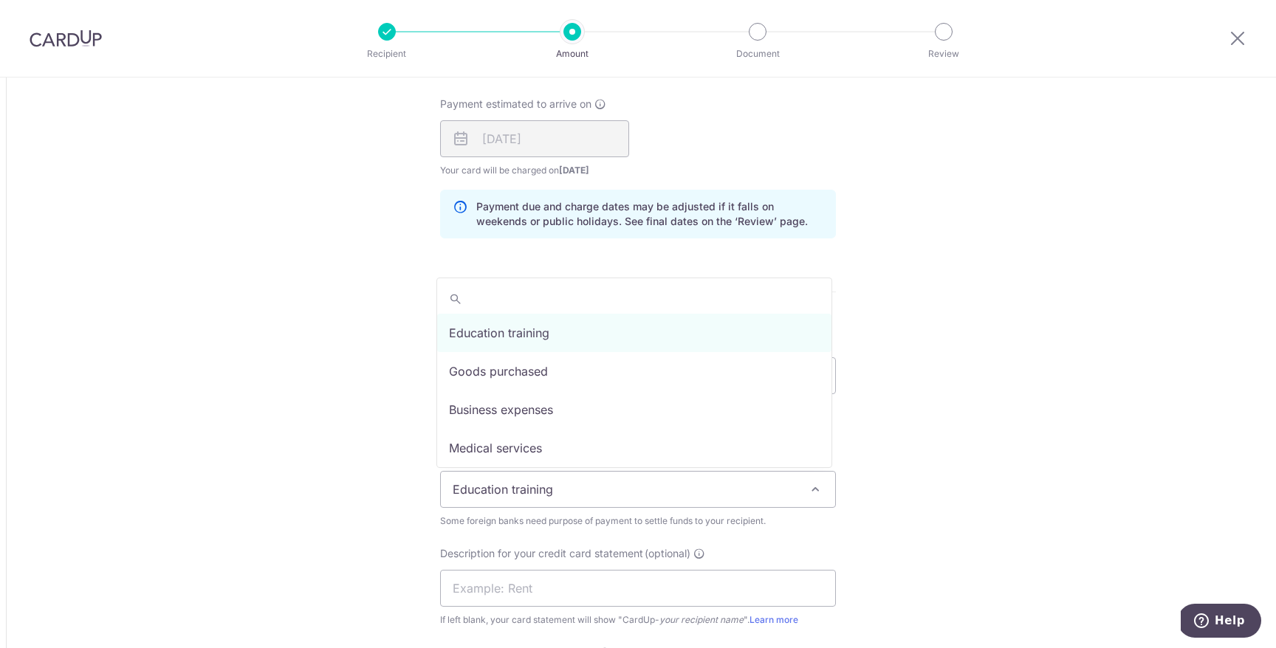
click at [567, 501] on span "Education training" at bounding box center [638, 489] width 394 height 35
select select "Goods purchased"
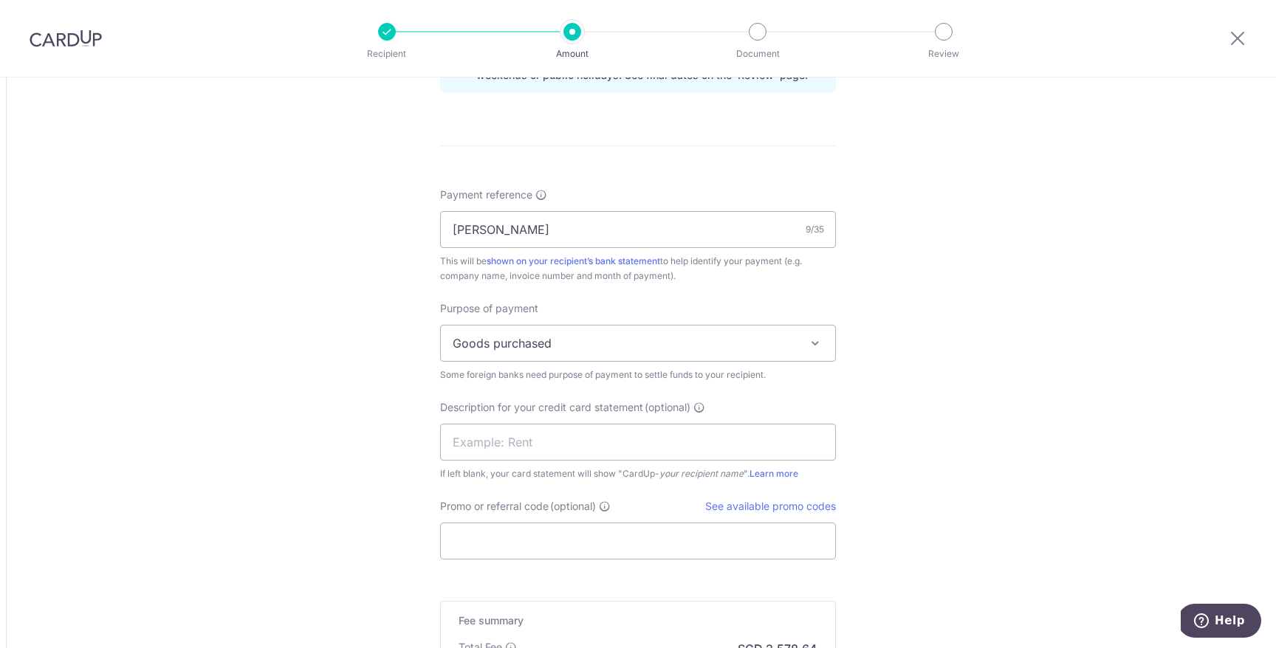
scroll to position [1240, 0]
click at [527, 447] on input "text" at bounding box center [638, 440] width 396 height 37
type input "TPZ167"
click at [521, 541] on input "Promo or referral code (optional)" at bounding box center [638, 539] width 396 height 37
paste input "TPZ167"
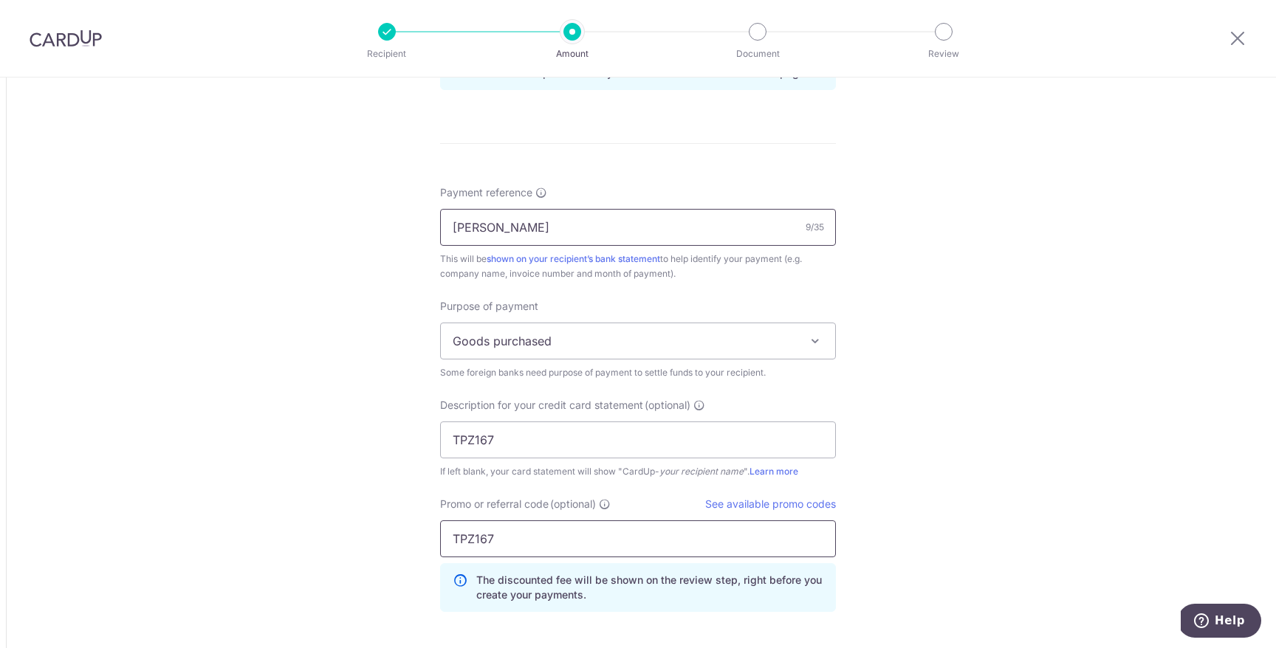
type input "TPZ167"
click at [528, 229] on input "DONG GUAN" at bounding box center [638, 227] width 396 height 37
click at [515, 438] on input "TPZ167" at bounding box center [638, 440] width 396 height 37
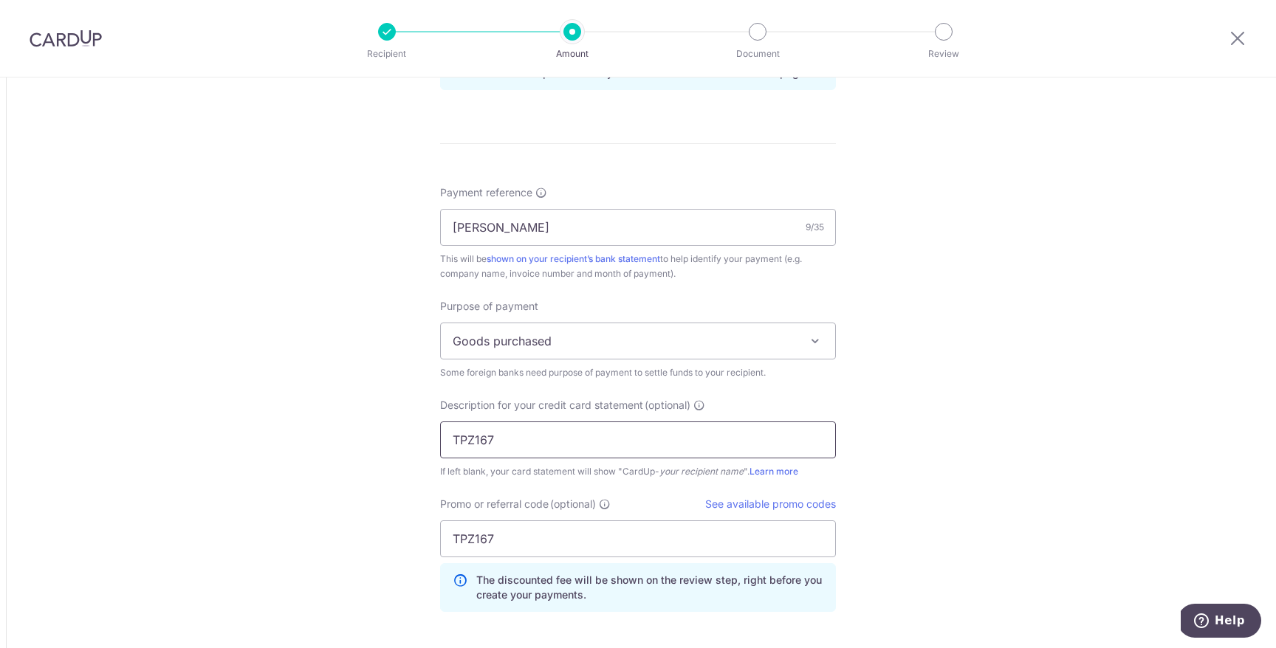
click at [517, 436] on input "TPZ167" at bounding box center [638, 440] width 396 height 37
paste input "DONG GUAN"
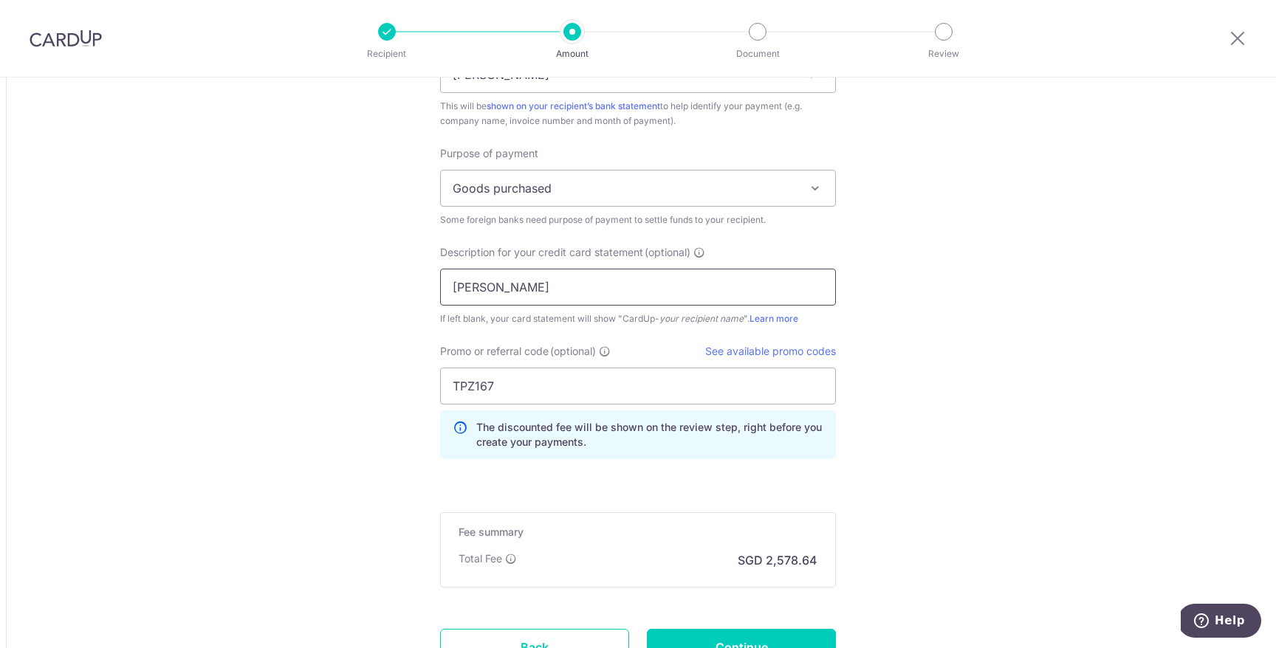
scroll to position [1394, 0]
type input "DONG GUAN"
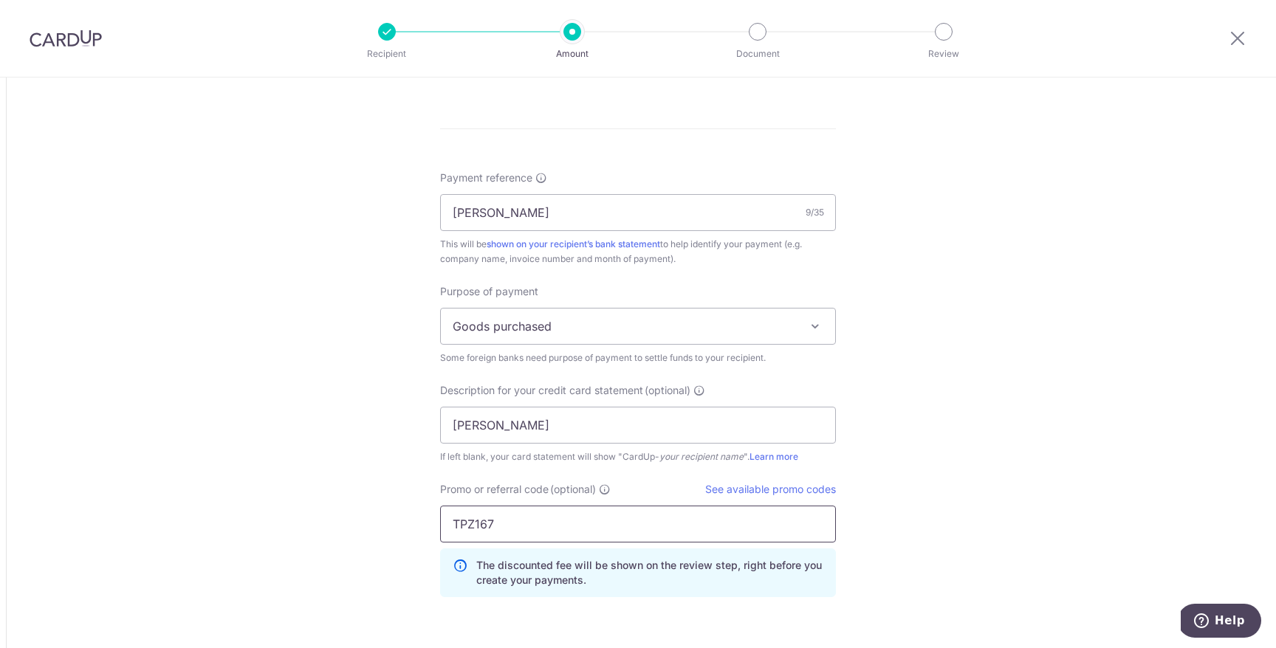
scroll to position [1520, 0]
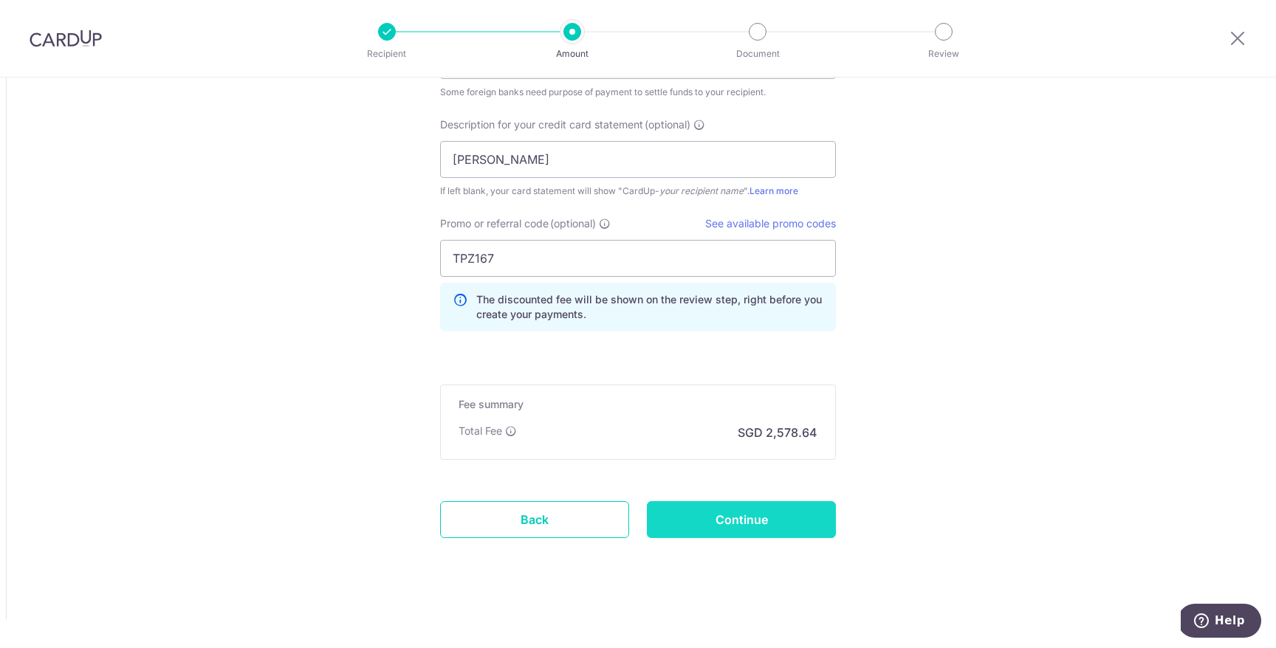
click at [779, 506] on input "Continue" at bounding box center [741, 519] width 189 height 37
